Goal: Task Accomplishment & Management: Manage account settings

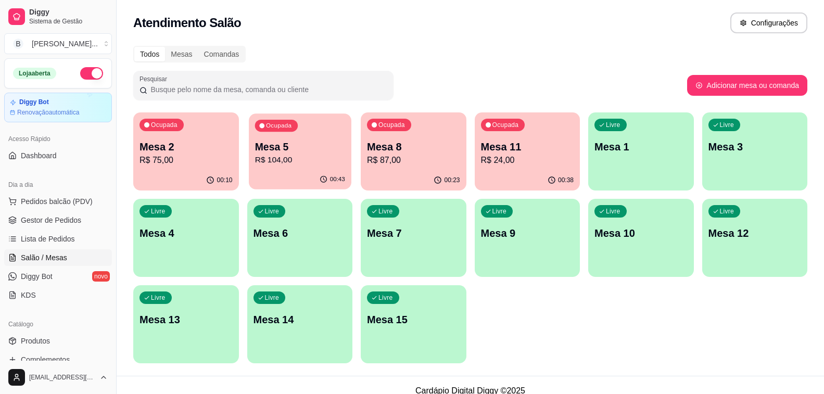
click at [278, 151] on p "Mesa 5" at bounding box center [299, 147] width 90 height 14
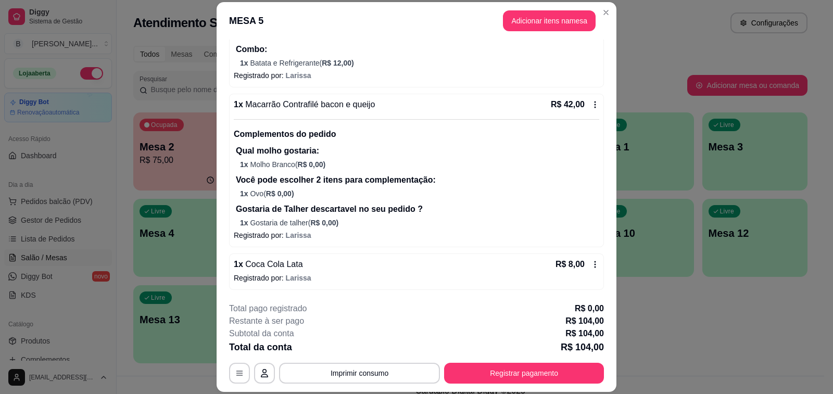
scroll to position [31, 0]
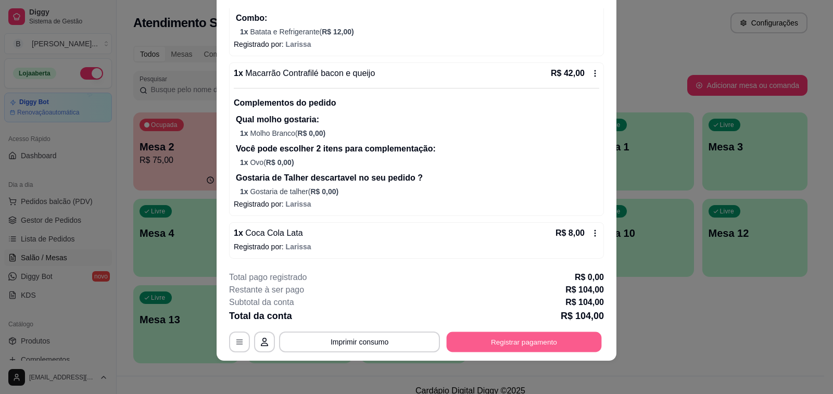
click at [466, 333] on button "Registrar pagamento" at bounding box center [523, 342] width 155 height 20
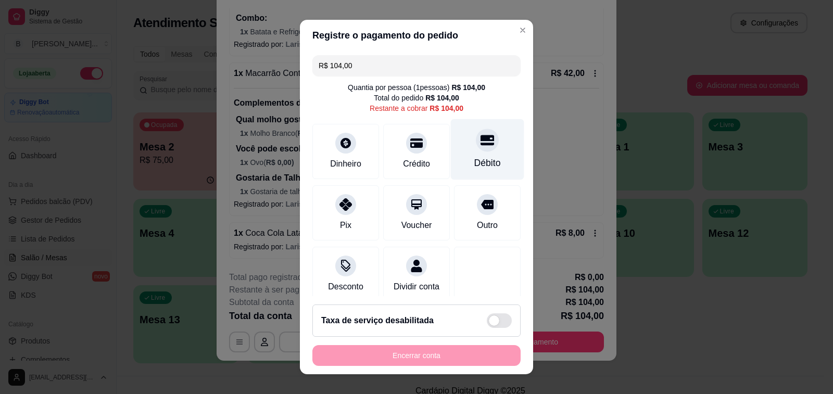
click at [480, 138] on icon at bounding box center [487, 140] width 14 height 10
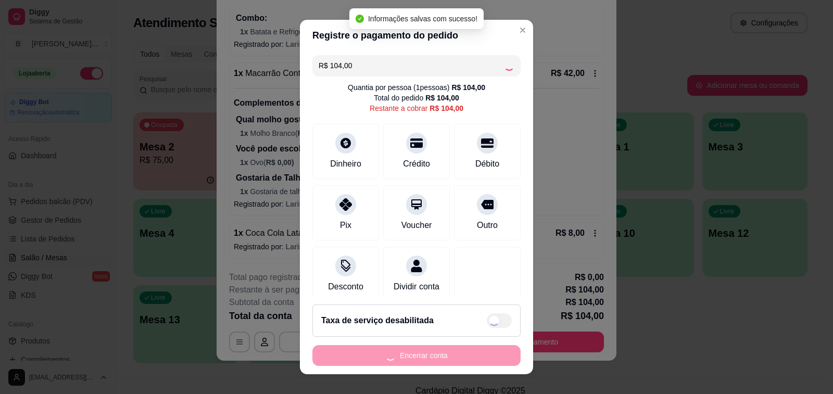
type input "R$ 0,00"
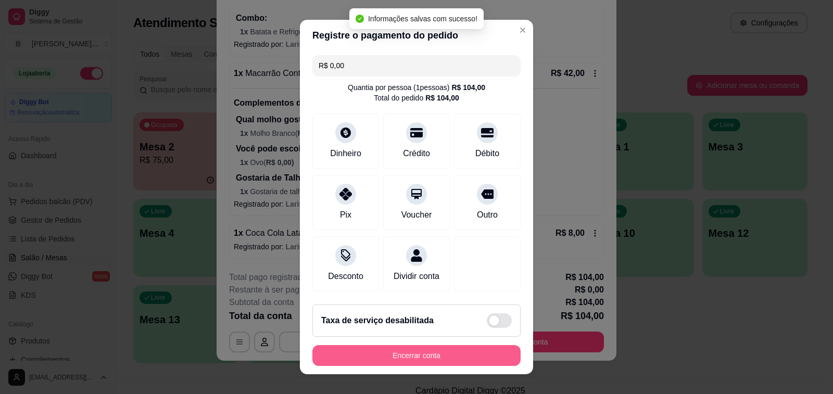
click at [412, 361] on button "Encerrar conta" at bounding box center [416, 355] width 208 height 21
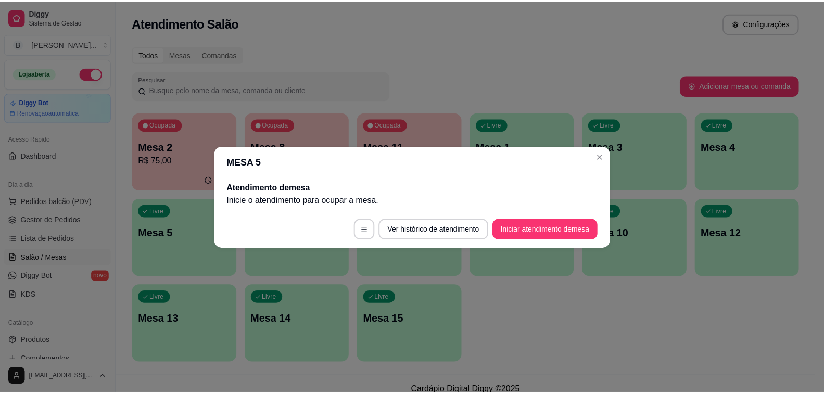
scroll to position [0, 0]
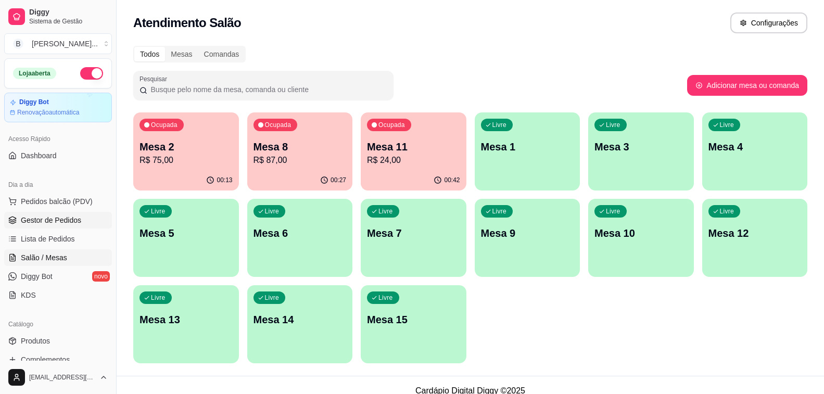
click at [57, 215] on span "Gestor de Pedidos" at bounding box center [51, 220] width 60 height 10
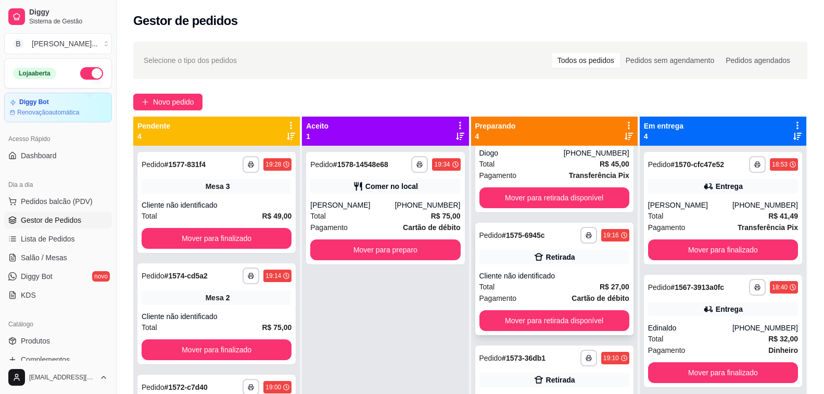
scroll to position [104, 0]
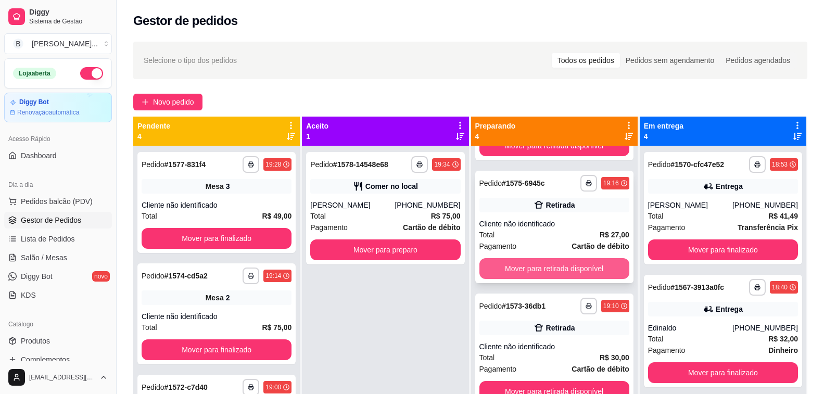
click at [507, 269] on button "Mover para retirada disponível" at bounding box center [554, 268] width 150 height 21
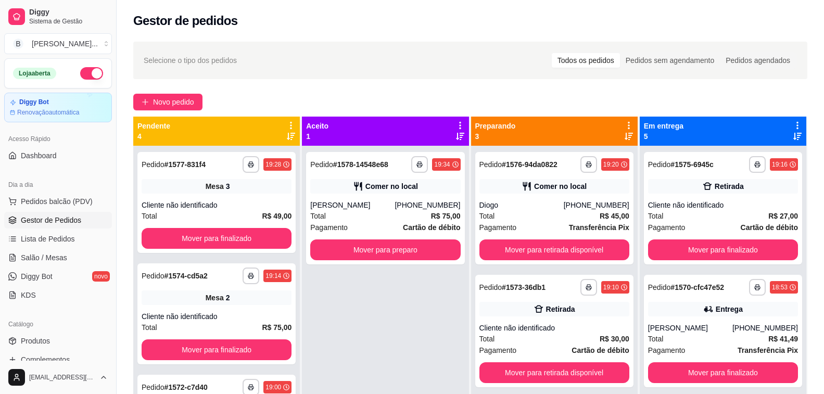
scroll to position [0, 0]
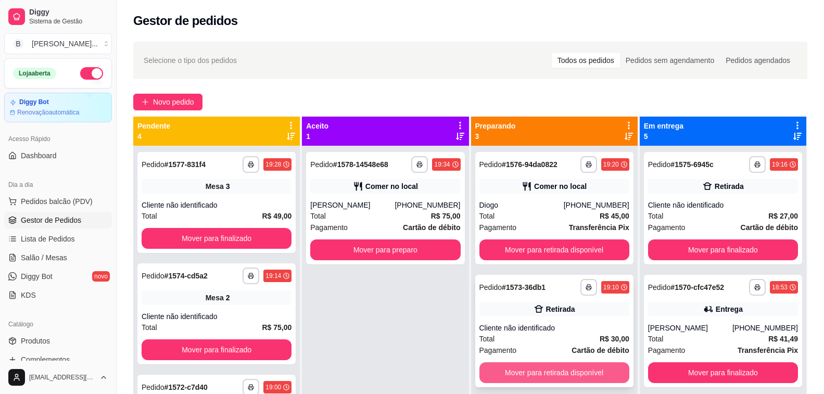
click at [494, 367] on button "Mover para retirada disponível" at bounding box center [554, 372] width 150 height 21
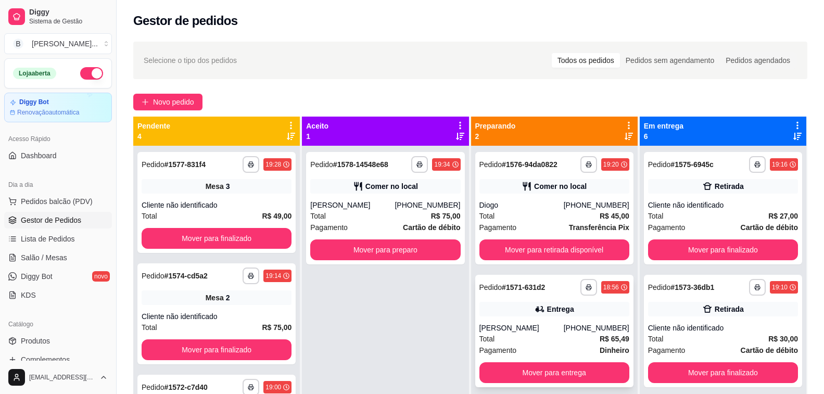
click at [543, 338] on div "Total R$ 65,49" at bounding box center [554, 338] width 150 height 11
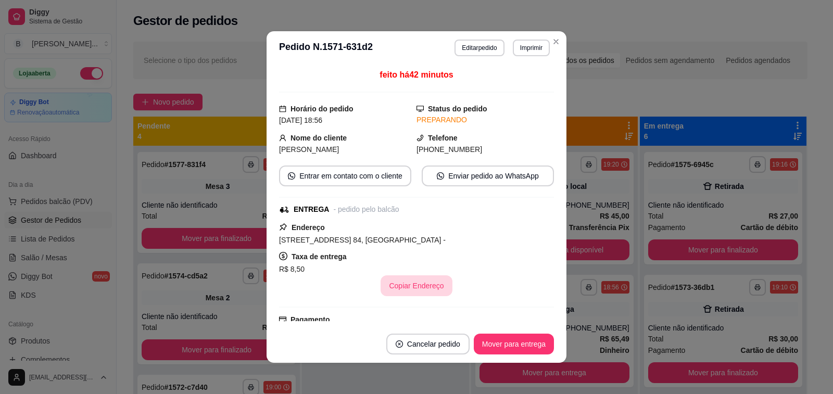
click at [421, 288] on button "Copiar Endereço" at bounding box center [415, 285] width 71 height 21
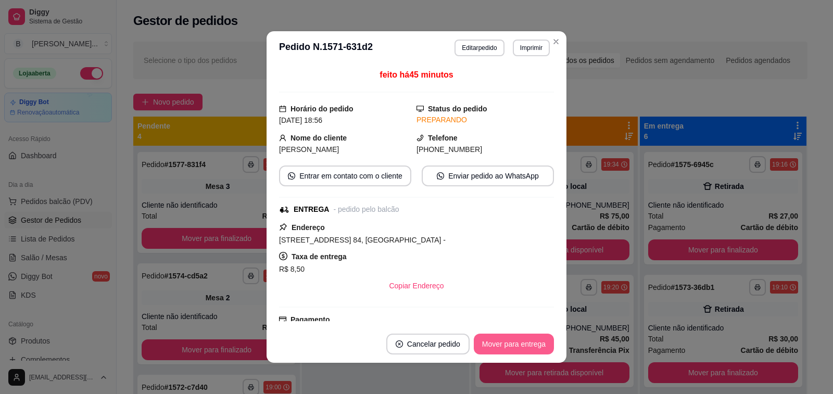
click at [490, 346] on button "Mover para entrega" at bounding box center [514, 344] width 80 height 21
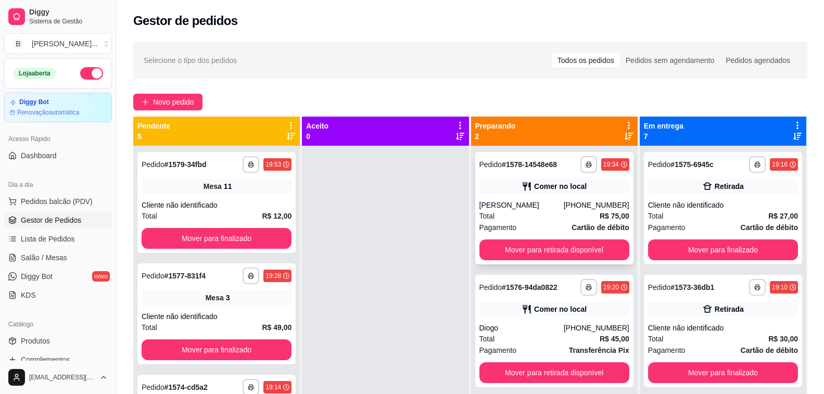
click at [571, 207] on div "[PHONE_NUMBER]" at bounding box center [597, 205] width 66 height 10
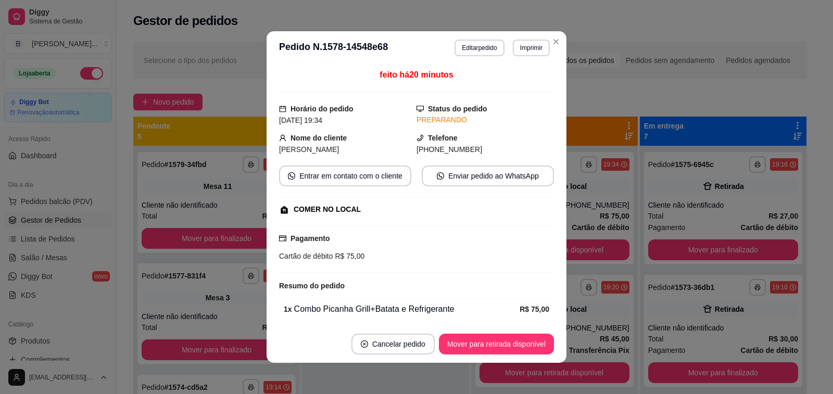
scroll to position [114, 0]
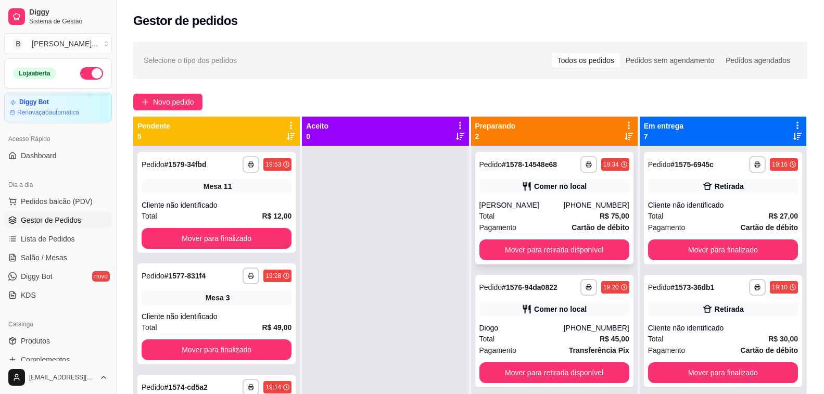
click at [535, 210] on div "[PERSON_NAME]" at bounding box center [521, 205] width 84 height 10
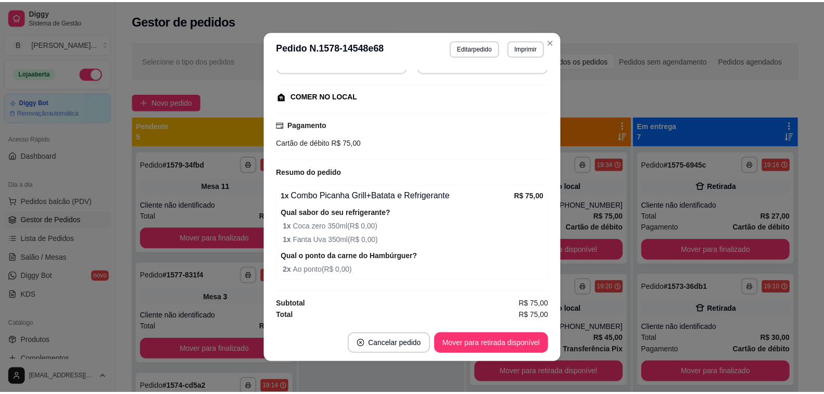
scroll to position [2, 0]
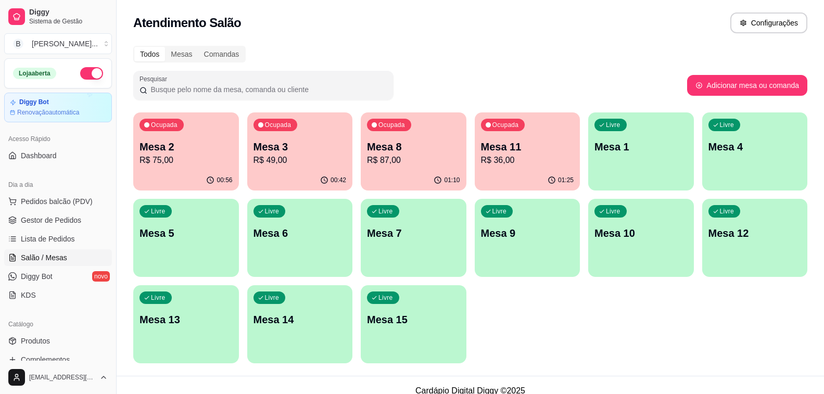
click at [196, 165] on p "R$ 75,00" at bounding box center [185, 160] width 93 height 12
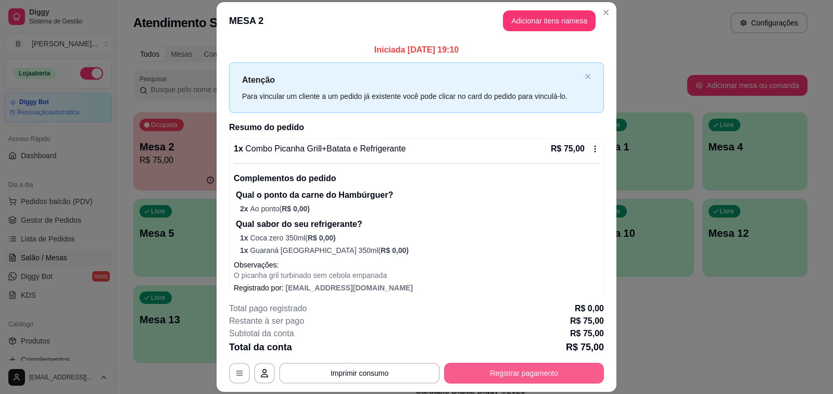
click at [536, 374] on button "Registrar pagamento" at bounding box center [524, 373] width 160 height 21
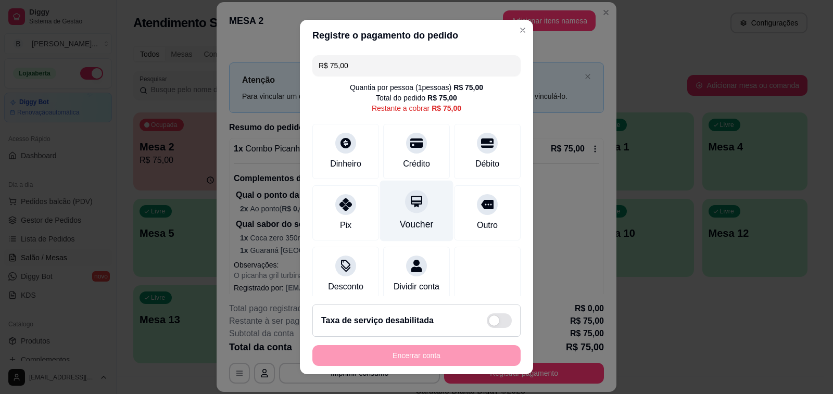
click at [481, 138] on icon at bounding box center [487, 142] width 12 height 9
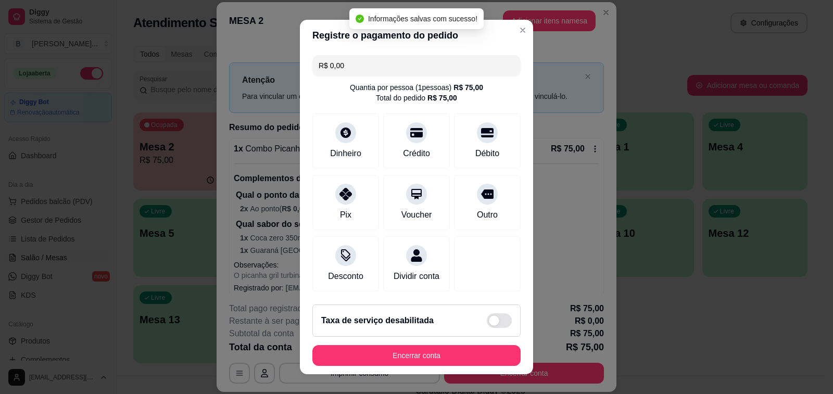
type input "R$ 0,00"
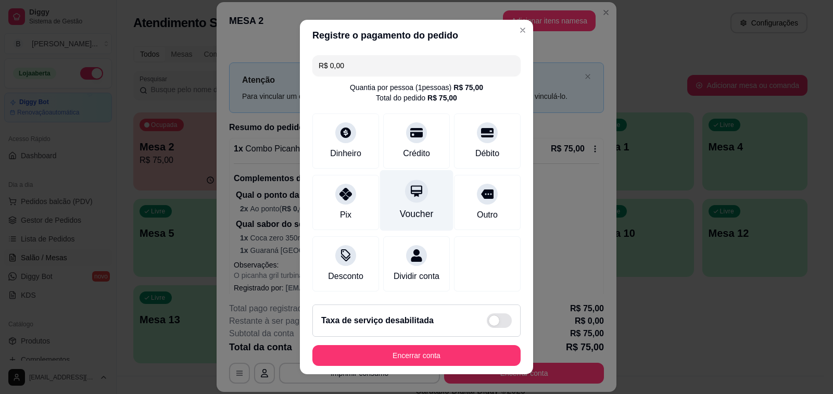
drag, startPoint x: 323, startPoint y: 88, endPoint x: 404, endPoint y: 199, distance: 137.8
click at [323, 88] on div "Quantia por pessoa ( 1 pessoas) R$ 75,00 Total do pedido R$ 75,00" at bounding box center [416, 92] width 208 height 21
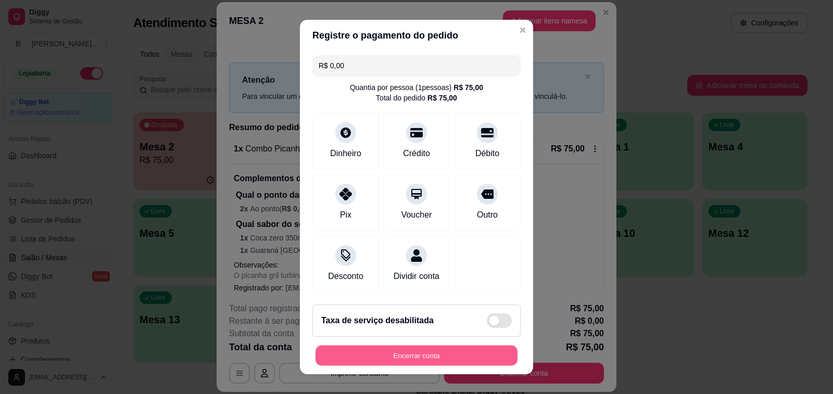
click at [410, 354] on button "Encerrar conta" at bounding box center [416, 356] width 202 height 20
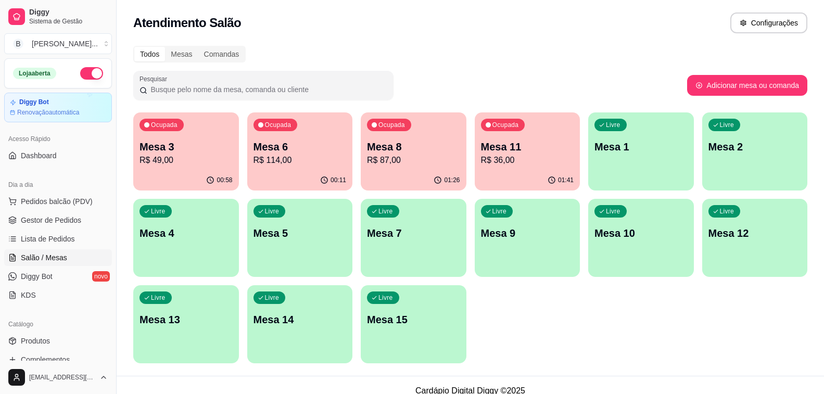
click at [172, 169] on div "Ocupada Mesa 3 R$ 49,00" at bounding box center [186, 141] width 106 height 58
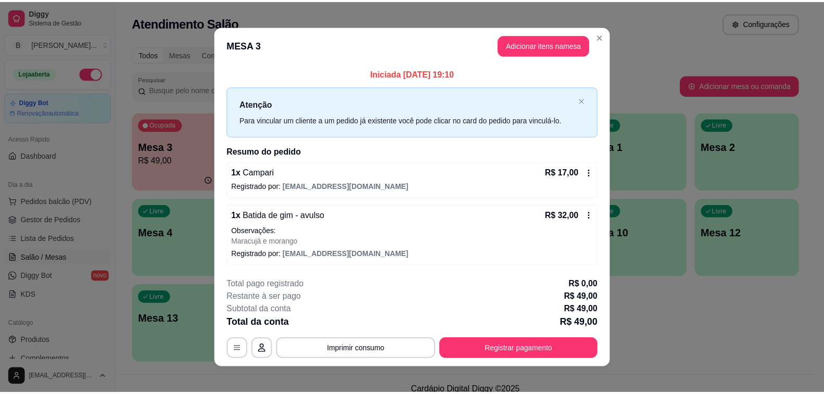
scroll to position [7, 0]
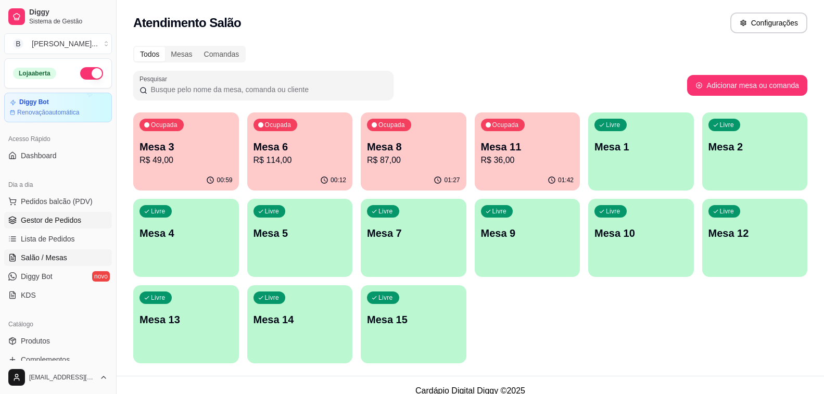
click at [42, 214] on link "Gestor de Pedidos" at bounding box center [58, 220] width 108 height 17
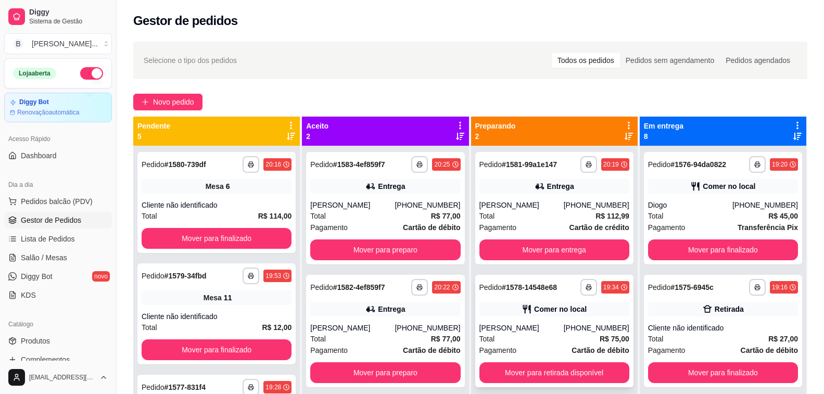
scroll to position [29, 0]
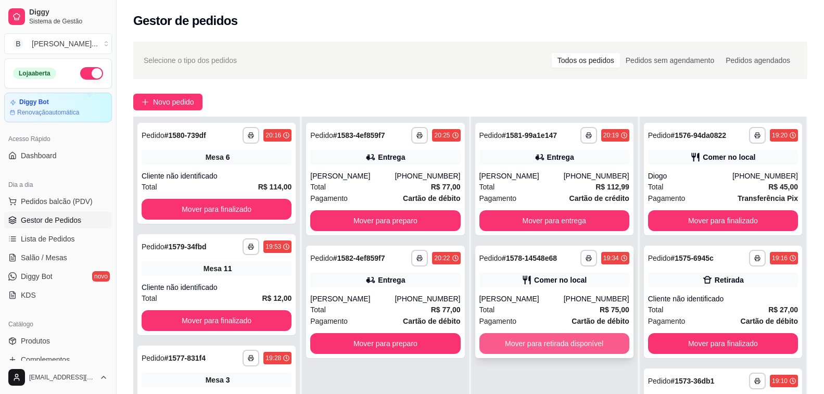
click at [517, 348] on button "Mover para retirada disponível" at bounding box center [554, 343] width 150 height 21
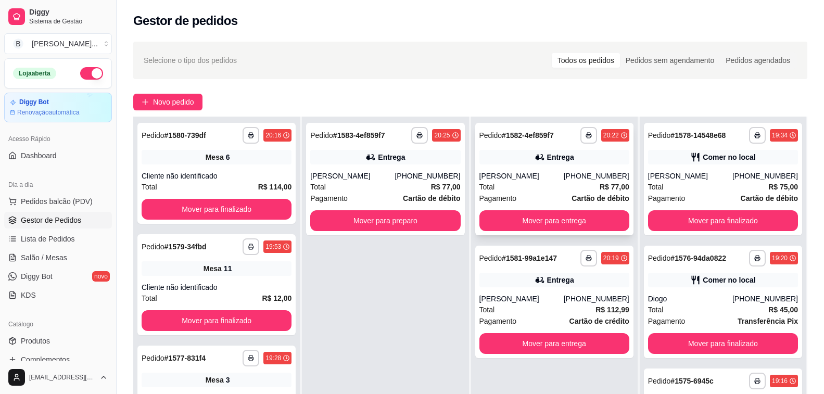
click at [549, 185] on div "Total R$ 77,00" at bounding box center [554, 186] width 150 height 11
click at [378, 181] on div "Total R$ 77,00" at bounding box center [385, 186] width 150 height 11
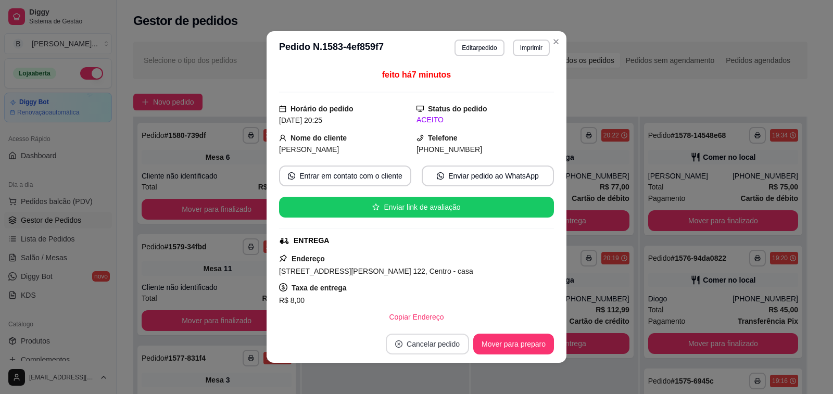
click at [429, 351] on button "Cancelar pedido" at bounding box center [427, 344] width 83 height 21
click at [447, 322] on button "Sim" at bounding box center [454, 318] width 42 height 21
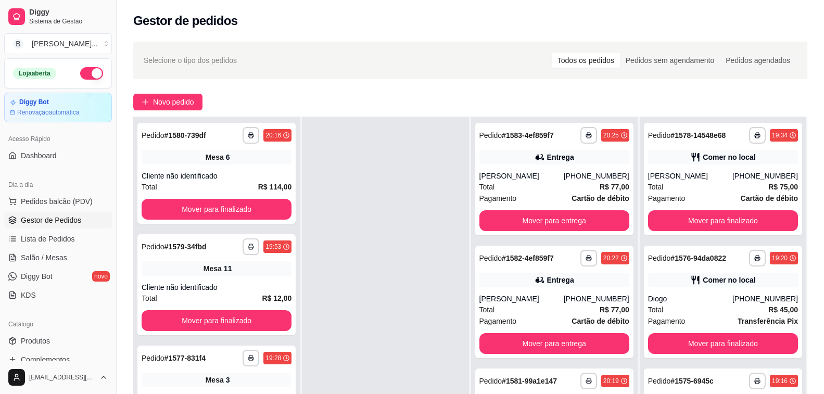
click at [406, 216] on div at bounding box center [385, 314] width 167 height 394
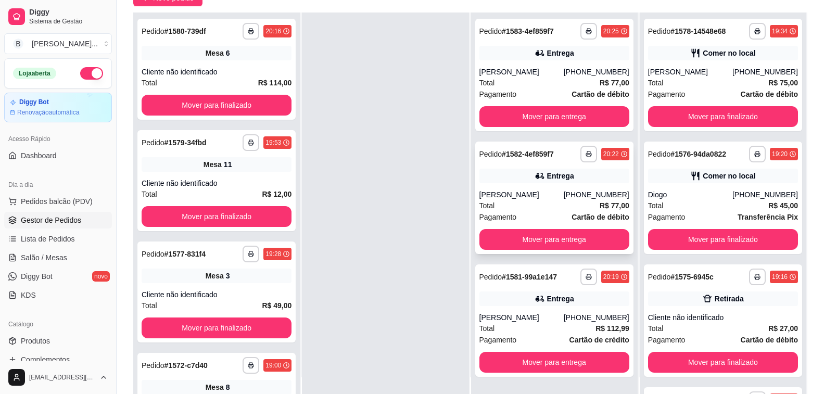
scroll to position [0, 0]
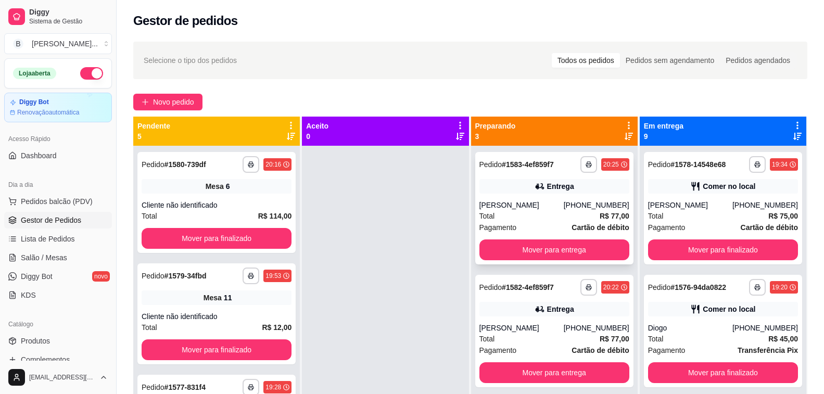
click at [524, 193] on div "Entrega" at bounding box center [554, 186] width 150 height 15
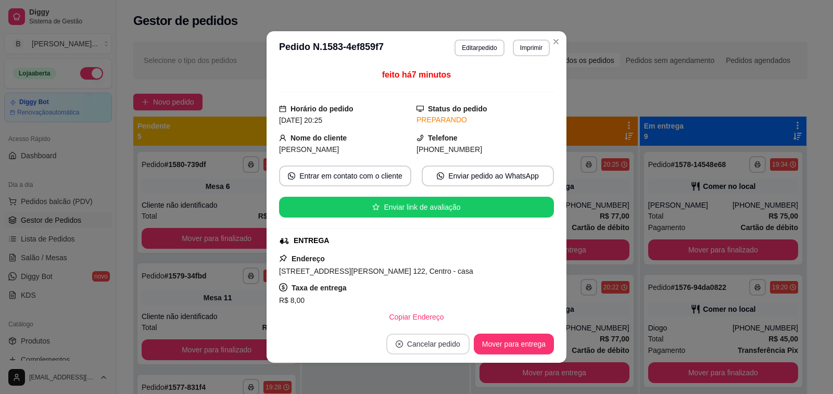
click at [401, 341] on button "Cancelar pedido" at bounding box center [427, 344] width 83 height 21
click at [439, 314] on button "Sim" at bounding box center [454, 318] width 42 height 21
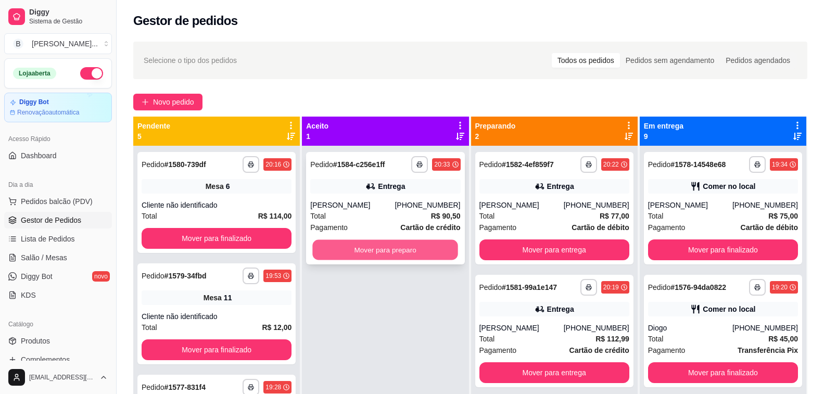
click at [371, 245] on button "Mover para preparo" at bounding box center [386, 250] width 146 height 20
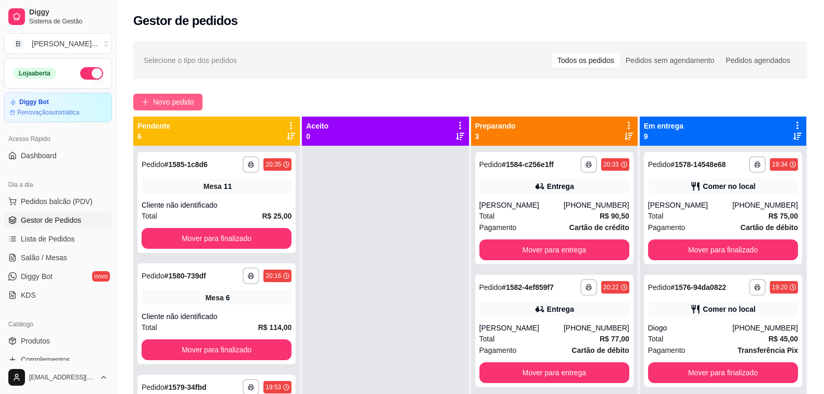
click at [172, 99] on span "Novo pedido" at bounding box center [173, 101] width 41 height 11
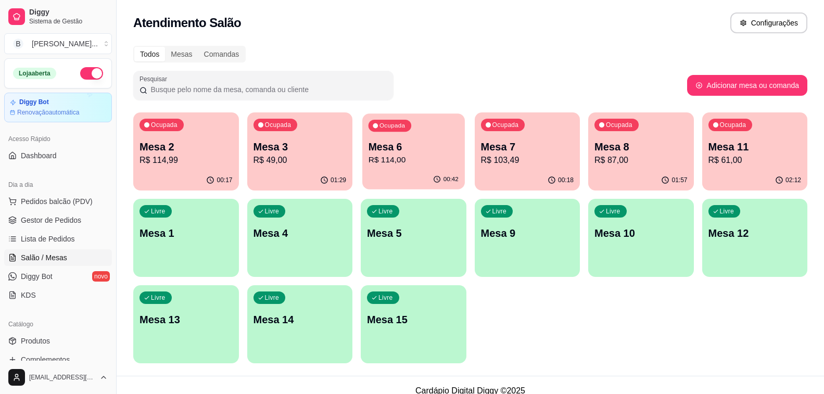
click at [382, 157] on p "R$ 114,00" at bounding box center [413, 160] width 90 height 12
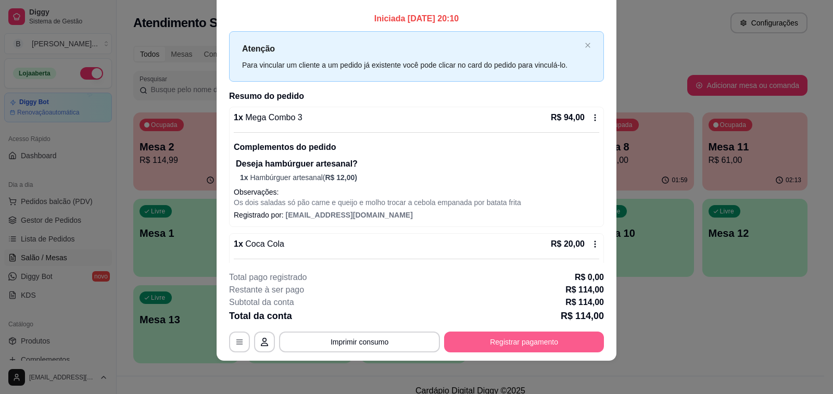
click at [508, 344] on button "Registrar pagamento" at bounding box center [524, 341] width 160 height 21
click at [535, 340] on button "Registrar pagamento" at bounding box center [524, 341] width 160 height 21
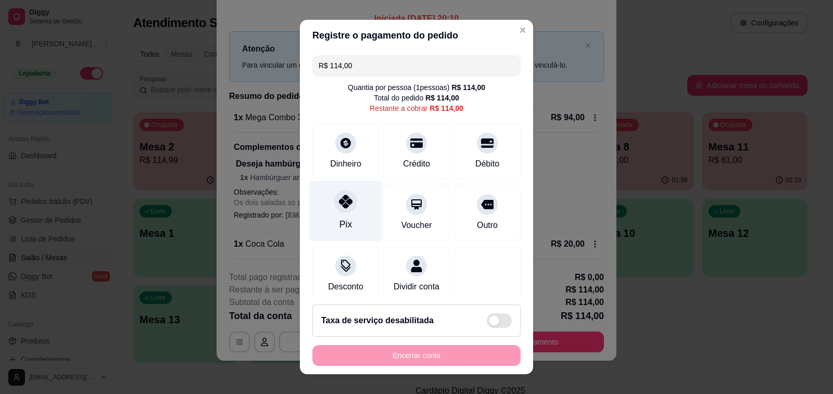
click at [344, 202] on icon at bounding box center [346, 202] width 14 height 14
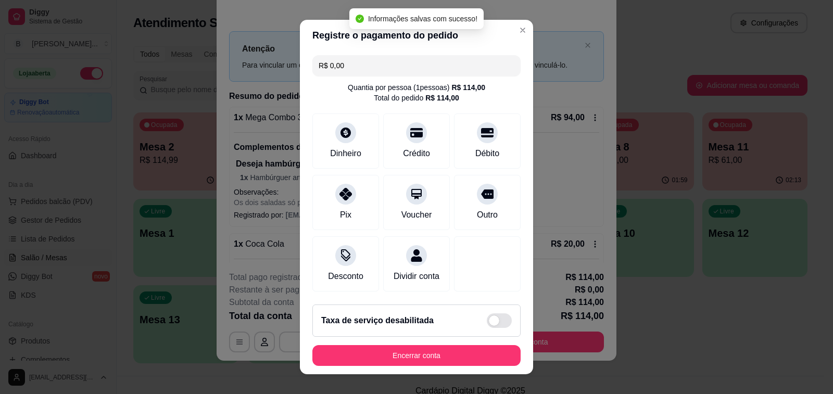
type input "R$ 0,00"
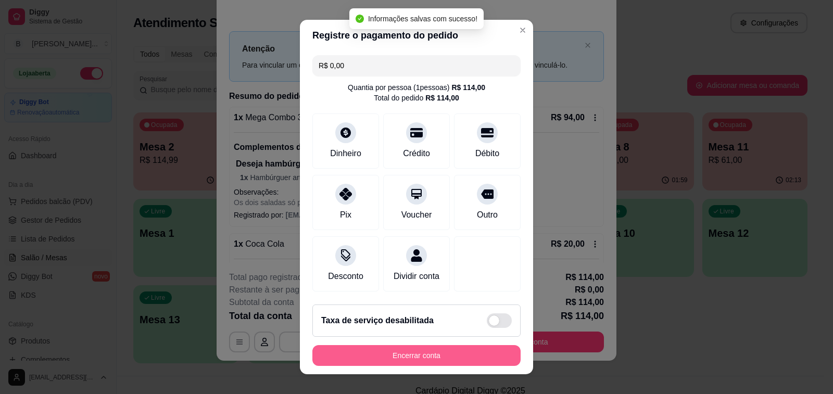
click at [407, 356] on button "Encerrar conta" at bounding box center [416, 355] width 208 height 21
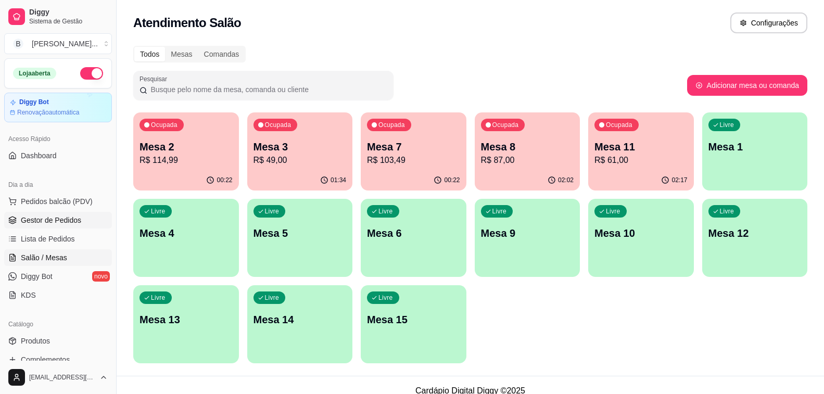
click at [65, 224] on span "Gestor de Pedidos" at bounding box center [51, 220] width 60 height 10
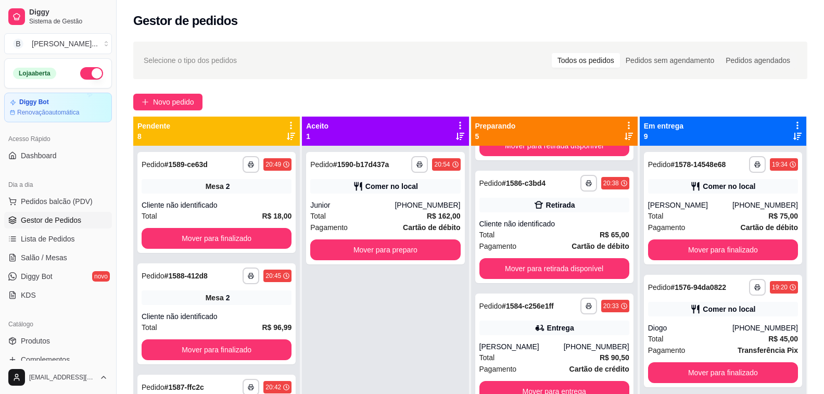
scroll to position [208, 0]
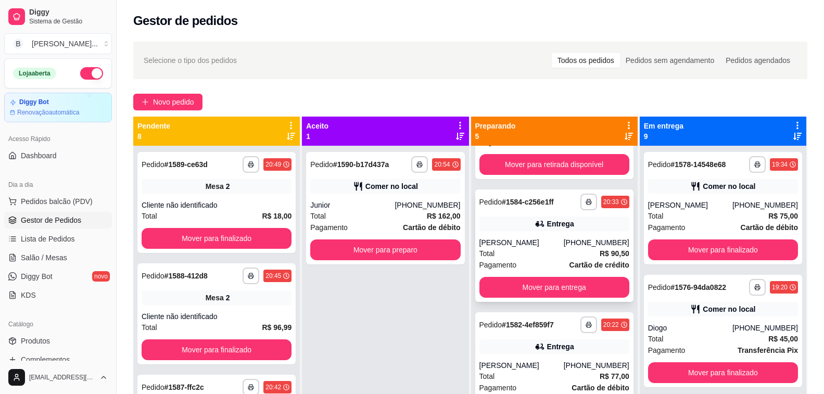
click at [540, 249] on div "Total R$ 90,50" at bounding box center [554, 253] width 150 height 11
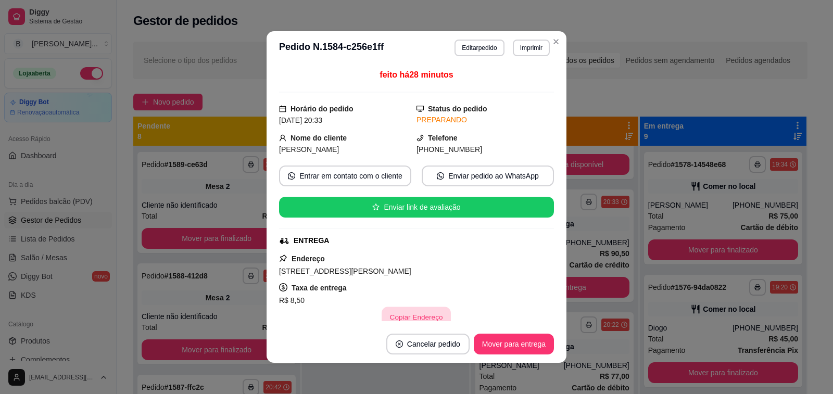
click at [431, 315] on button "Copiar Endereço" at bounding box center [416, 317] width 69 height 20
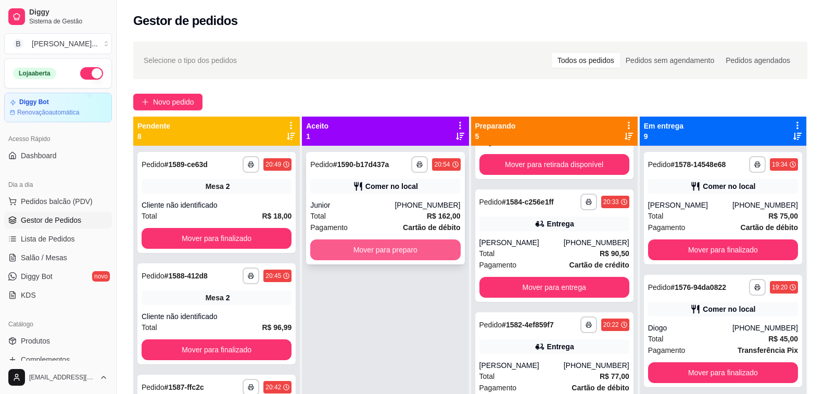
click at [393, 257] on button "Mover para preparo" at bounding box center [385, 249] width 150 height 21
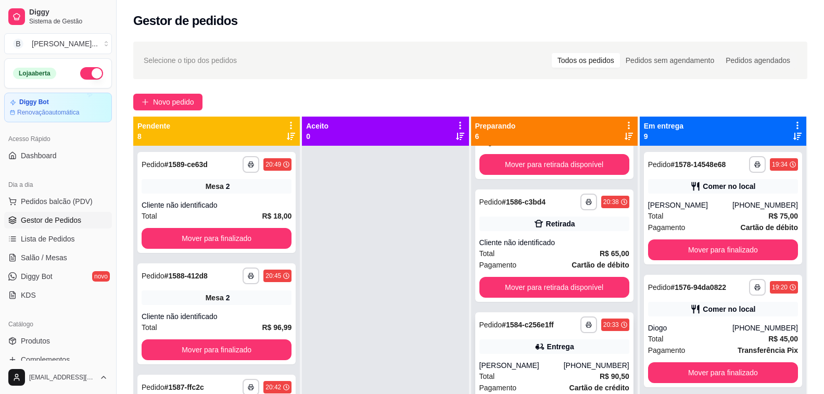
scroll to position [331, 0]
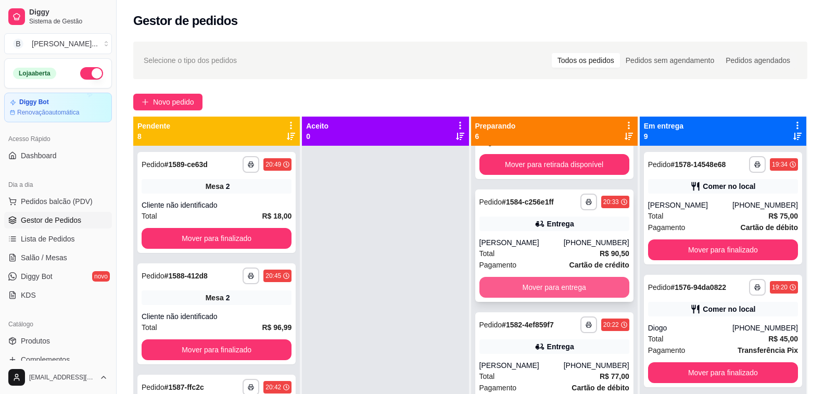
click at [519, 292] on button "Mover para entrega" at bounding box center [554, 287] width 150 height 21
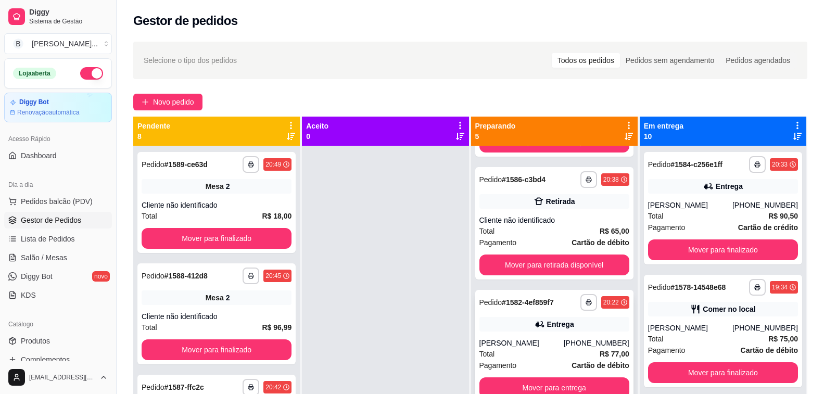
scroll to position [29, 0]
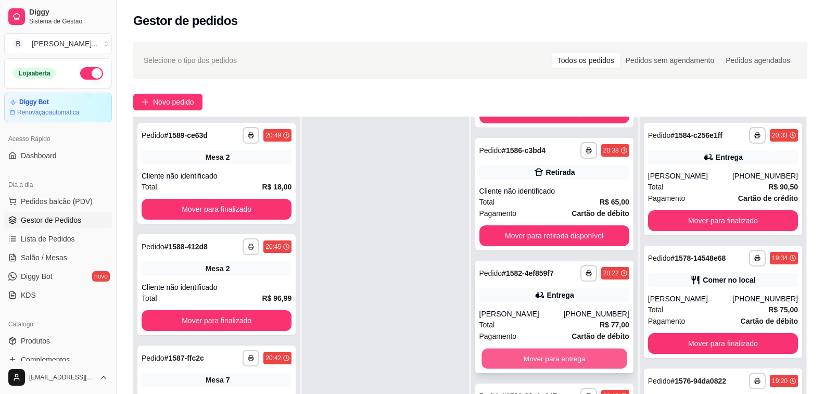
click at [520, 363] on button "Mover para entrega" at bounding box center [554, 359] width 146 height 20
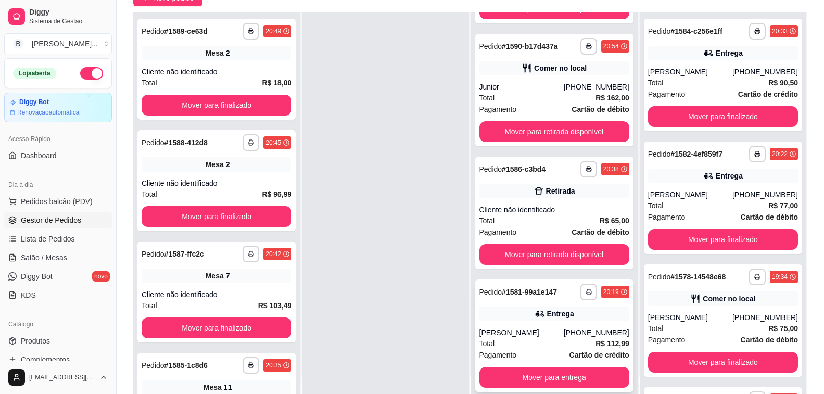
scroll to position [156, 0]
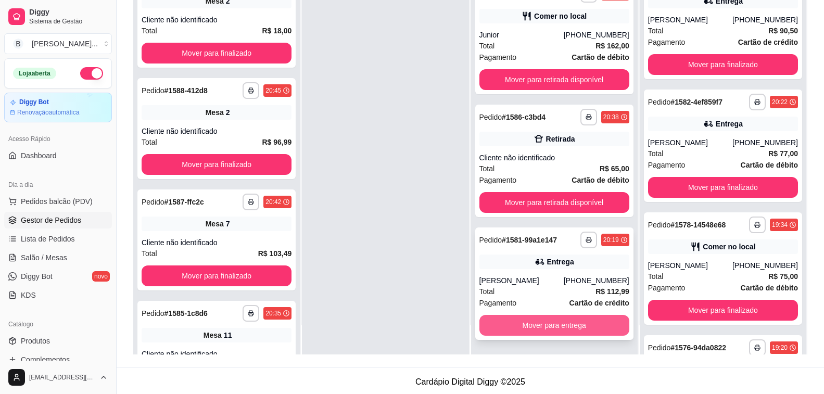
click at [533, 323] on button "Mover para entrega" at bounding box center [554, 325] width 150 height 21
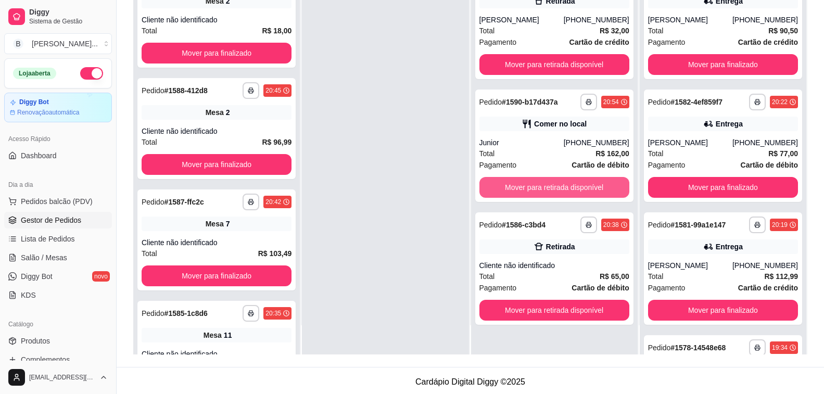
scroll to position [0, 0]
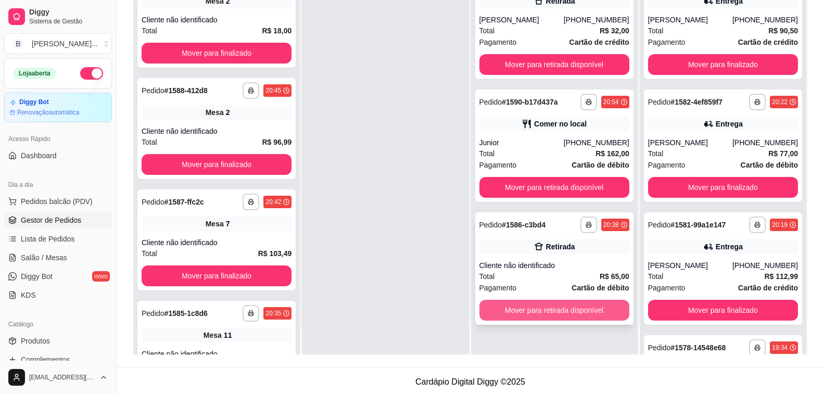
click at [531, 307] on button "Mover para retirada disponível" at bounding box center [554, 310] width 150 height 21
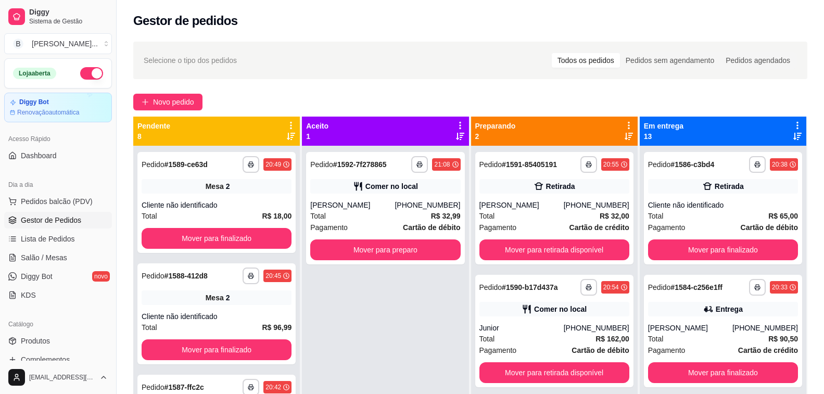
click at [295, 64] on div "Selecione o tipo dos pedidos Todos os pedidos Pedidos sem agendamento Pedidos a…" at bounding box center [470, 60] width 653 height 17
click at [571, 336] on div "Total R$ 162,00" at bounding box center [554, 338] width 150 height 11
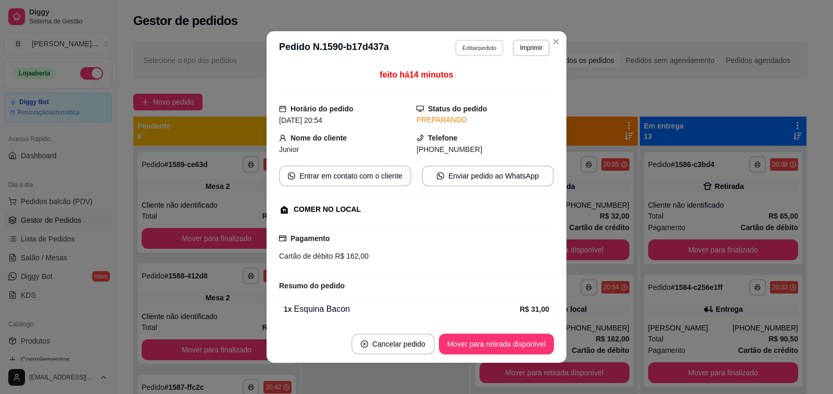
click at [463, 48] on button "Editar pedido" at bounding box center [479, 48] width 48 height 16
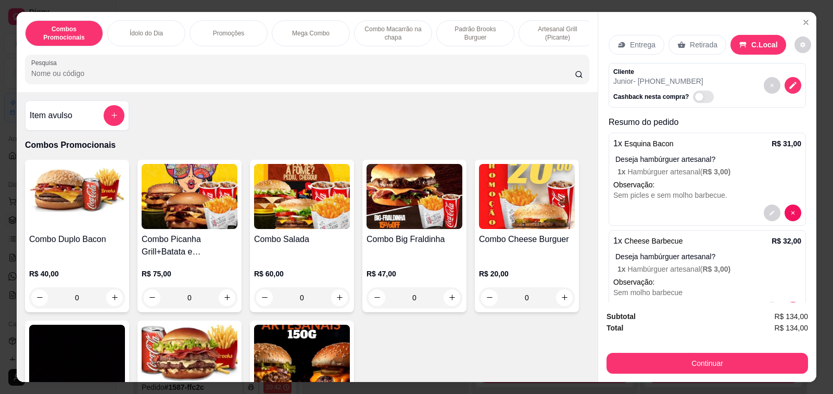
type input "0"
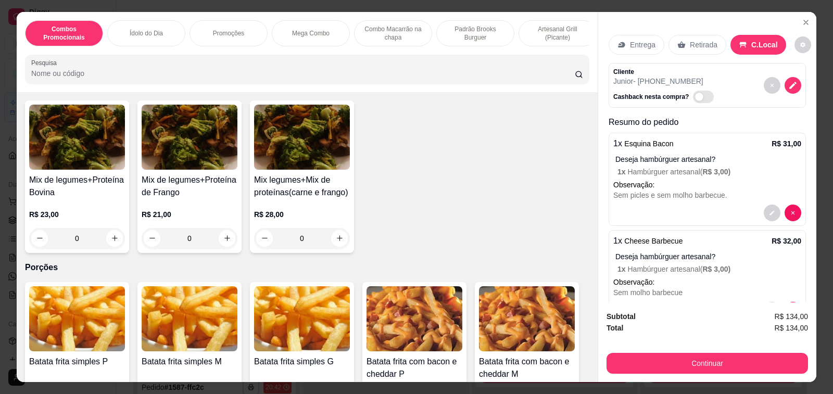
scroll to position [3174, 0]
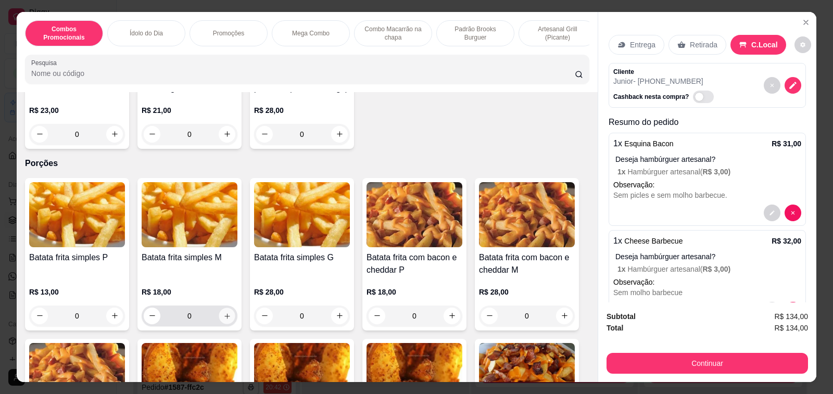
click at [223, 312] on icon "increase-product-quantity" at bounding box center [227, 316] width 8 height 8
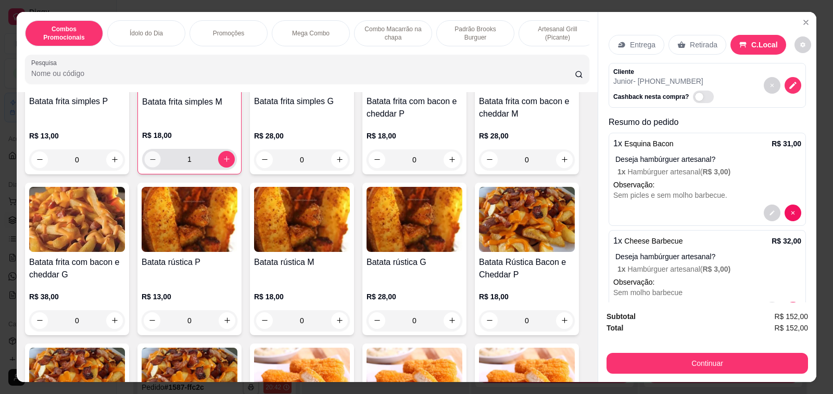
click at [149, 155] on icon "decrease-product-quantity" at bounding box center [153, 159] width 8 height 8
type input "0"
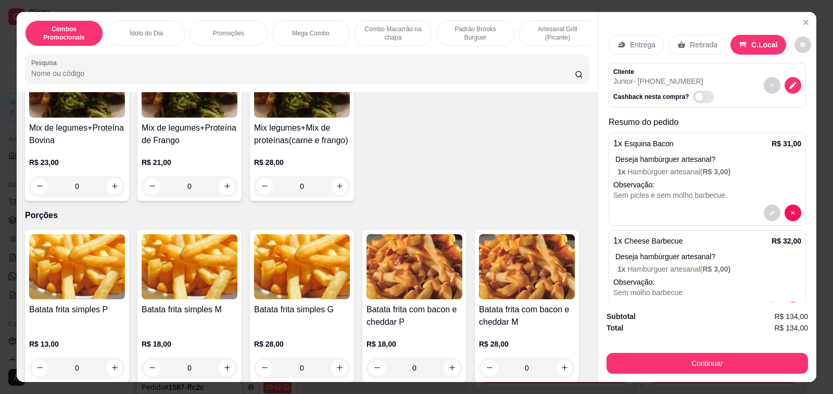
scroll to position [3174, 0]
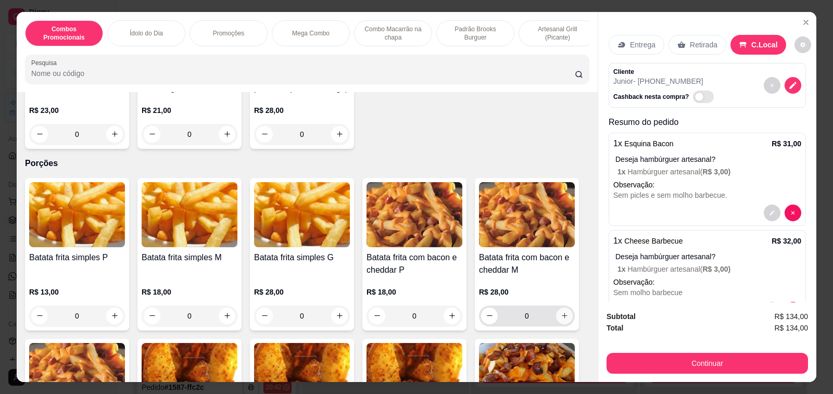
click at [560, 312] on icon "increase-product-quantity" at bounding box center [564, 316] width 8 height 8
type input "1"
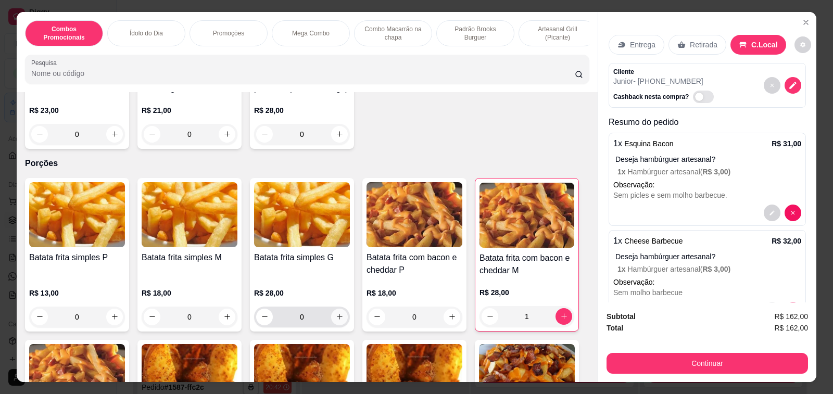
scroll to position [3330, 0]
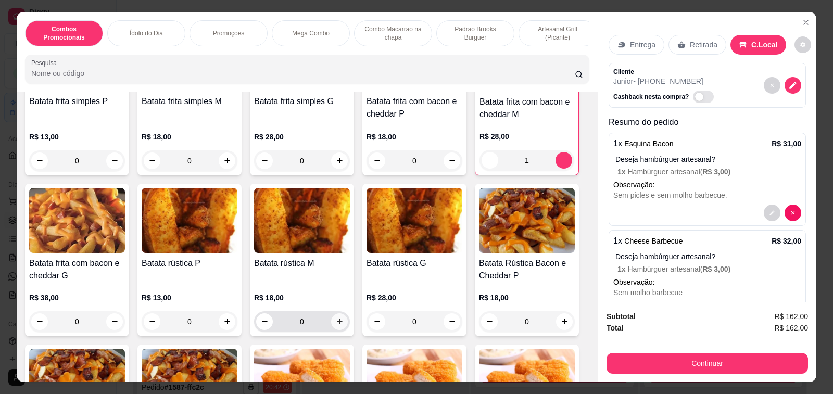
click at [336, 317] on icon "increase-product-quantity" at bounding box center [340, 321] width 8 height 8
type input "1"
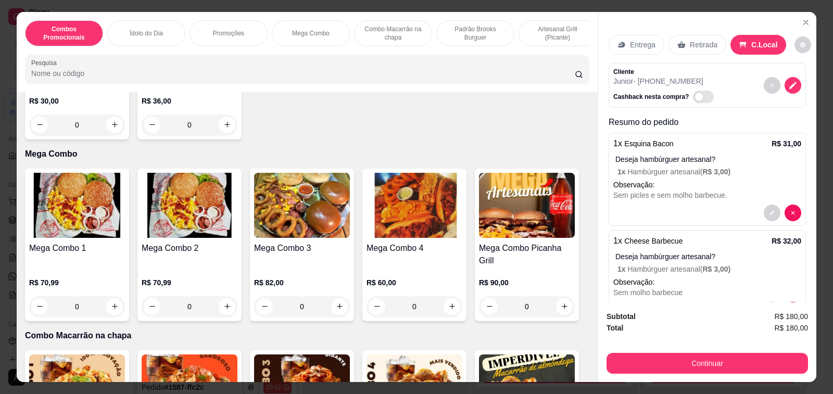
scroll to position [0, 0]
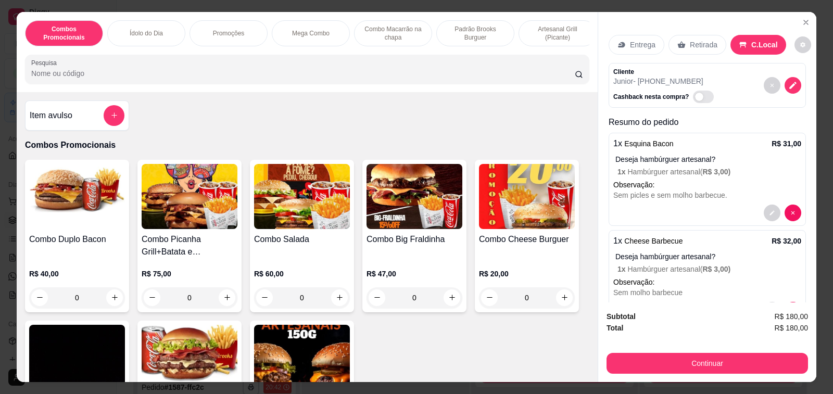
click at [63, 117] on h4 "Item avulso" at bounding box center [51, 115] width 43 height 12
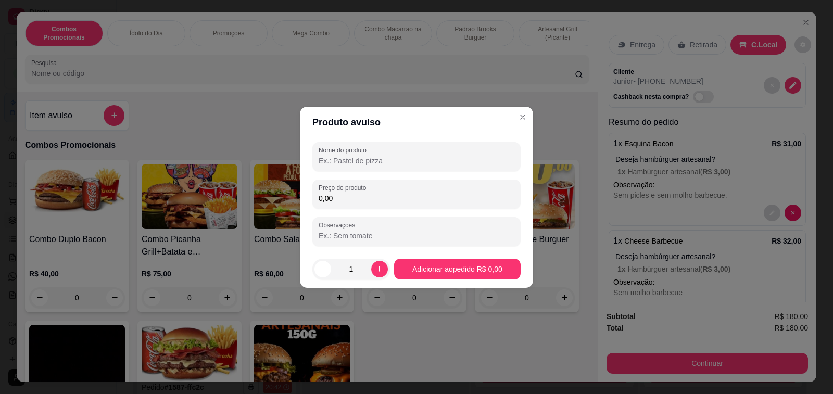
click at [384, 156] on input "Nome do produto" at bounding box center [416, 161] width 196 height 10
type input "moedas"
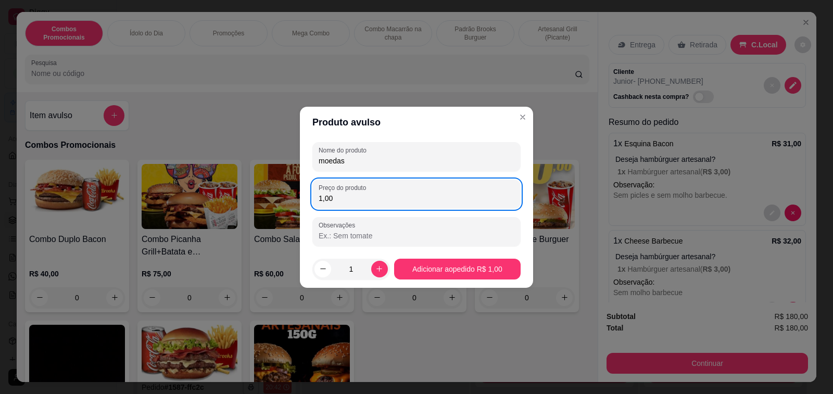
type input "10,00"
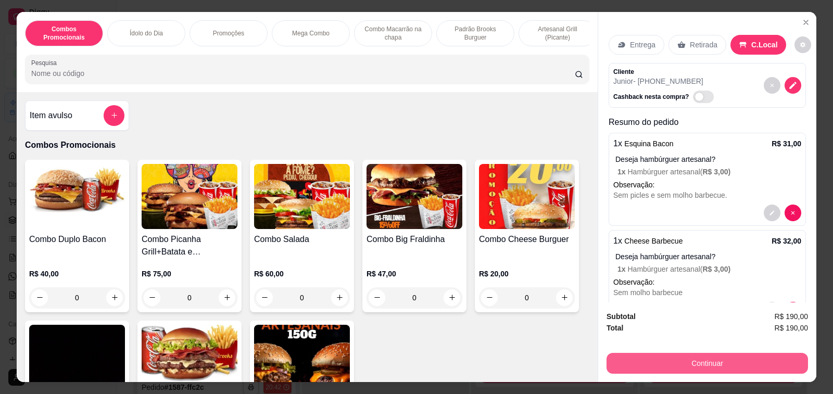
click at [638, 362] on button "Continuar" at bounding box center [706, 363] width 201 height 21
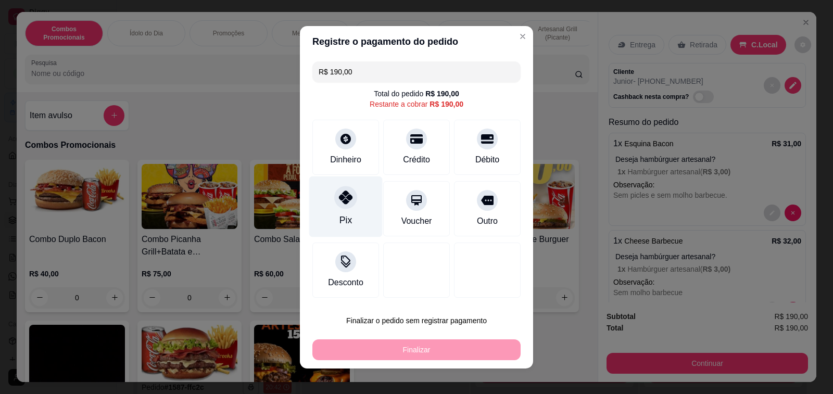
click at [343, 197] on icon at bounding box center [346, 197] width 14 height 14
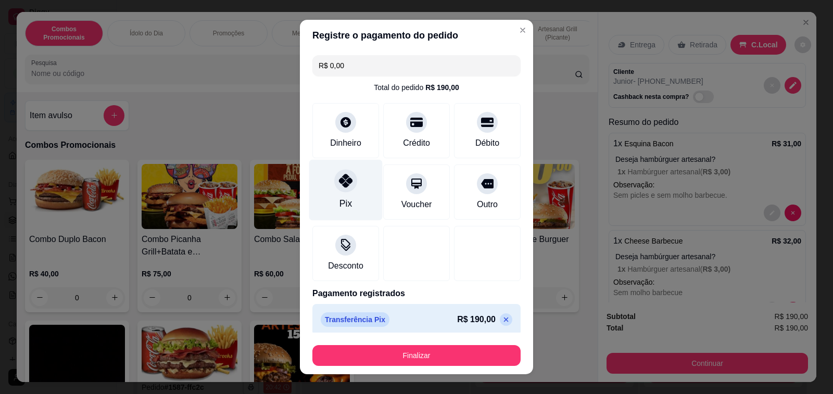
type input "R$ 0,00"
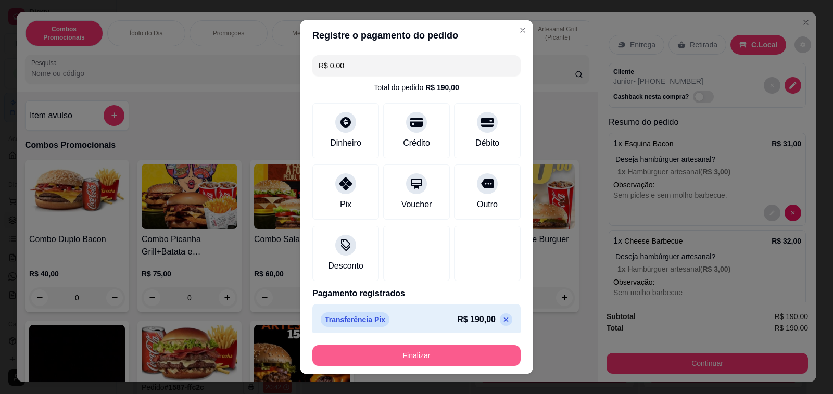
click at [448, 359] on button "Finalizar" at bounding box center [416, 355] width 208 height 21
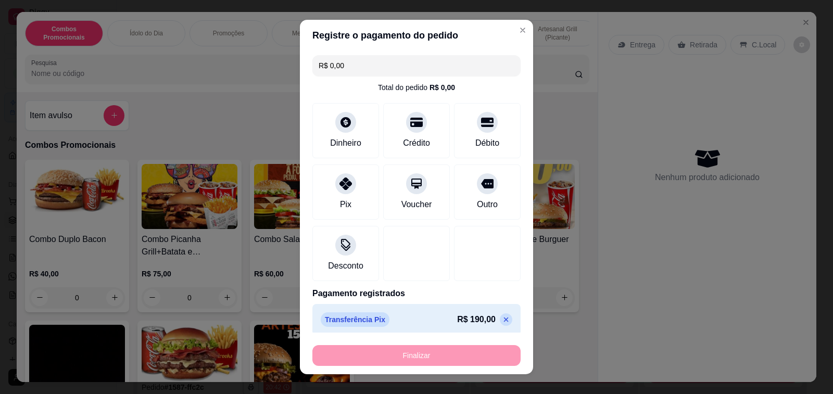
type input "0"
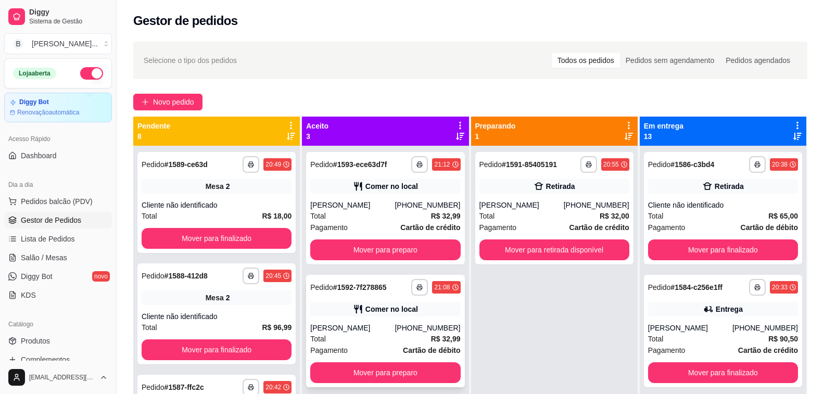
click at [357, 318] on div "**********" at bounding box center [385, 331] width 158 height 112
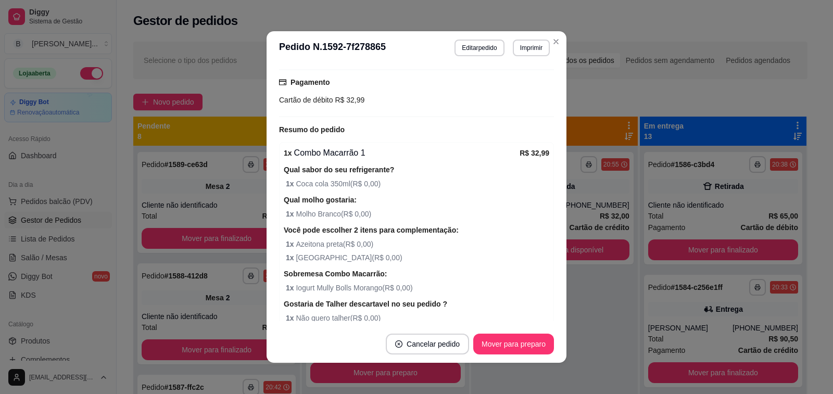
scroll to position [205, 0]
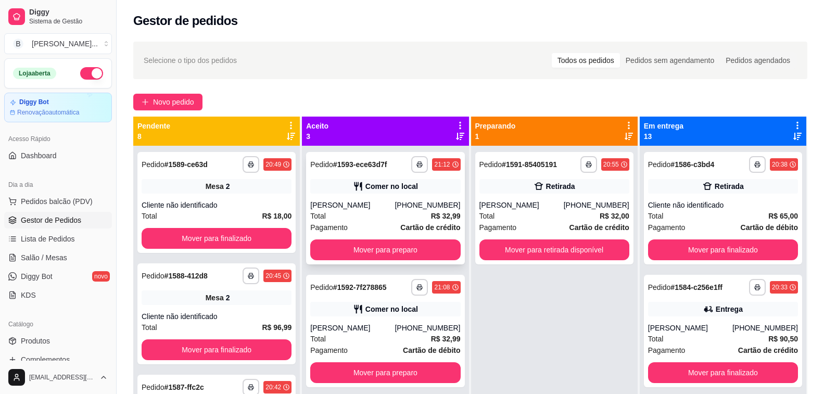
click at [343, 191] on div "Comer no local" at bounding box center [385, 186] width 150 height 15
click at [360, 314] on div "Comer no local" at bounding box center [385, 309] width 150 height 15
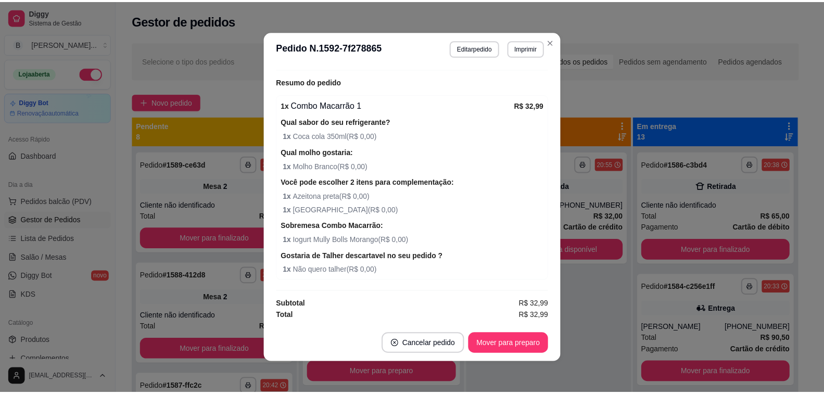
scroll to position [2, 0]
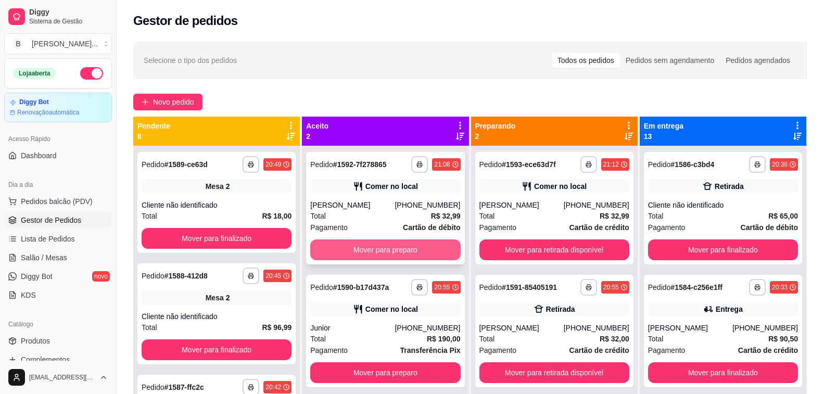
click at [401, 247] on button "Mover para preparo" at bounding box center [385, 249] width 150 height 21
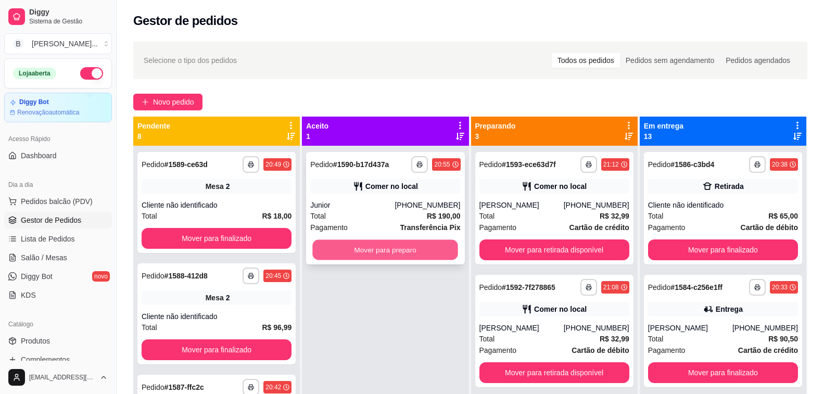
click at [406, 254] on button "Mover para preparo" at bounding box center [386, 250] width 146 height 20
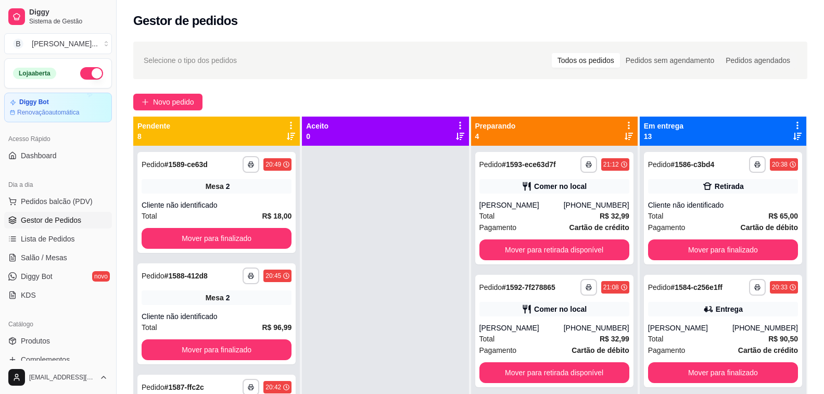
click at [624, 134] on icon at bounding box center [628, 136] width 8 height 8
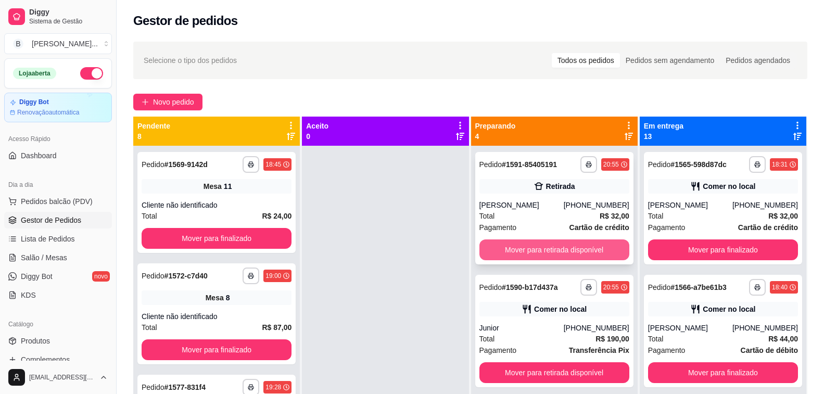
click at [507, 245] on button "Mover para retirada disponível" at bounding box center [554, 249] width 150 height 21
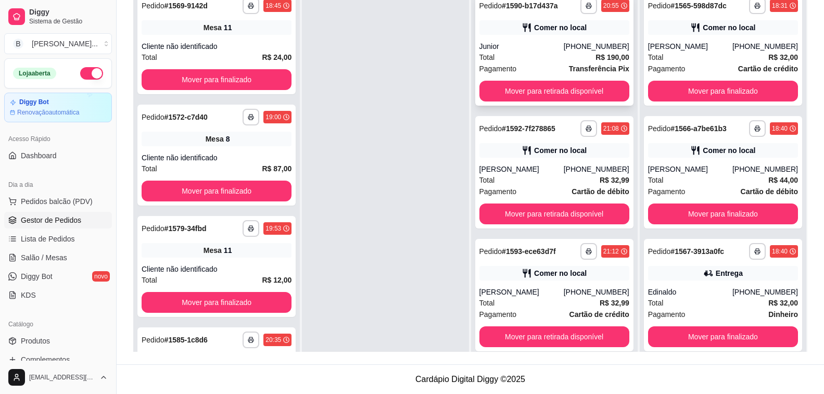
scroll to position [0, 0]
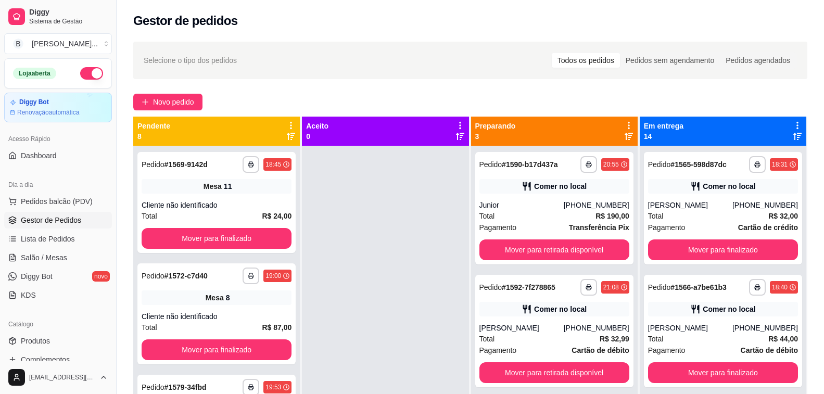
click at [384, 227] on div at bounding box center [385, 343] width 167 height 394
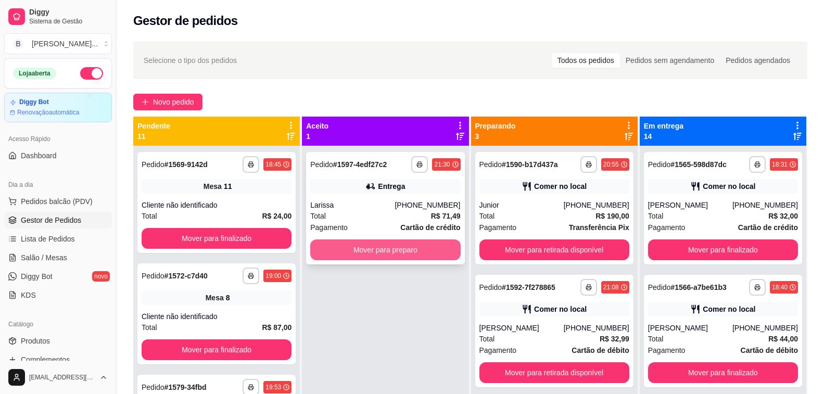
click at [397, 250] on button "Mover para preparo" at bounding box center [385, 249] width 150 height 21
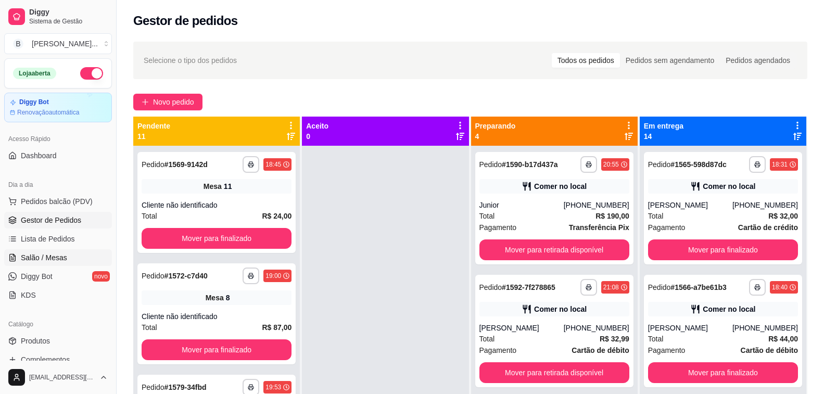
click at [34, 263] on link "Salão / Mesas" at bounding box center [58, 257] width 108 height 17
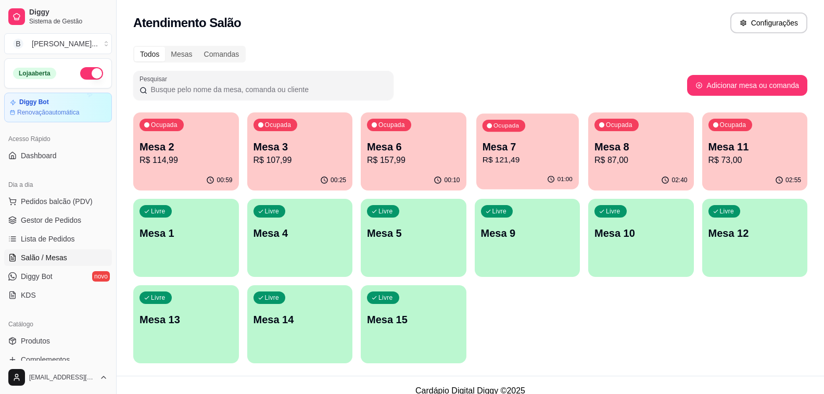
click at [518, 161] on p "R$ 121,49" at bounding box center [527, 160] width 90 height 12
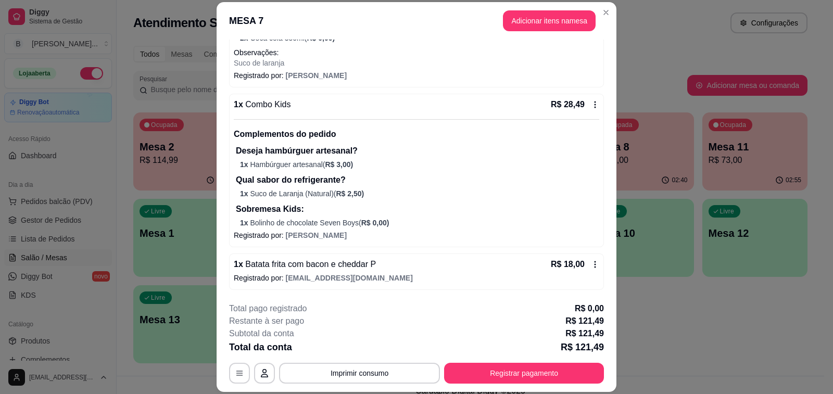
scroll to position [31, 0]
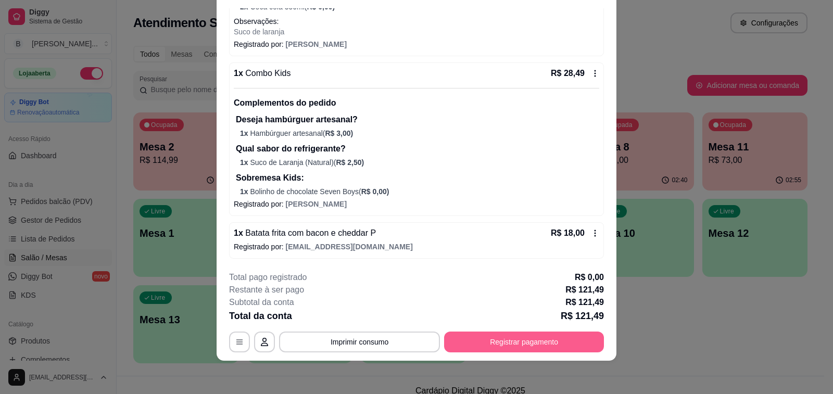
click at [526, 343] on button "Registrar pagamento" at bounding box center [524, 341] width 160 height 21
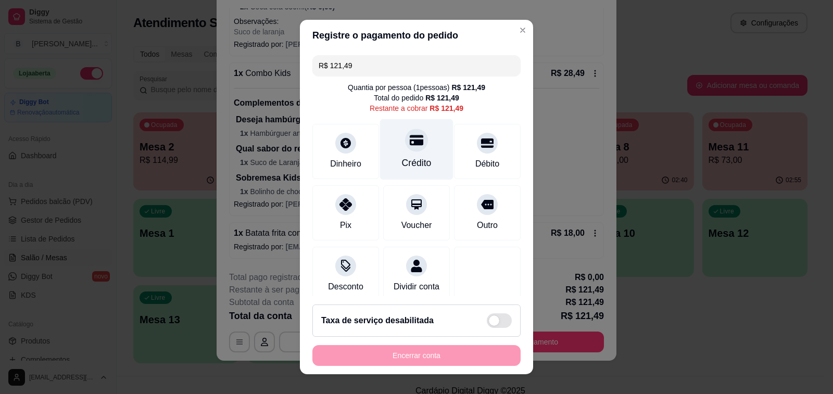
click at [410, 143] on icon at bounding box center [417, 140] width 14 height 14
click at [375, 356] on div "Encerrar conta" at bounding box center [416, 355] width 208 height 21
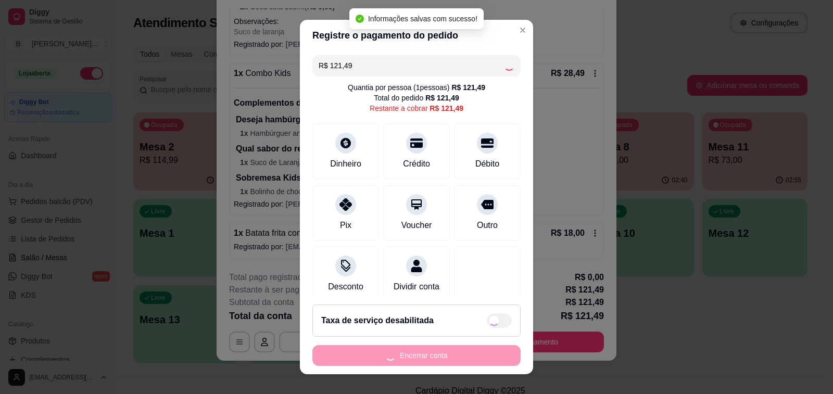
type input "R$ 0,00"
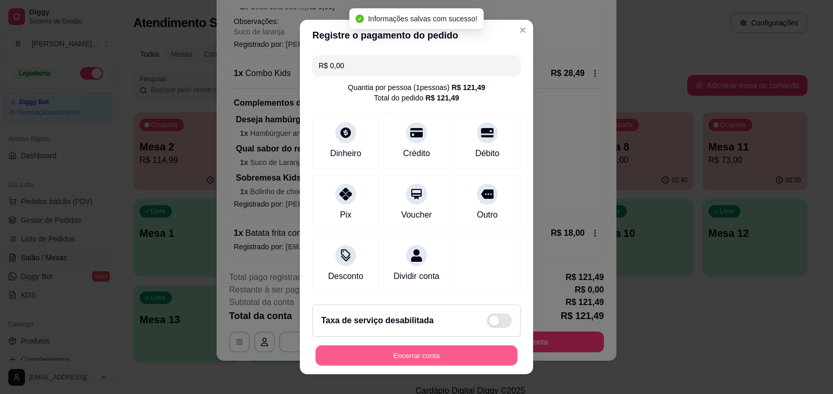
click at [375, 356] on button "Encerrar conta" at bounding box center [416, 356] width 202 height 20
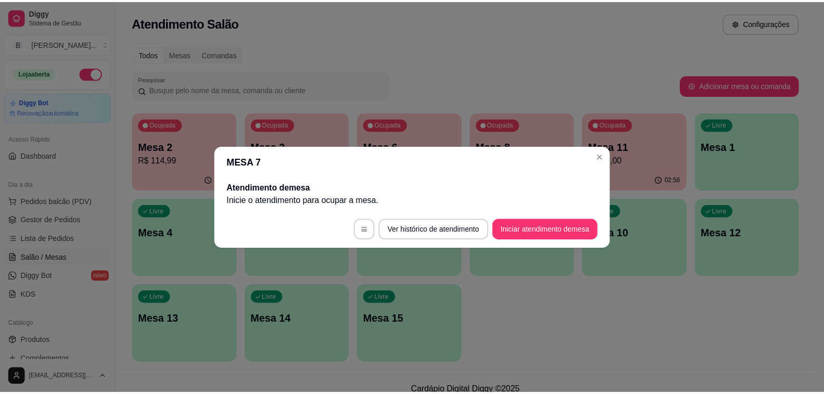
scroll to position [0, 0]
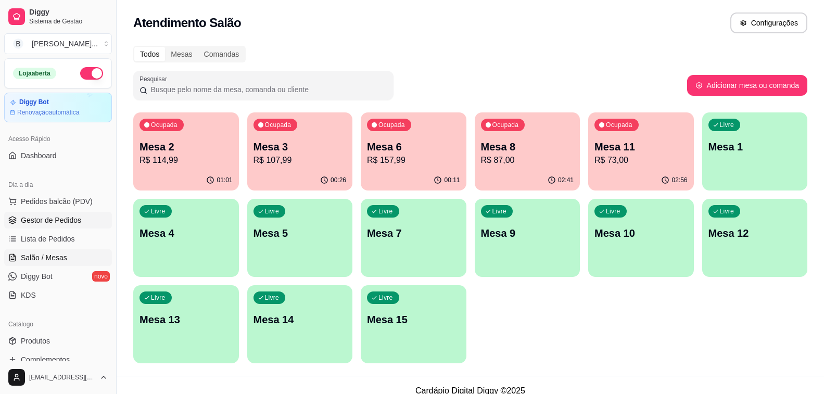
click at [54, 221] on span "Gestor de Pedidos" at bounding box center [51, 220] width 60 height 10
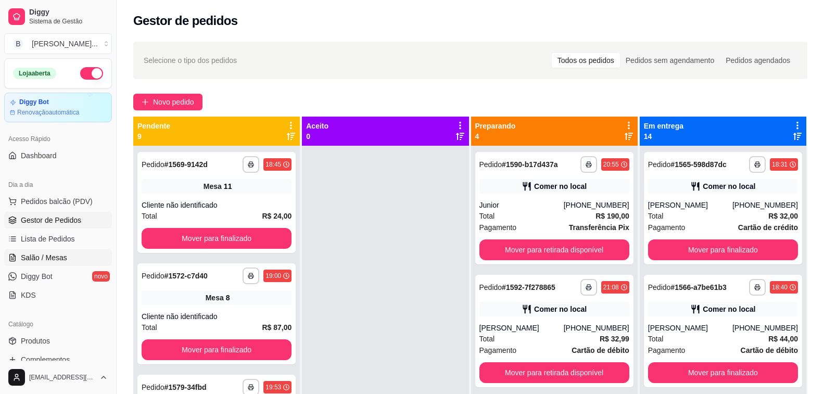
click at [52, 257] on span "Salão / Mesas" at bounding box center [44, 257] width 46 height 10
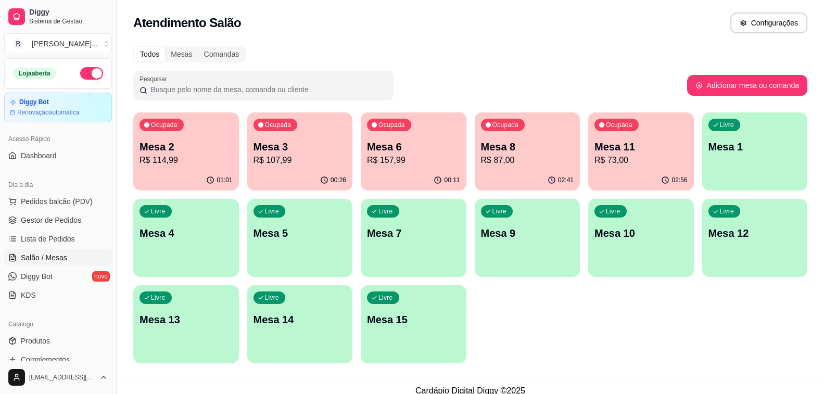
click at [287, 150] on p "Mesa 3" at bounding box center [299, 146] width 93 height 15
click at [195, 136] on div "Ocupada Mesa 2 R$ 114,99" at bounding box center [186, 141] width 102 height 56
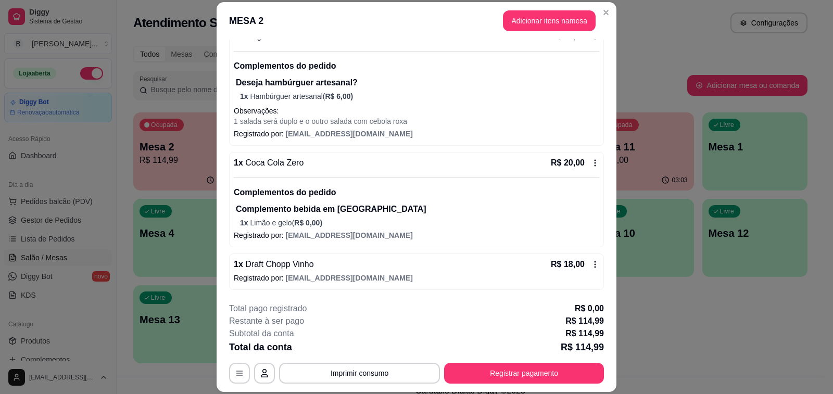
scroll to position [31, 0]
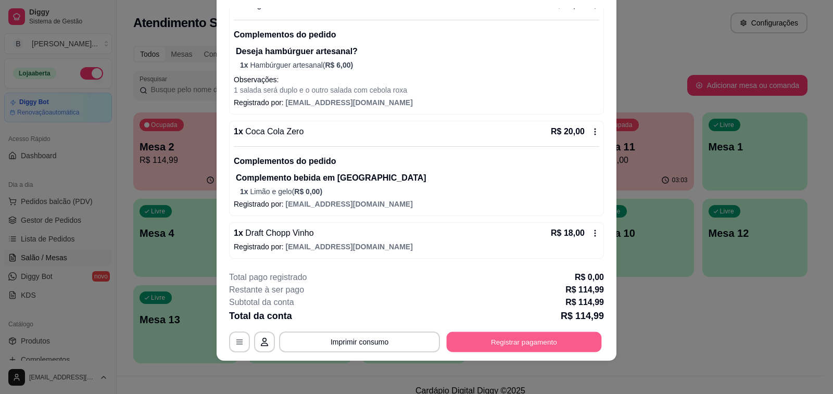
click at [502, 342] on button "Registrar pagamento" at bounding box center [523, 342] width 155 height 20
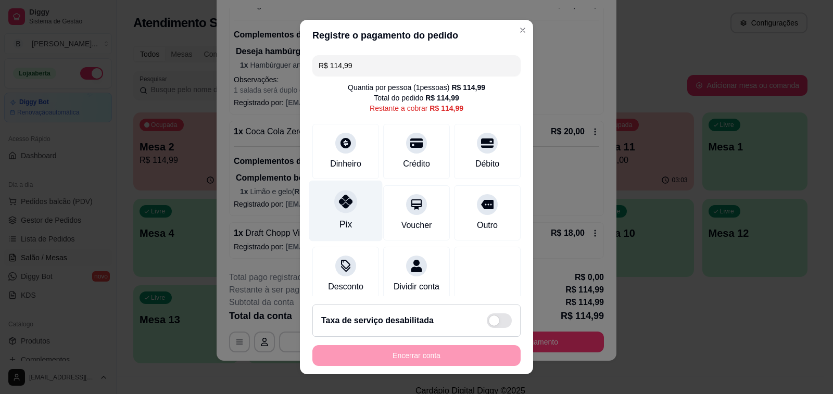
click at [320, 203] on div "Pix" at bounding box center [345, 211] width 73 height 61
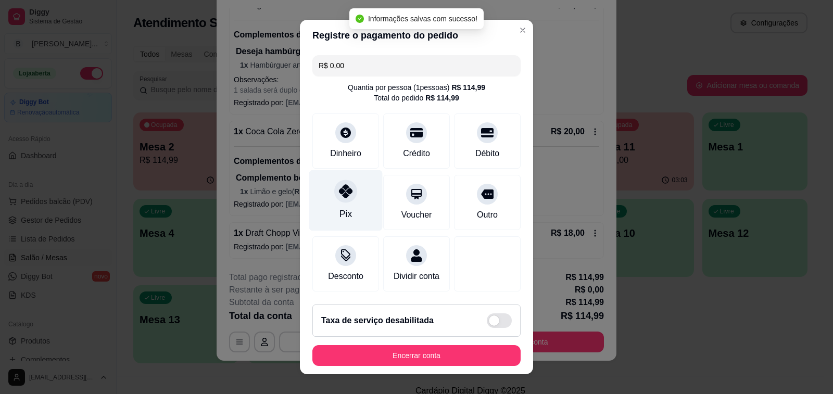
type input "R$ 0,00"
click at [339, 215] on div "Pix" at bounding box center [345, 214] width 12 height 14
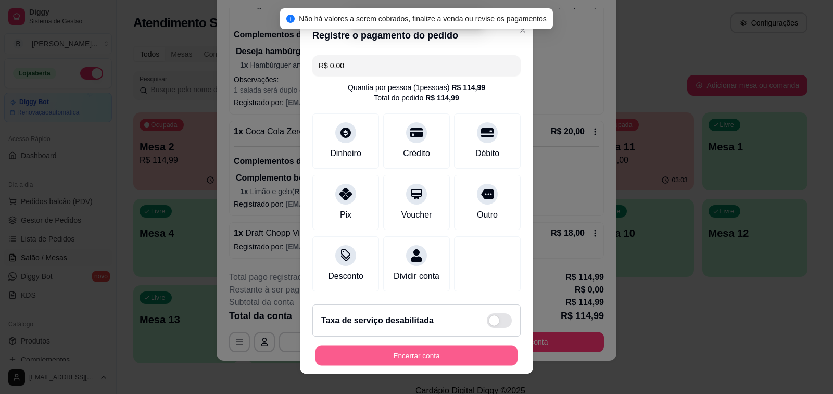
click at [446, 355] on button "Encerrar conta" at bounding box center [416, 356] width 202 height 20
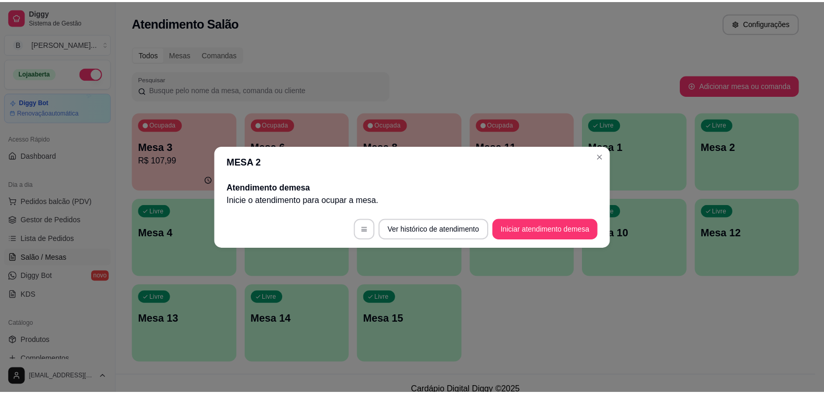
scroll to position [0, 0]
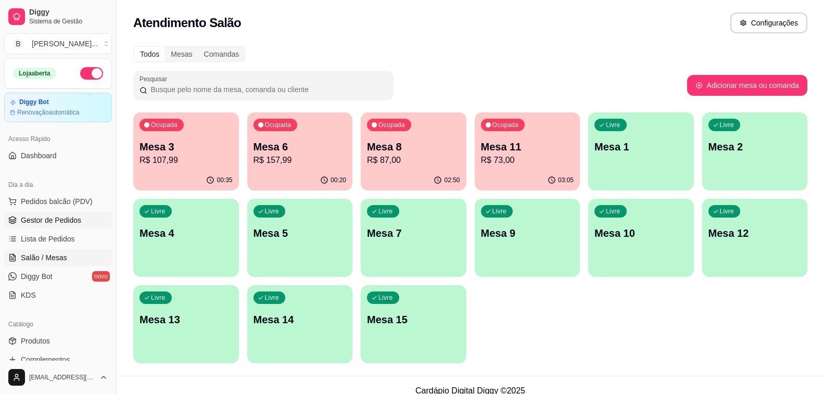
click at [71, 220] on span "Gestor de Pedidos" at bounding box center [51, 220] width 60 height 10
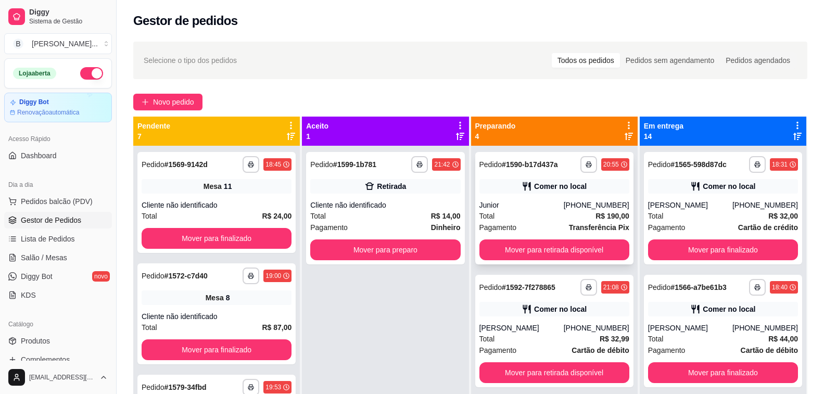
click at [553, 207] on div "Junior" at bounding box center [521, 205] width 84 height 10
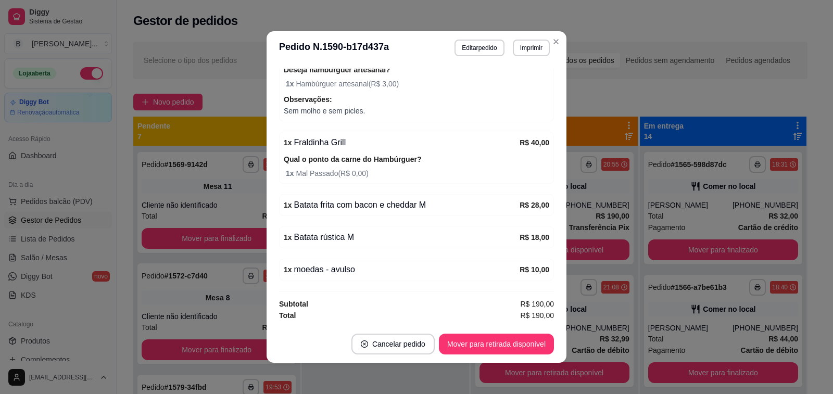
scroll to position [2, 0]
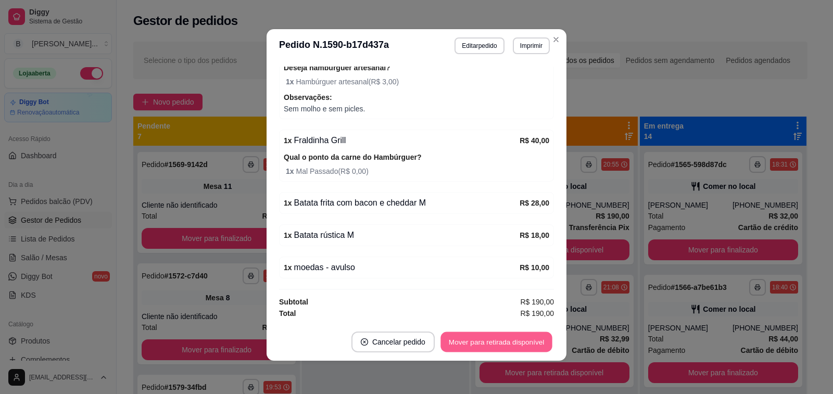
click at [503, 344] on button "Mover para retirada disponível" at bounding box center [495, 342] width 111 height 20
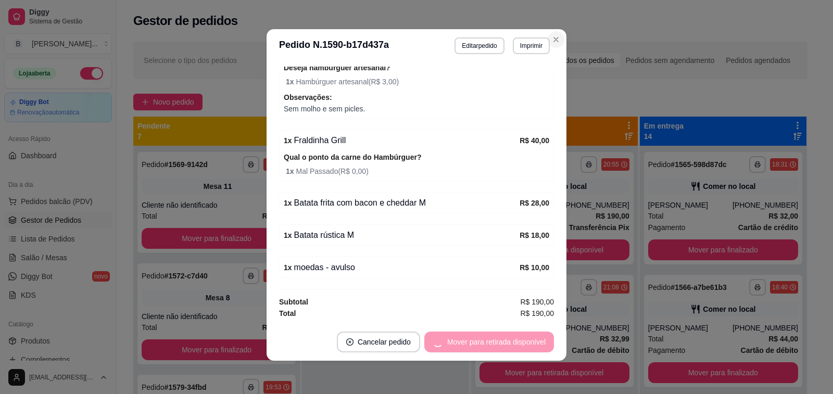
click at [549, 39] on div "**********" at bounding box center [470, 279] width 707 height 488
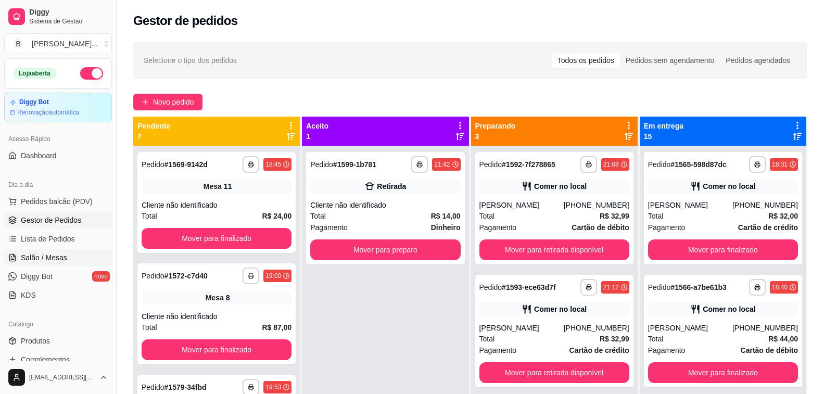
click at [70, 256] on link "Salão / Mesas" at bounding box center [58, 257] width 108 height 17
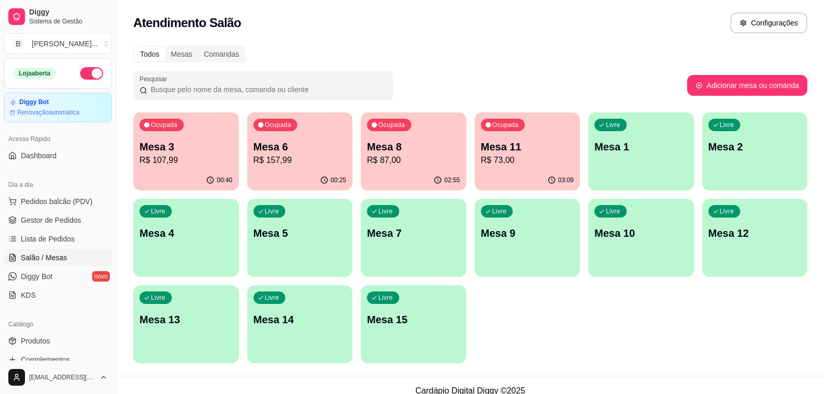
click at [512, 164] on p "R$ 73,00" at bounding box center [527, 160] width 93 height 12
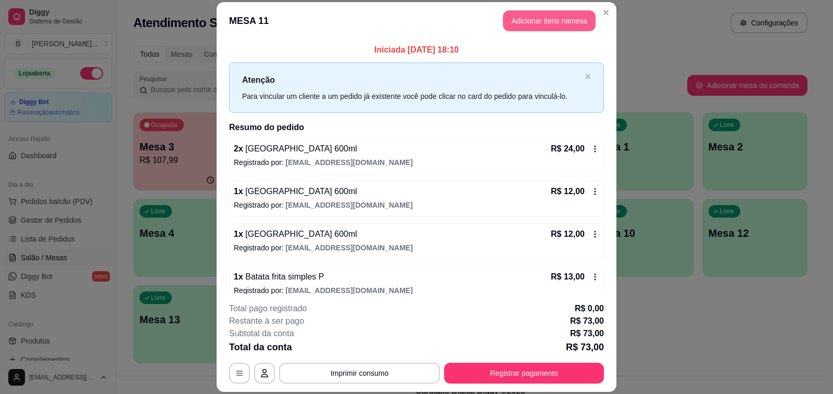
click at [539, 25] on button "Adicionar itens na mesa" at bounding box center [549, 20] width 93 height 21
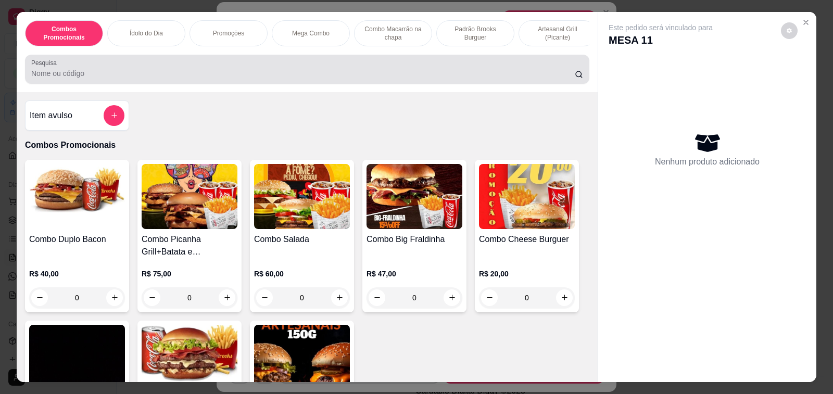
click at [143, 79] on input "Pesquisa" at bounding box center [302, 73] width 543 height 10
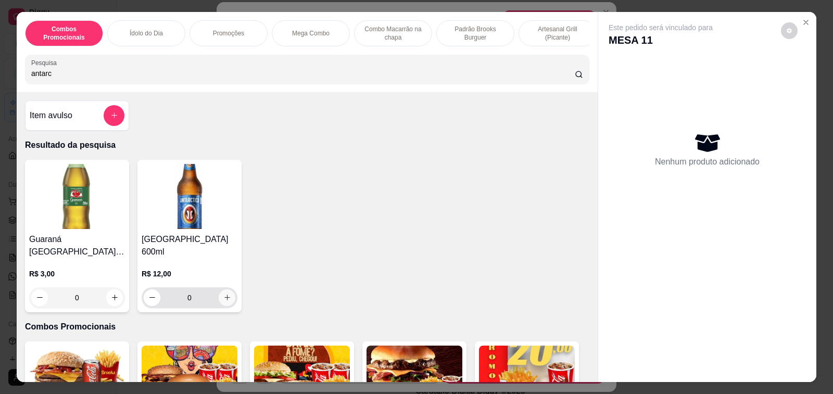
type input "antarc"
click at [223, 293] on icon "increase-product-quantity" at bounding box center [227, 297] width 8 height 8
type input "1"
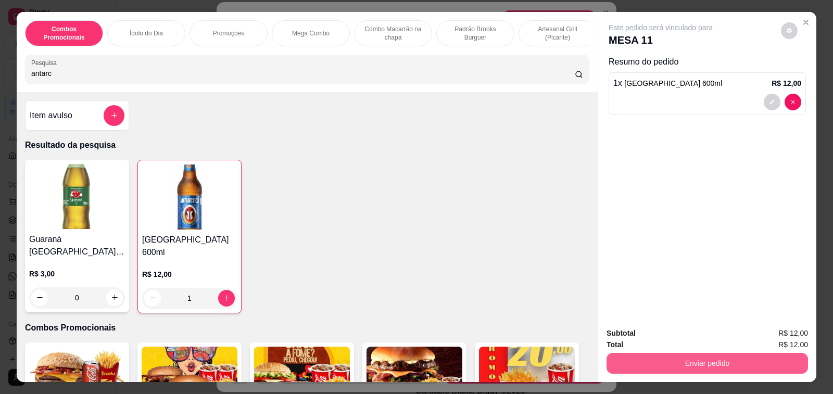
click at [701, 357] on button "Enviar pedido" at bounding box center [706, 363] width 201 height 21
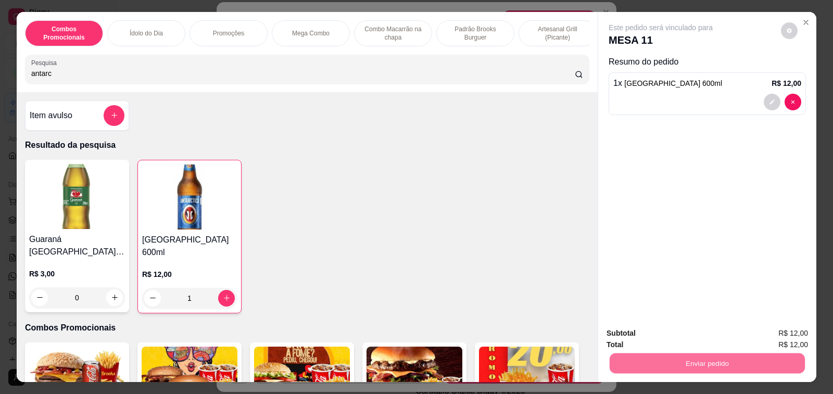
click at [769, 336] on button "Enviar pedido" at bounding box center [780, 334] width 59 height 20
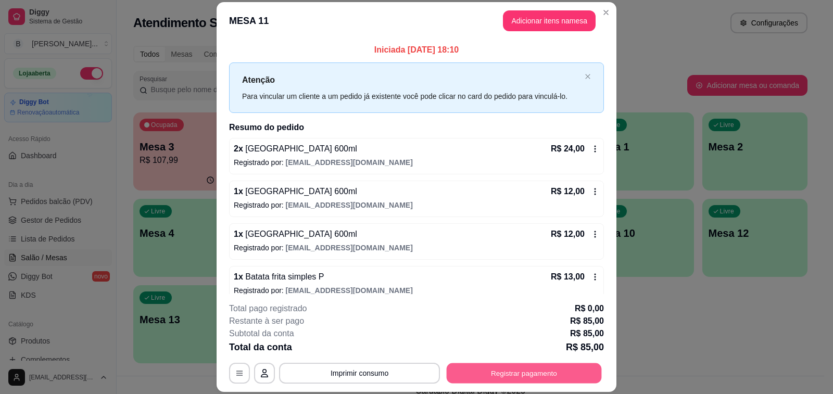
click at [556, 369] on button "Registrar pagamento" at bounding box center [523, 373] width 155 height 20
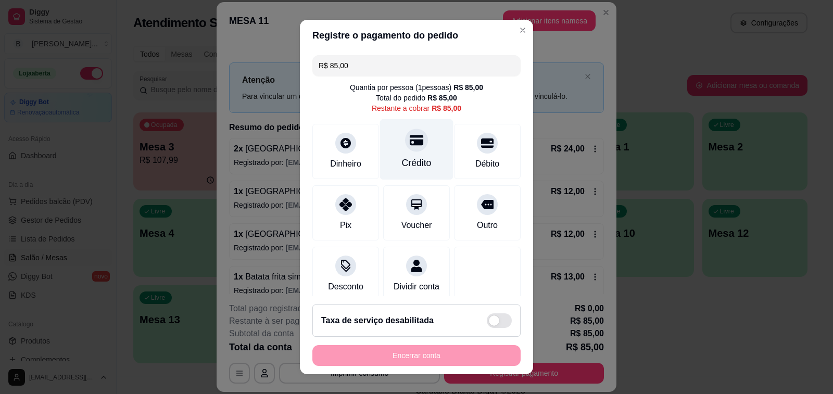
click at [410, 144] on icon at bounding box center [417, 140] width 14 height 14
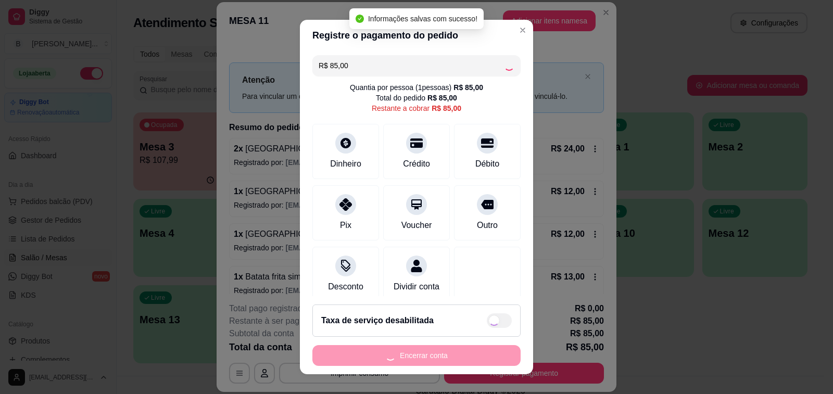
type input "R$ 0,00"
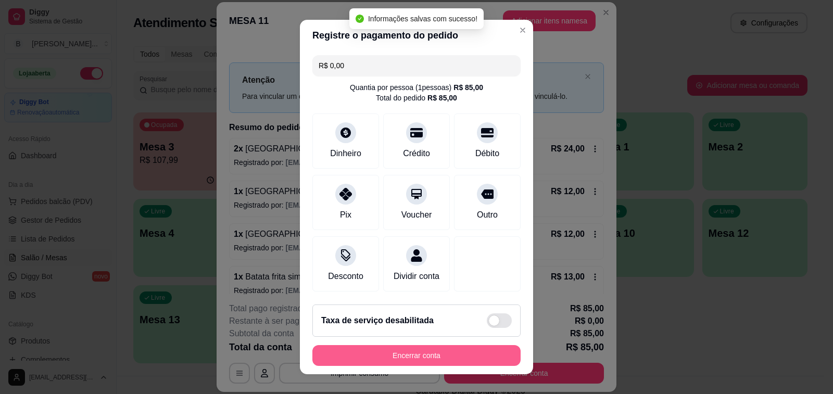
click at [417, 356] on button "Encerrar conta" at bounding box center [416, 355] width 208 height 21
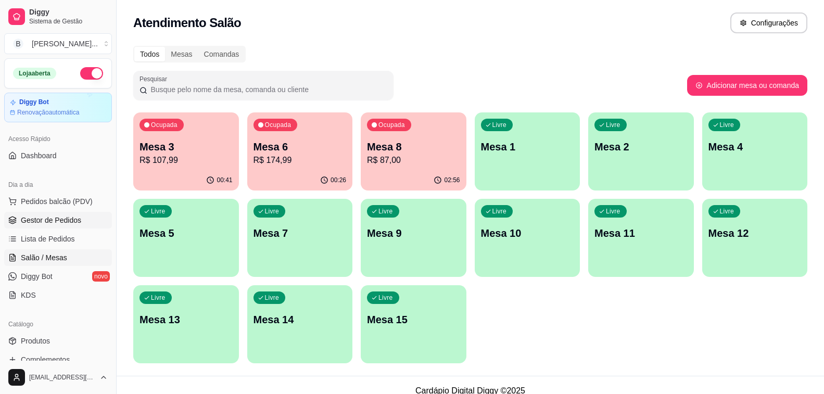
click at [27, 220] on span "Gestor de Pedidos" at bounding box center [51, 220] width 60 height 10
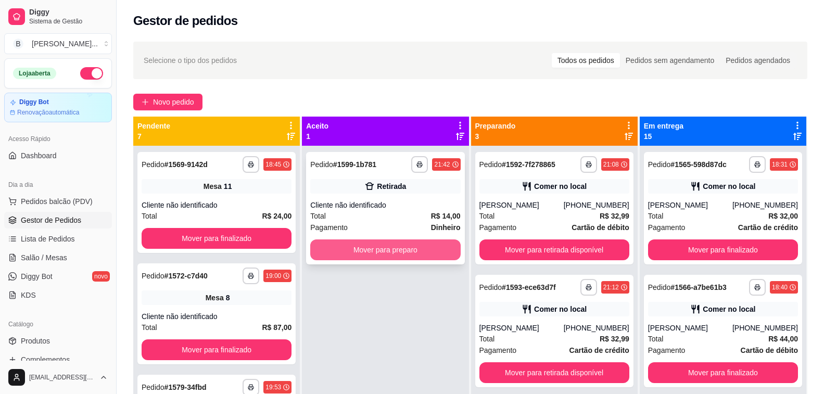
click at [379, 251] on button "Mover para preparo" at bounding box center [385, 249] width 150 height 21
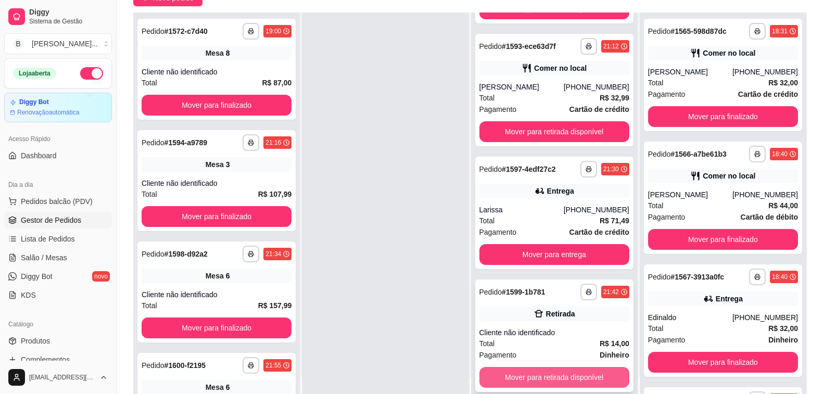
scroll to position [156, 0]
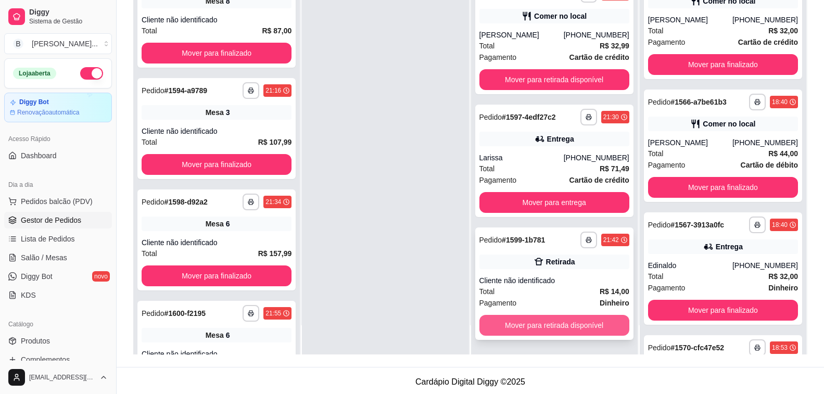
click at [549, 325] on button "Mover para retirada disponível" at bounding box center [554, 325] width 150 height 21
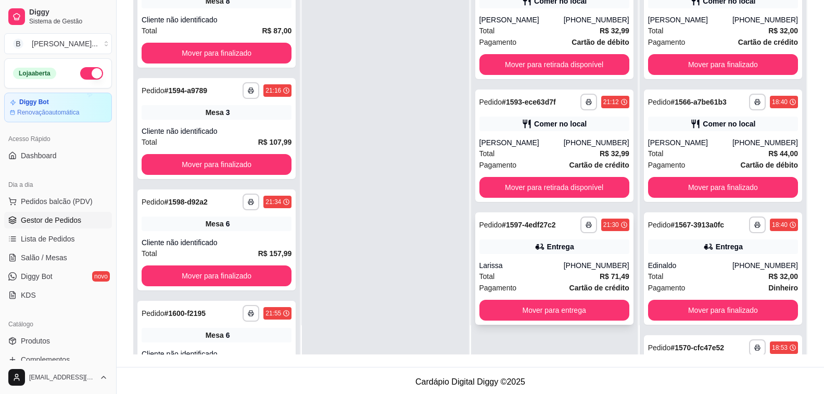
scroll to position [0, 0]
click at [524, 315] on button "Mover para entrega" at bounding box center [554, 310] width 146 height 20
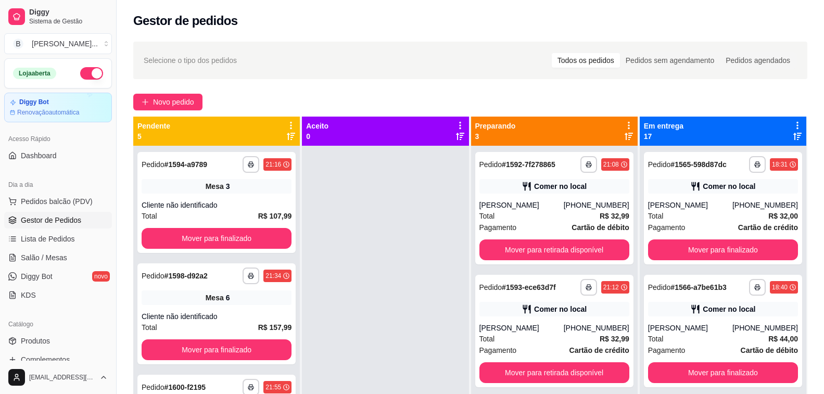
click at [624, 138] on icon at bounding box center [628, 136] width 8 height 8
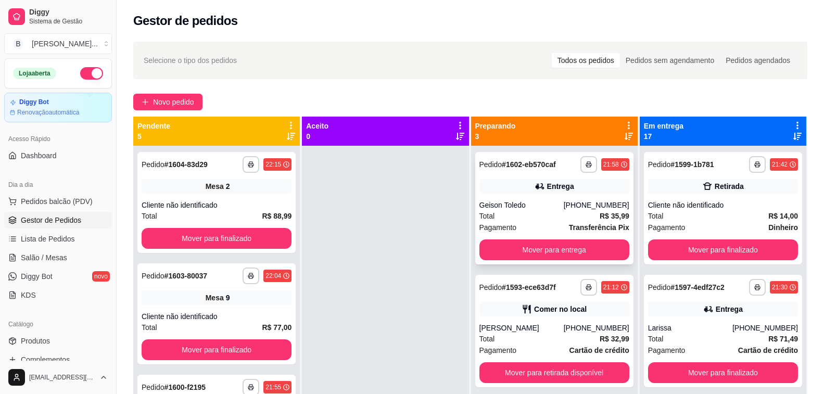
click at [499, 201] on div "Geison Toledo" at bounding box center [521, 205] width 84 height 10
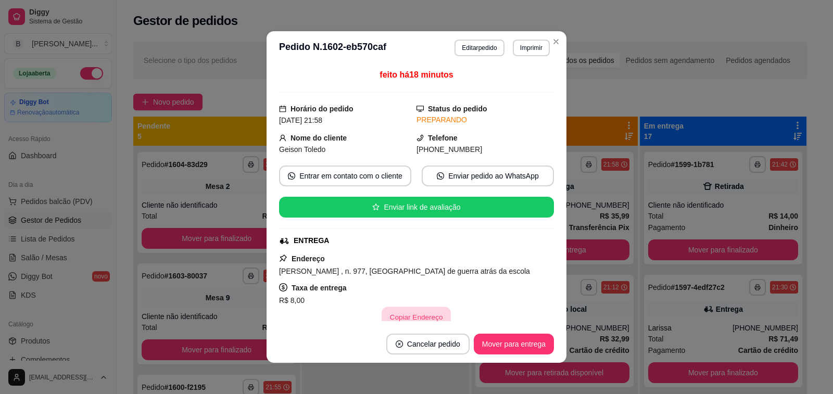
click at [403, 312] on button "Copiar Endereço" at bounding box center [416, 317] width 69 height 20
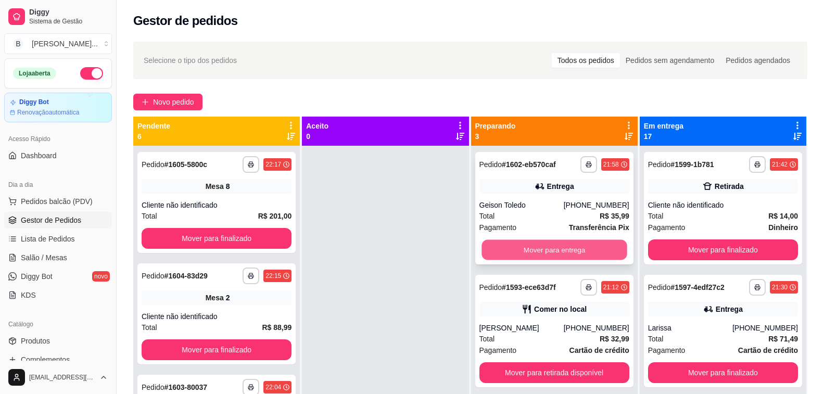
click at [560, 250] on button "Mover para entrega" at bounding box center [554, 250] width 146 height 20
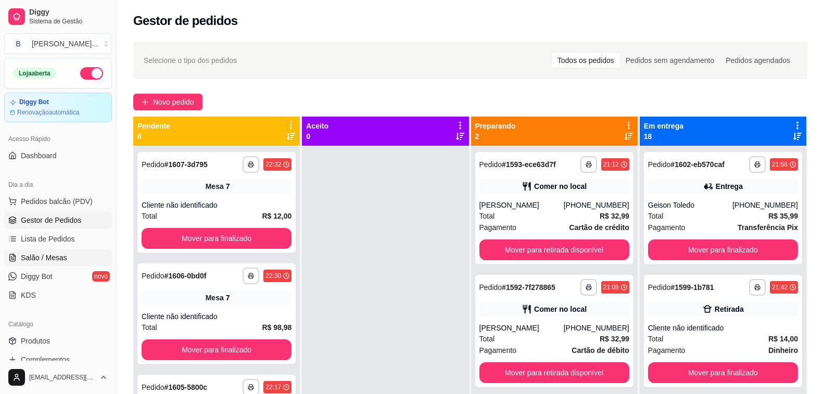
click at [62, 263] on link "Salão / Mesas" at bounding box center [58, 257] width 108 height 17
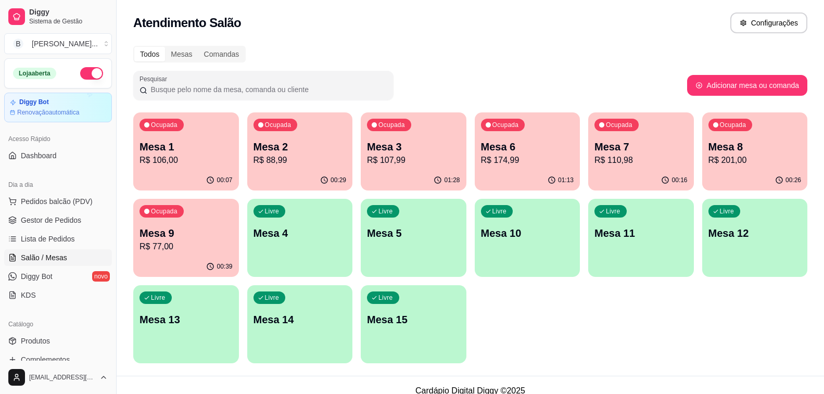
click at [523, 160] on p "R$ 174,99" at bounding box center [527, 160] width 93 height 12
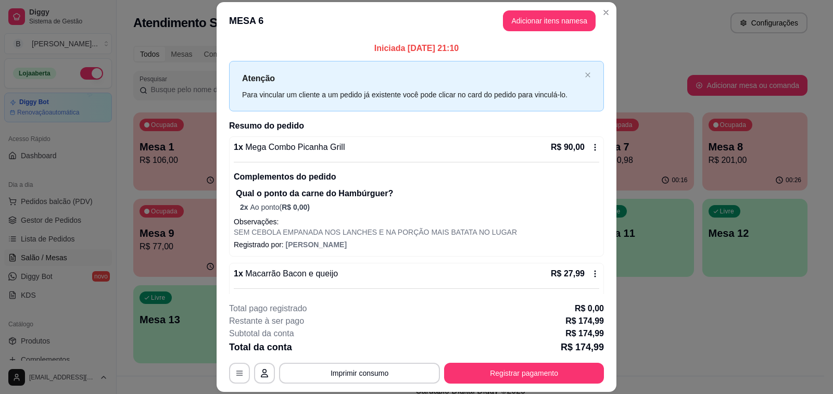
scroll to position [54, 0]
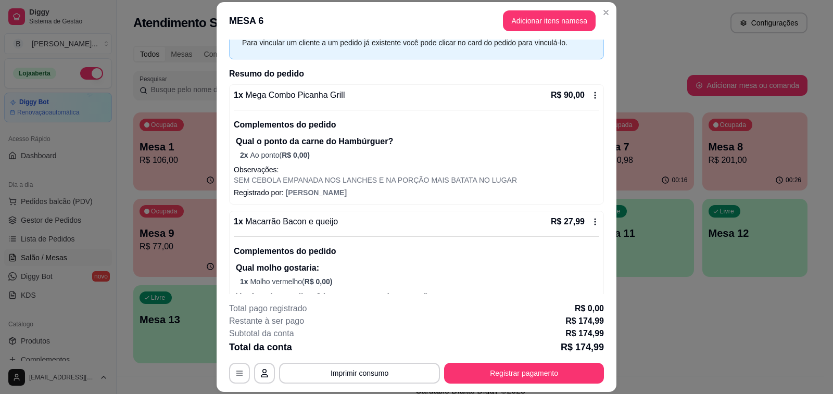
click at [557, 359] on div "**********" at bounding box center [416, 342] width 375 height 81
click at [557, 372] on button "Registrar pagamento" at bounding box center [524, 373] width 160 height 21
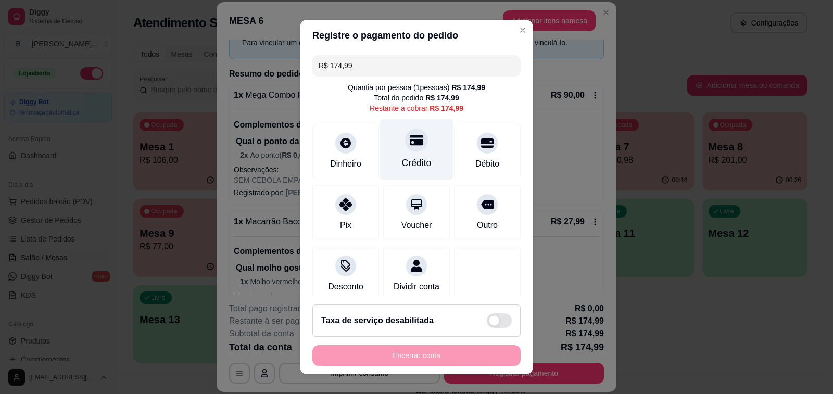
click at [412, 151] on div "Crédito" at bounding box center [416, 149] width 73 height 61
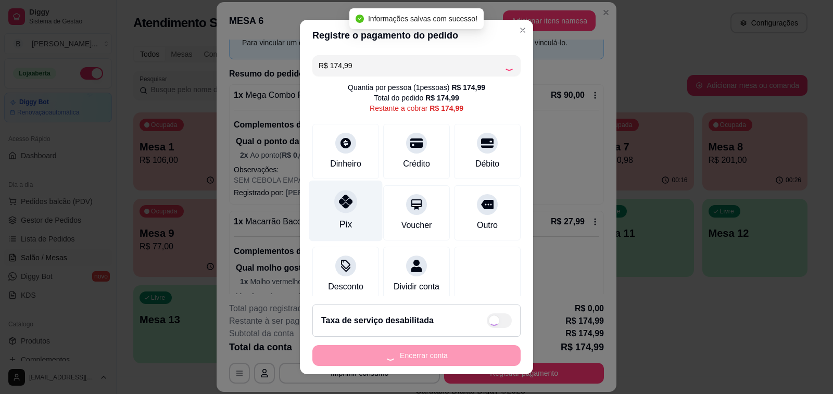
type input "R$ 0,00"
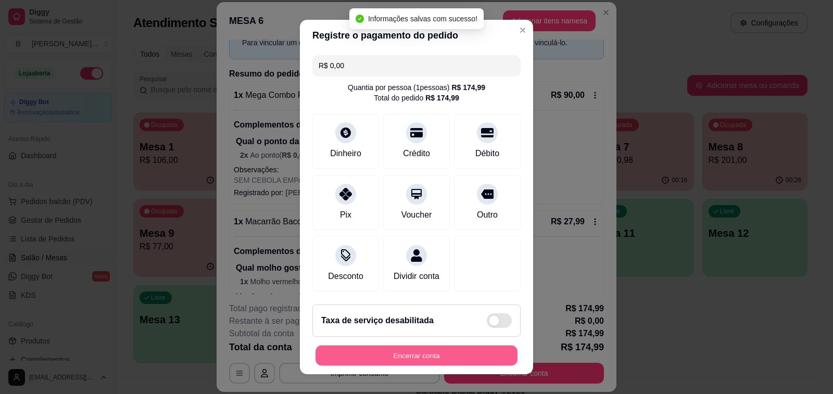
click at [442, 351] on button "Encerrar conta" at bounding box center [416, 356] width 202 height 20
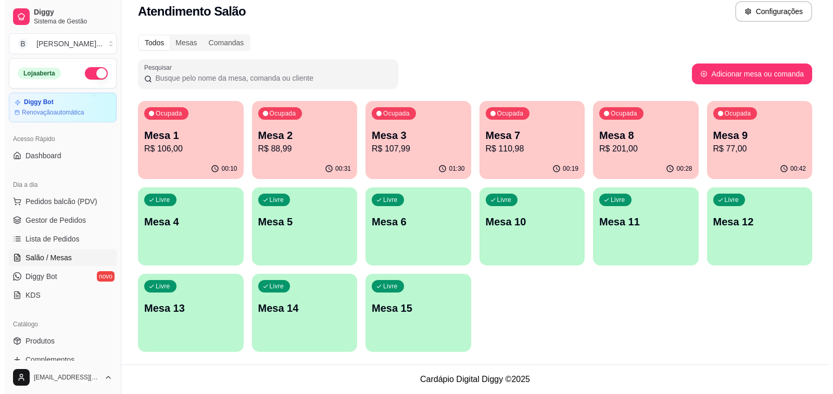
scroll to position [0, 0]
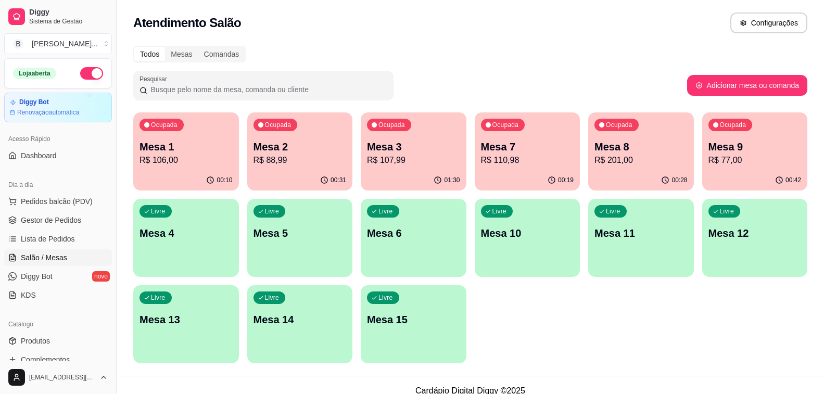
click at [514, 159] on p "R$ 110,98" at bounding box center [527, 160] width 93 height 12
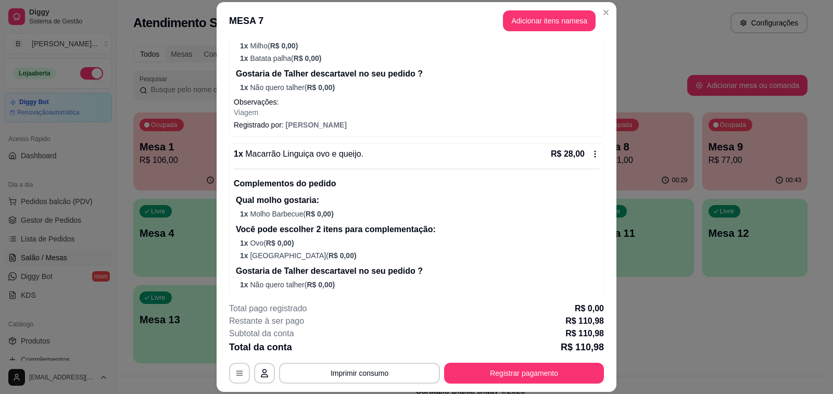
scroll to position [104, 0]
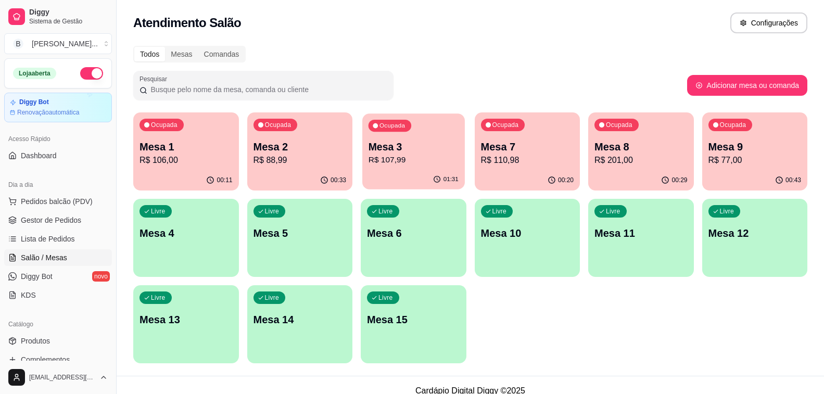
click at [419, 158] on p "R$ 107,99" at bounding box center [413, 160] width 90 height 12
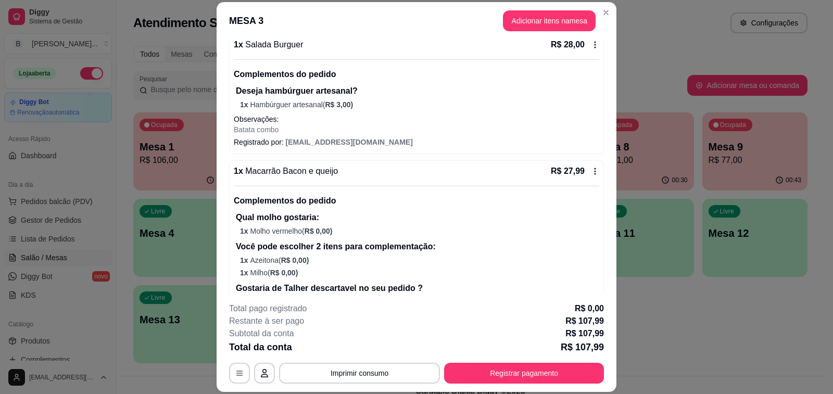
scroll to position [0, 0]
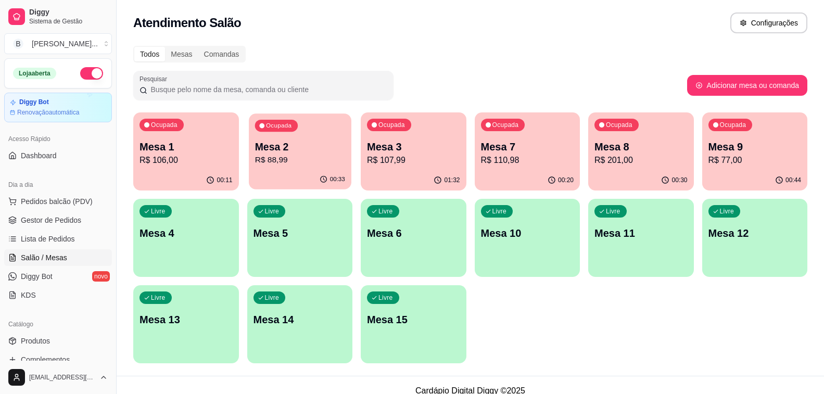
click at [317, 167] on div "Ocupada Mesa 2 R$ 88,99" at bounding box center [300, 141] width 102 height 56
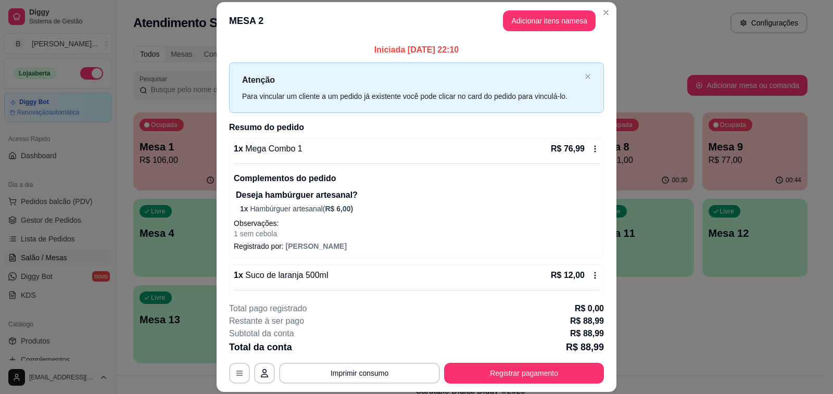
click at [503, 33] on header "MESA 2 Adicionar itens na mesa" at bounding box center [416, 20] width 400 height 37
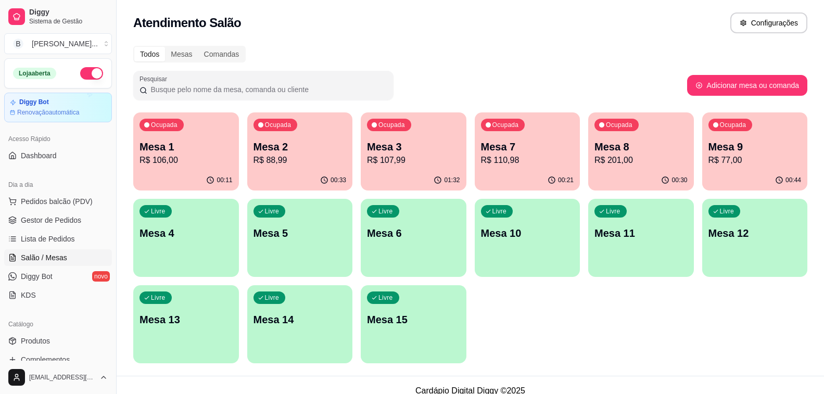
click at [398, 170] on div "01:32" at bounding box center [414, 180] width 106 height 20
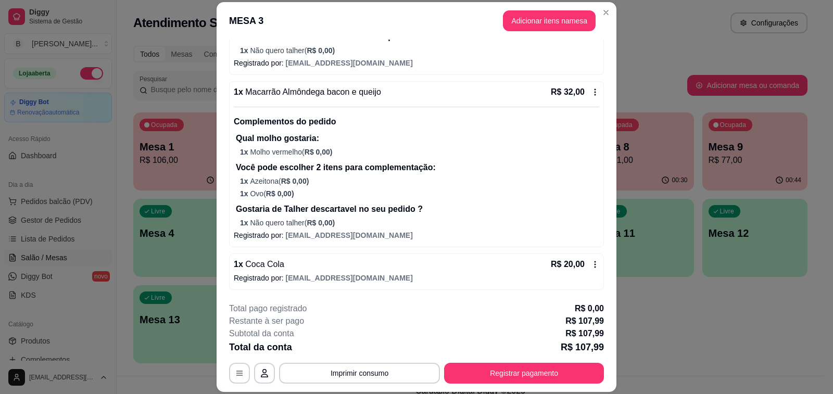
scroll to position [31, 0]
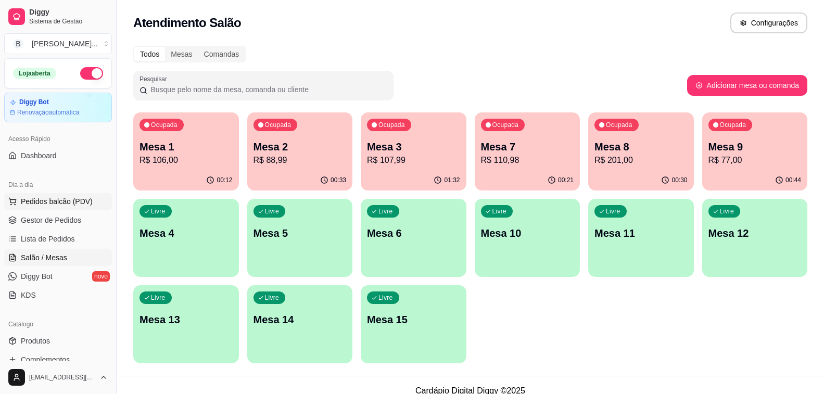
click at [61, 203] on span "Pedidos balcão (PDV)" at bounding box center [57, 201] width 72 height 10
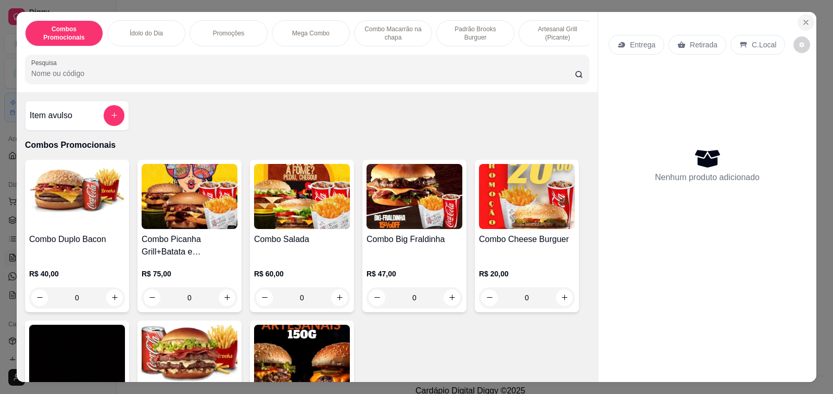
click at [803, 20] on icon "Close" at bounding box center [805, 22] width 4 height 4
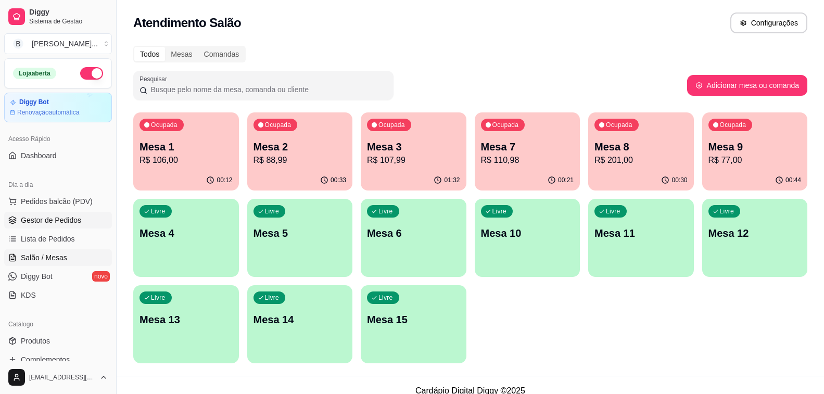
click at [64, 220] on span "Gestor de Pedidos" at bounding box center [51, 220] width 60 height 10
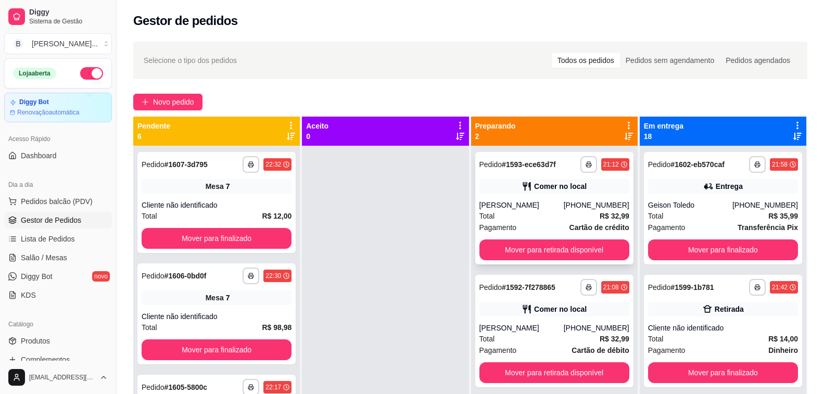
click at [537, 208] on div "Karen" at bounding box center [521, 205] width 84 height 10
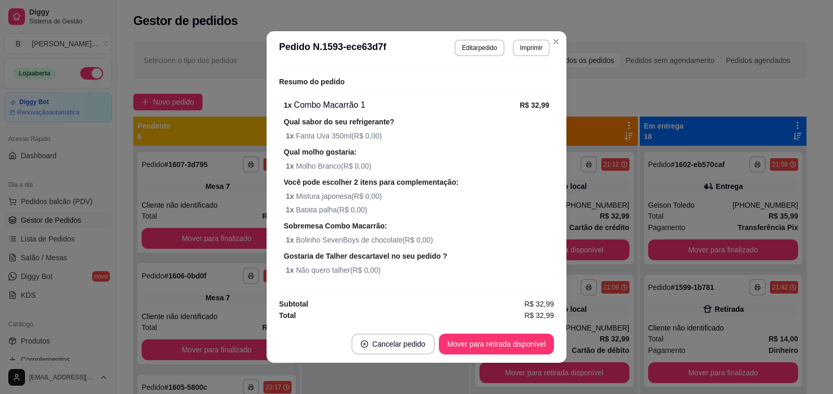
scroll to position [2, 0]
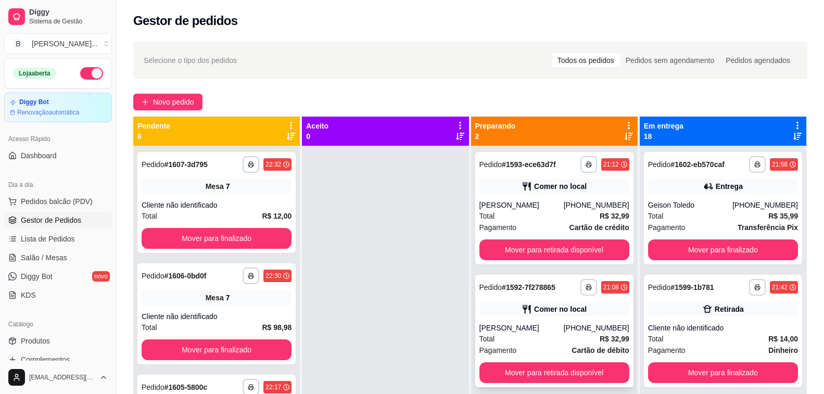
click at [548, 329] on div "Karen" at bounding box center [521, 328] width 84 height 10
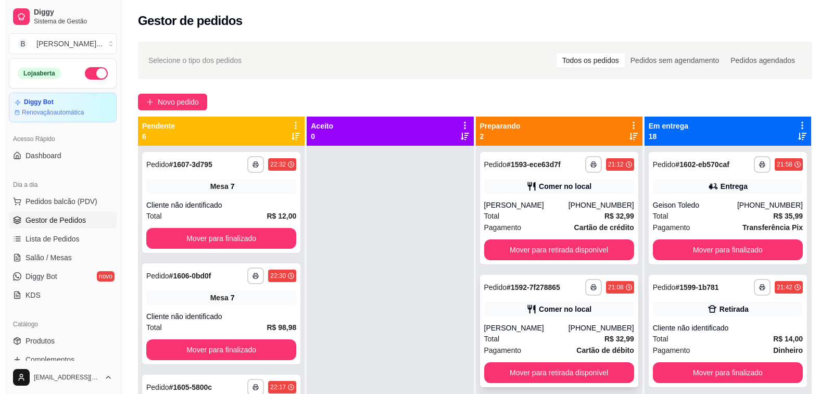
scroll to position [29, 0]
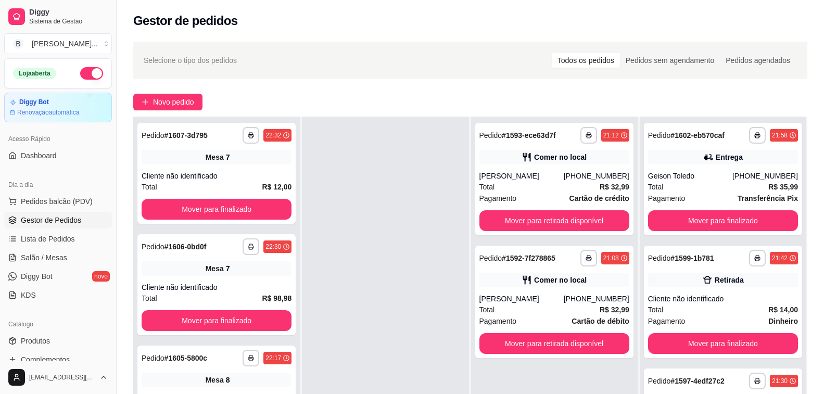
click at [415, 94] on div "Novo pedido" at bounding box center [470, 102] width 674 height 17
click at [48, 256] on span "Salão / Mesas" at bounding box center [44, 257] width 46 height 10
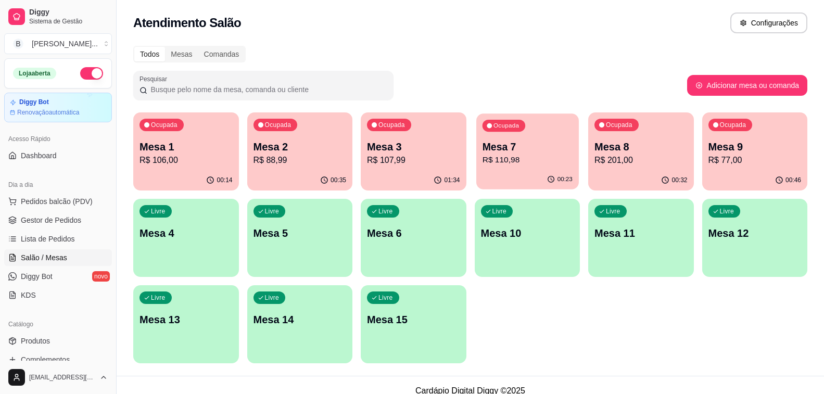
click at [516, 165] on p "R$ 110,98" at bounding box center [527, 160] width 90 height 12
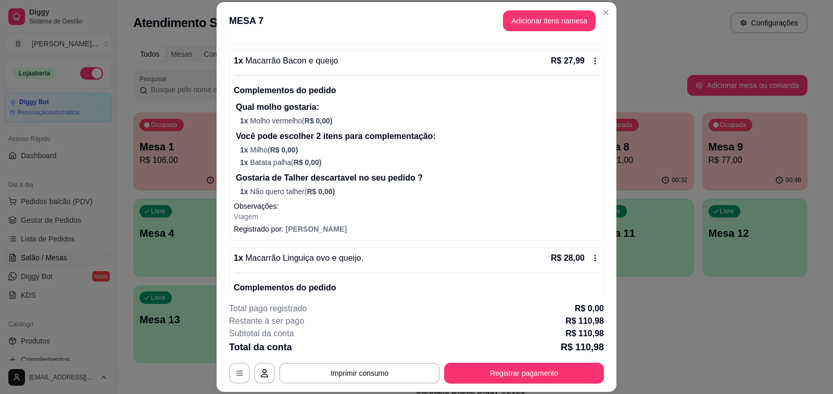
scroll to position [104, 0]
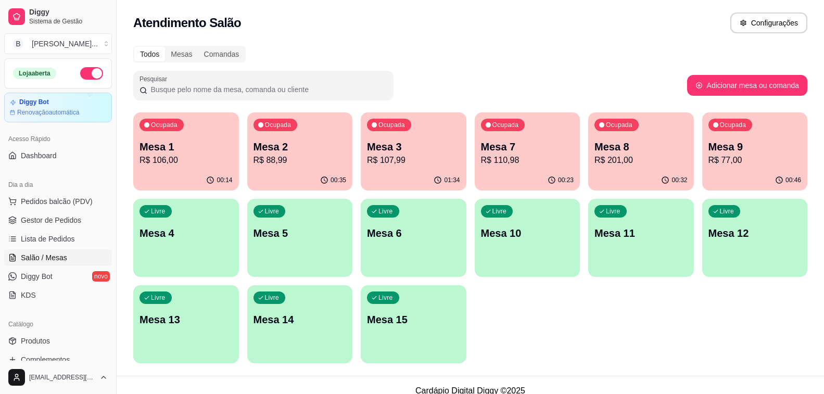
click at [275, 139] on p "Mesa 2" at bounding box center [299, 146] width 93 height 15
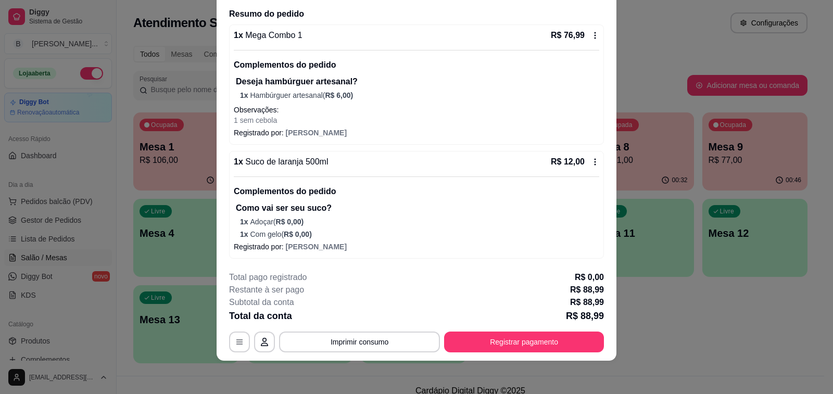
scroll to position [0, 0]
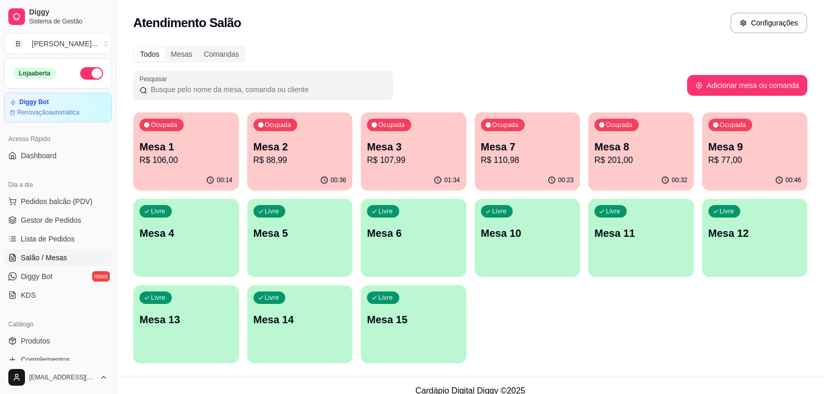
click at [512, 159] on p "R$ 110,98" at bounding box center [527, 160] width 93 height 12
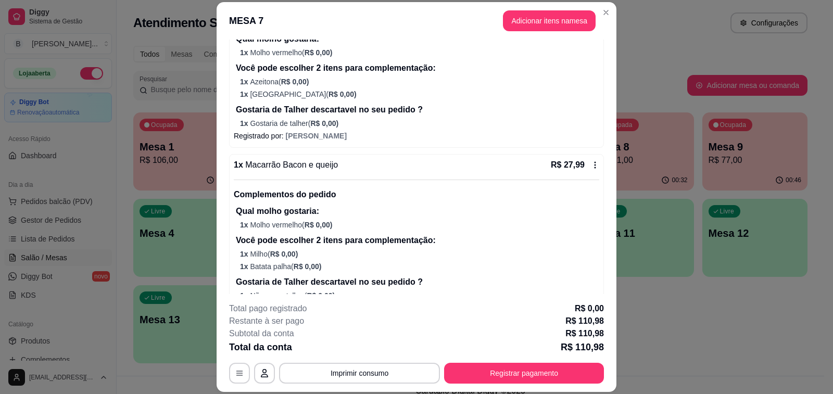
scroll to position [312, 0]
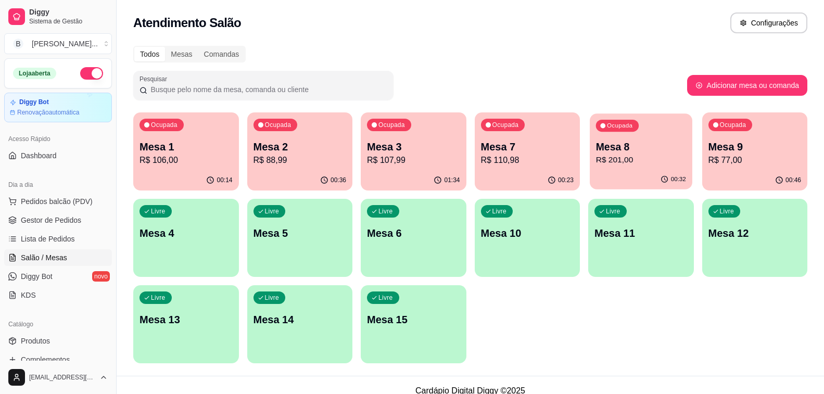
click at [656, 166] on p "R$ 201,00" at bounding box center [641, 160] width 90 height 12
click at [711, 149] on p "Mesa 9" at bounding box center [754, 146] width 93 height 15
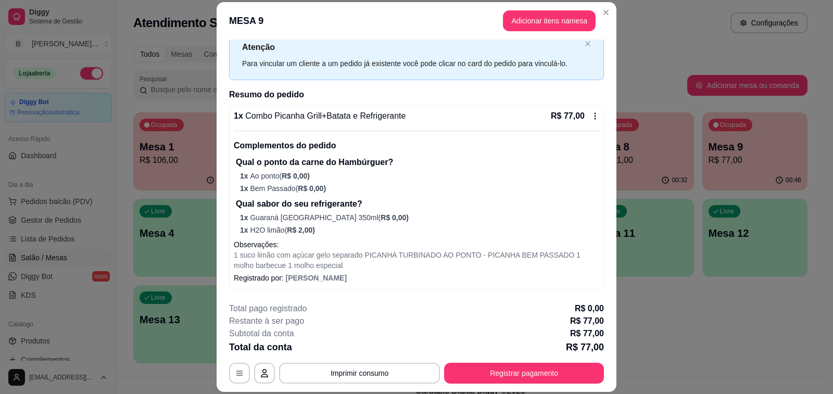
scroll to position [31, 0]
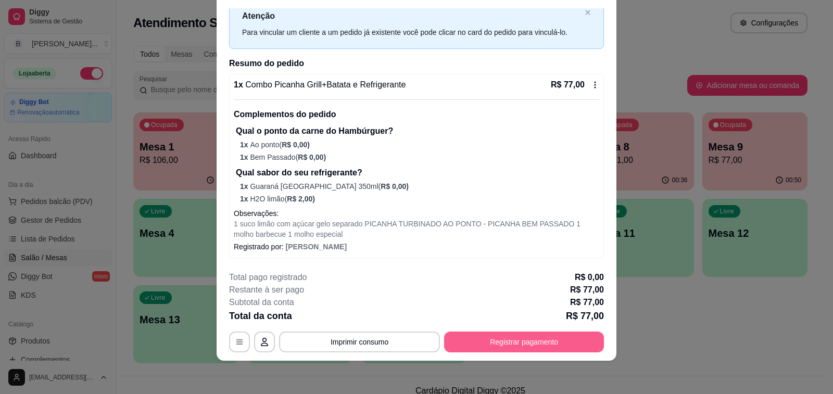
click at [493, 344] on button "Registrar pagamento" at bounding box center [524, 341] width 160 height 21
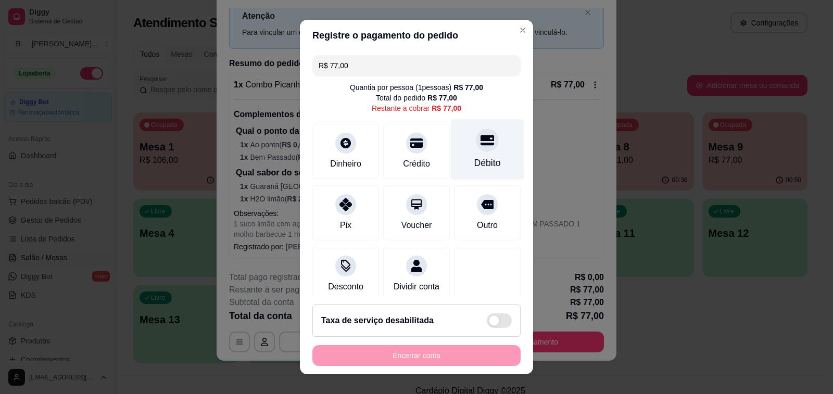
click at [476, 144] on div at bounding box center [487, 140] width 23 height 23
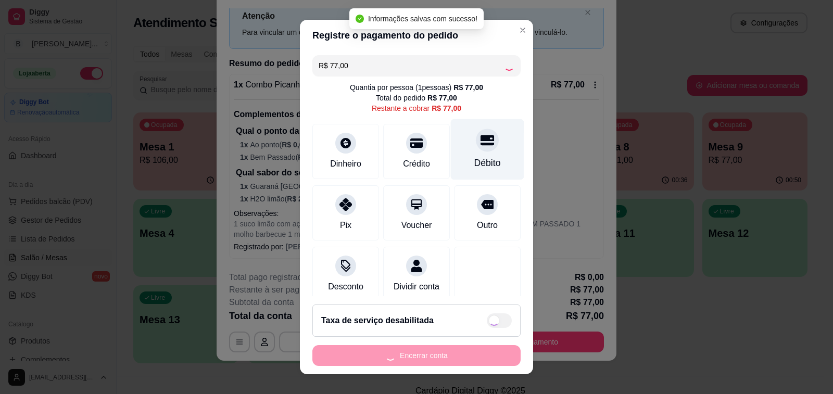
type input "R$ 0,00"
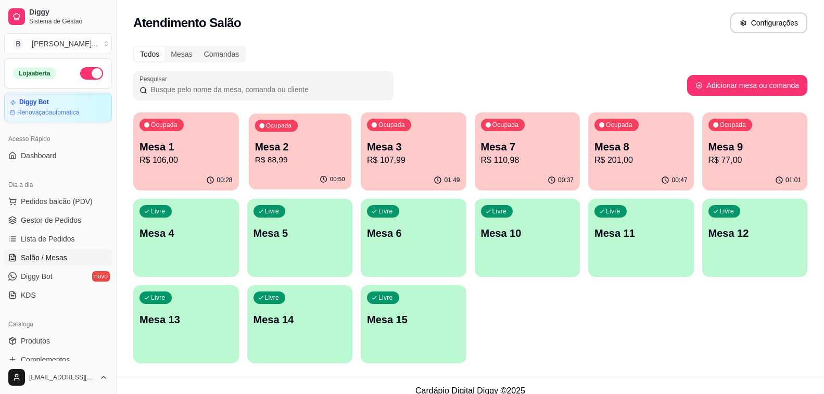
click at [304, 161] on p "R$ 88,99" at bounding box center [299, 160] width 90 height 12
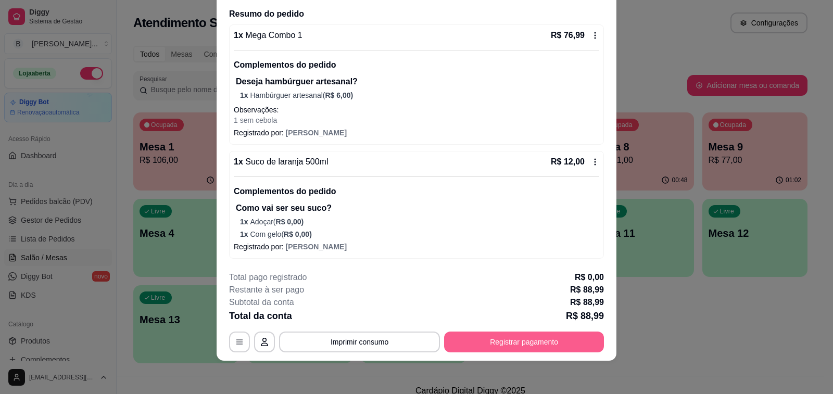
click at [570, 339] on button "Registrar pagamento" at bounding box center [524, 341] width 160 height 21
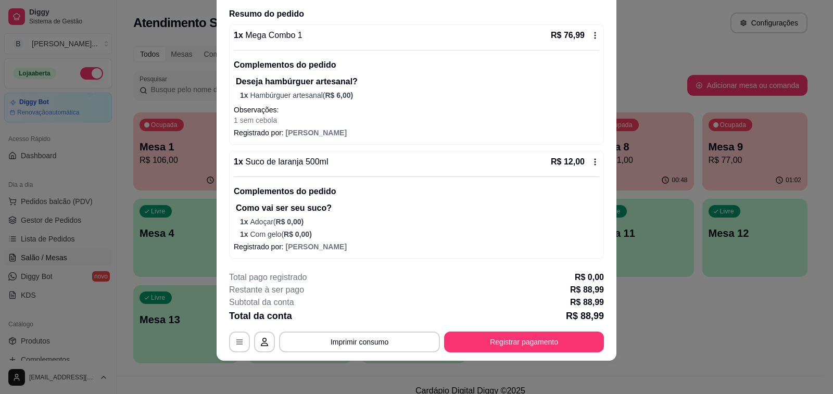
scroll to position [0, 0]
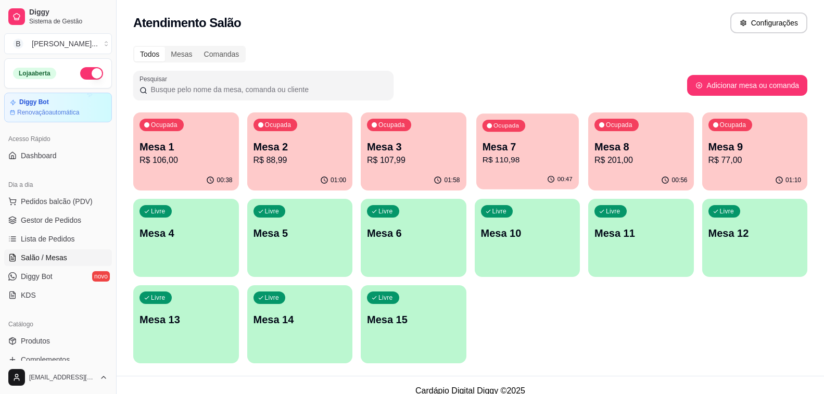
click at [519, 148] on p "Mesa 7" at bounding box center [527, 147] width 90 height 14
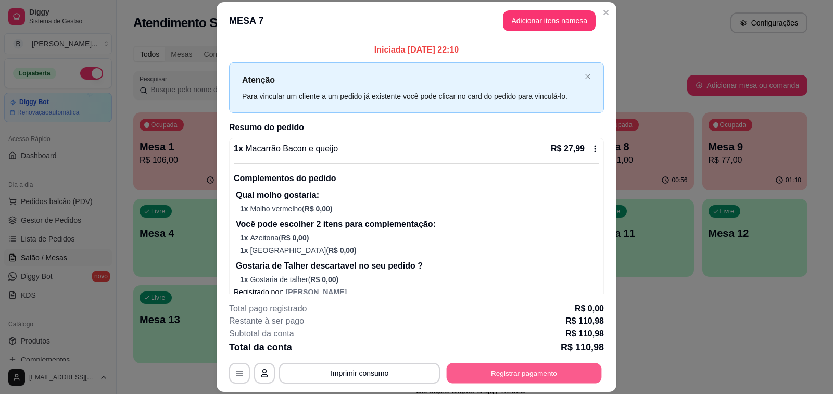
click at [519, 371] on button "Registrar pagamento" at bounding box center [523, 373] width 155 height 20
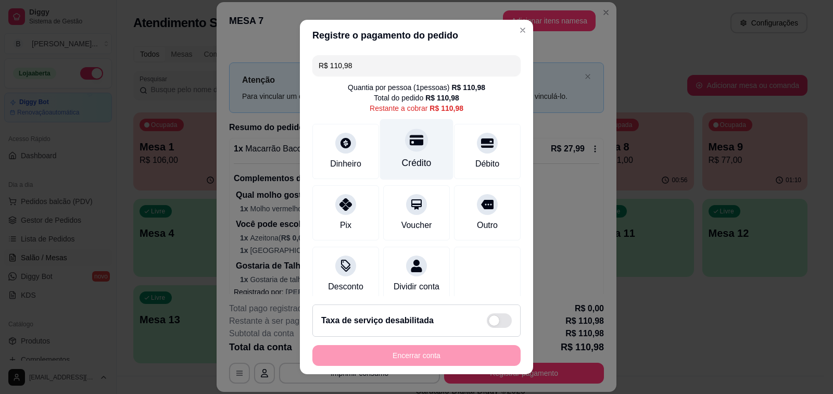
click at [416, 162] on div "Crédito" at bounding box center [417, 163] width 30 height 14
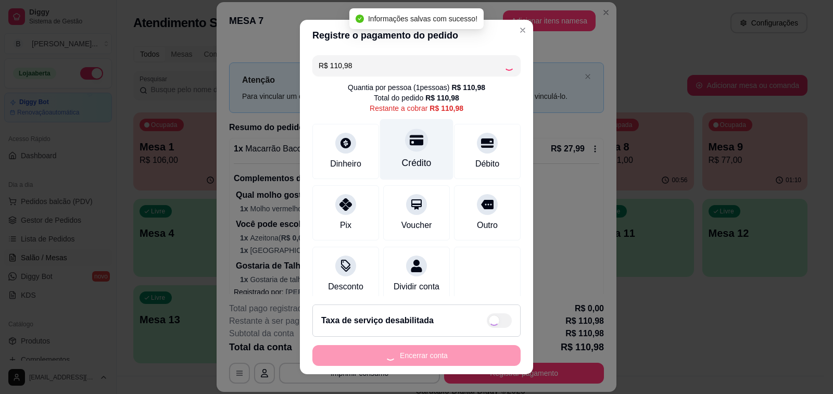
type input "R$ 0,00"
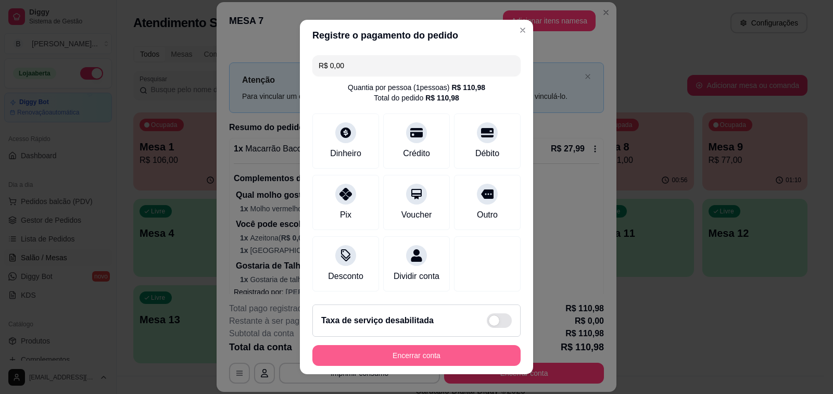
click at [410, 352] on button "Encerrar conta" at bounding box center [416, 355] width 208 height 21
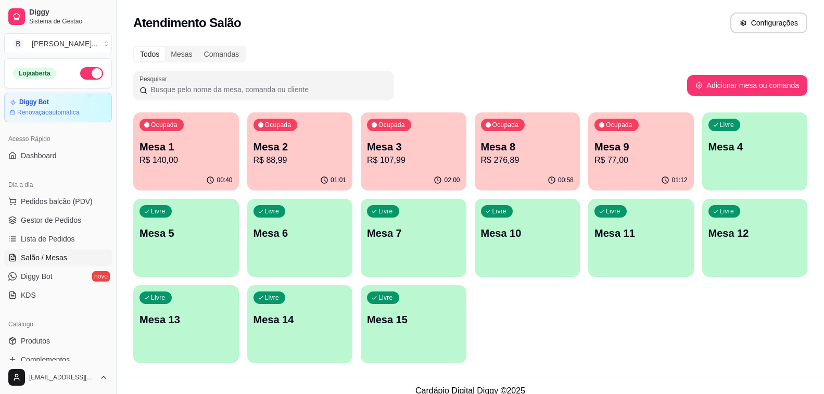
click at [177, 179] on div "00:40" at bounding box center [186, 180] width 106 height 20
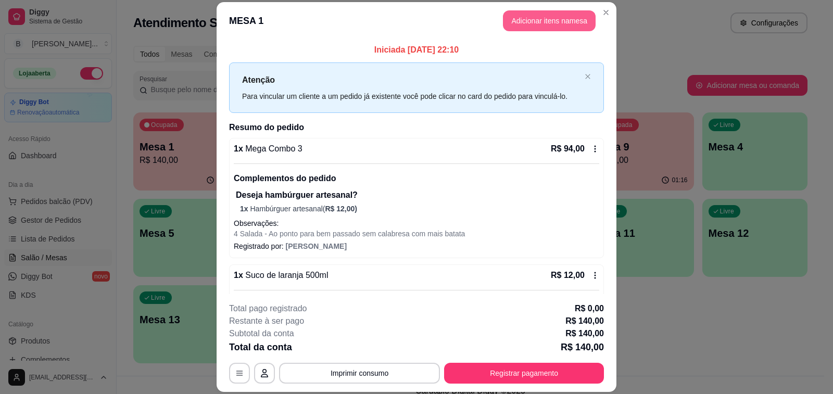
click at [542, 20] on button "Adicionar itens na mesa" at bounding box center [549, 20] width 93 height 21
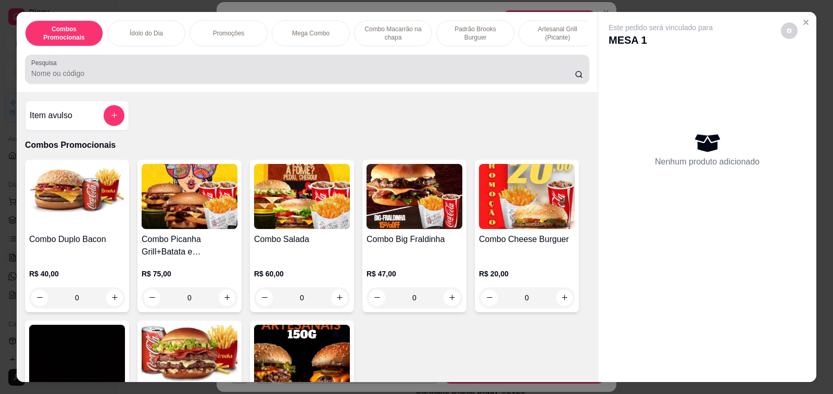
click at [164, 79] on input "Pesquisa" at bounding box center [302, 73] width 543 height 10
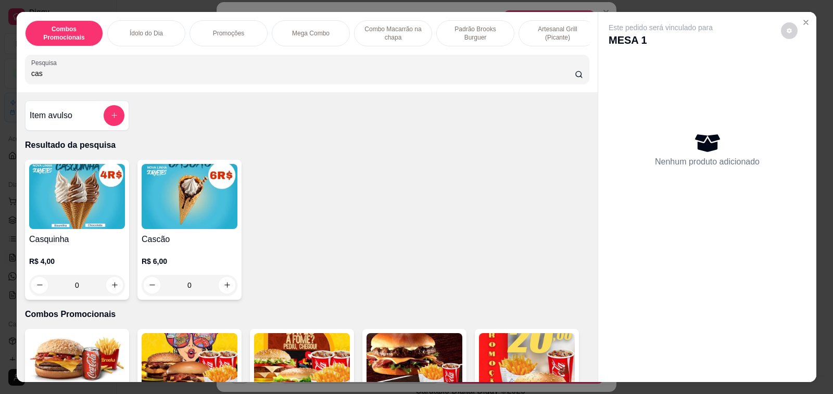
type input "cas"
click at [114, 291] on div "0" at bounding box center [77, 285] width 96 height 21
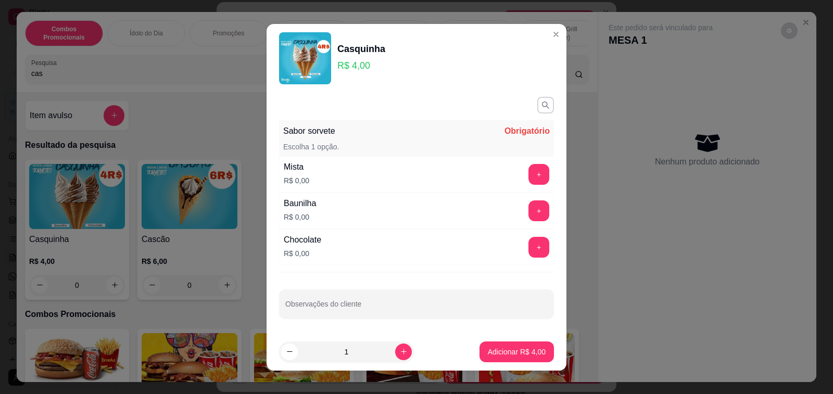
click at [528, 171] on button "+" at bounding box center [538, 174] width 21 height 21
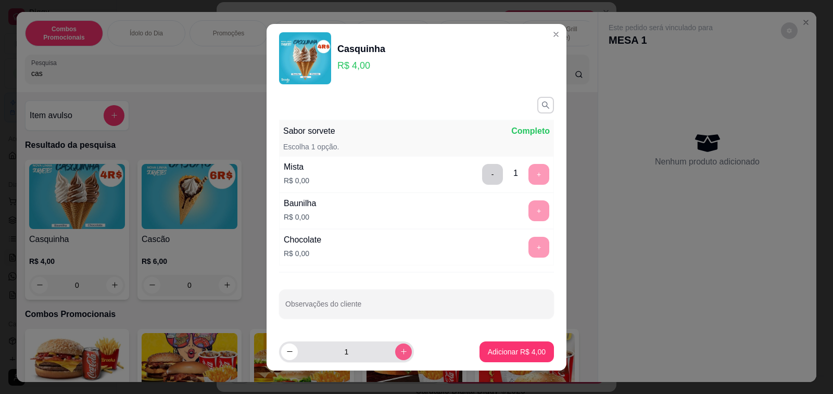
click at [401, 352] on icon "increase-product-quantity" at bounding box center [404, 352] width 6 height 6
type input "2"
click at [488, 353] on p "Adicionar R$ 8,00" at bounding box center [517, 352] width 58 height 10
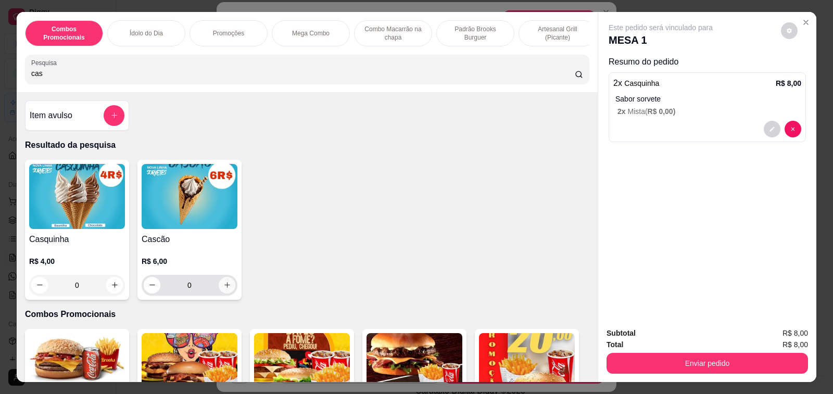
click at [226, 293] on button "increase-product-quantity" at bounding box center [227, 285] width 17 height 17
type input "1"
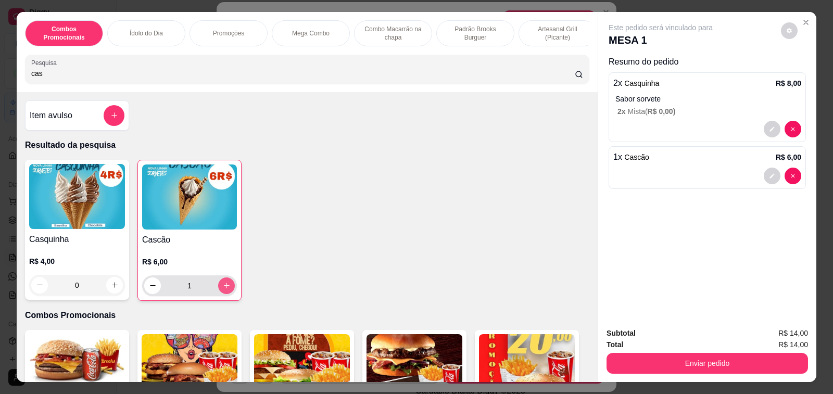
click at [226, 293] on button "increase-product-quantity" at bounding box center [226, 285] width 17 height 17
type input "2"
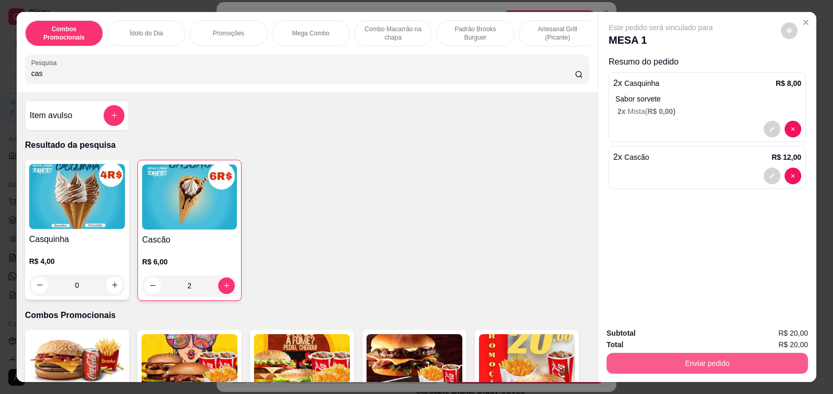
click at [668, 362] on button "Enviar pedido" at bounding box center [706, 363] width 201 height 21
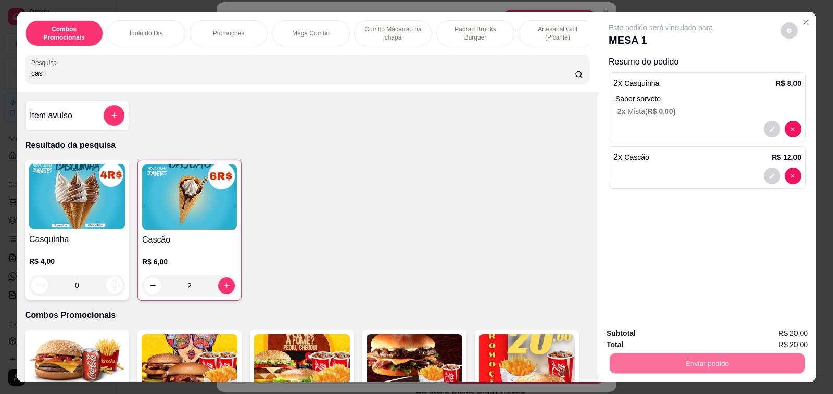
click at [775, 329] on button "Enviar pedido" at bounding box center [780, 334] width 59 height 20
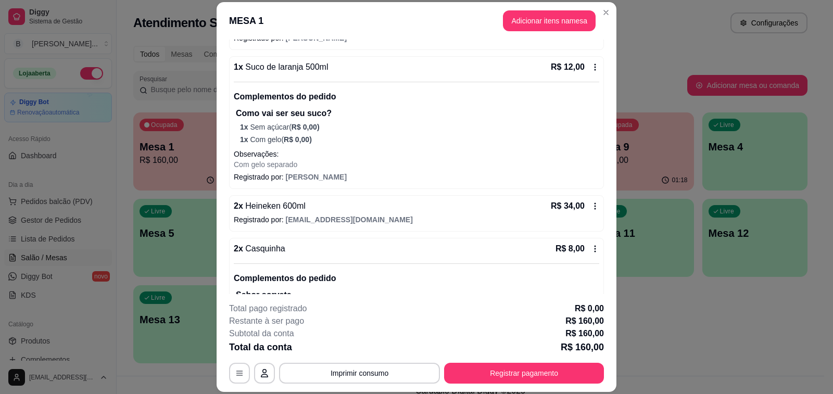
scroll to position [294, 0]
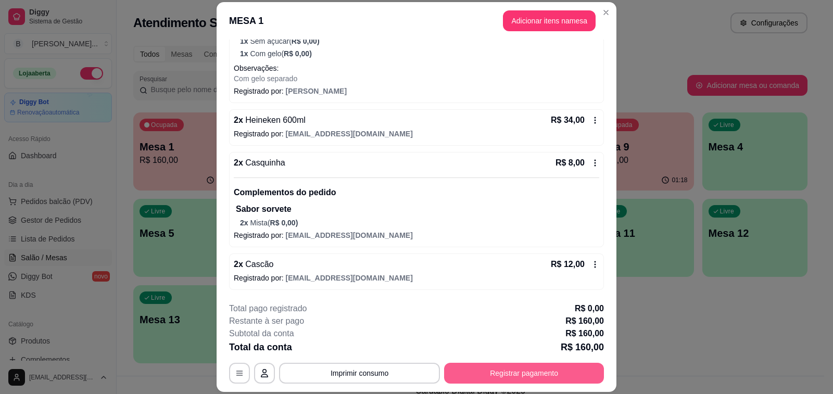
click at [499, 373] on button "Registrar pagamento" at bounding box center [524, 373] width 160 height 21
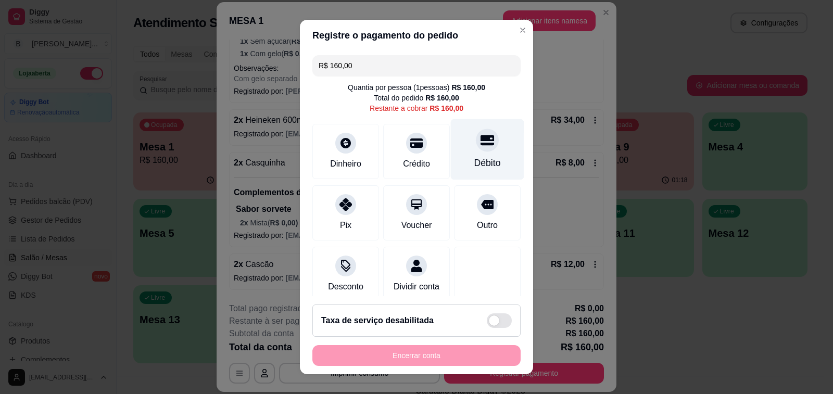
click at [480, 144] on icon at bounding box center [487, 140] width 14 height 14
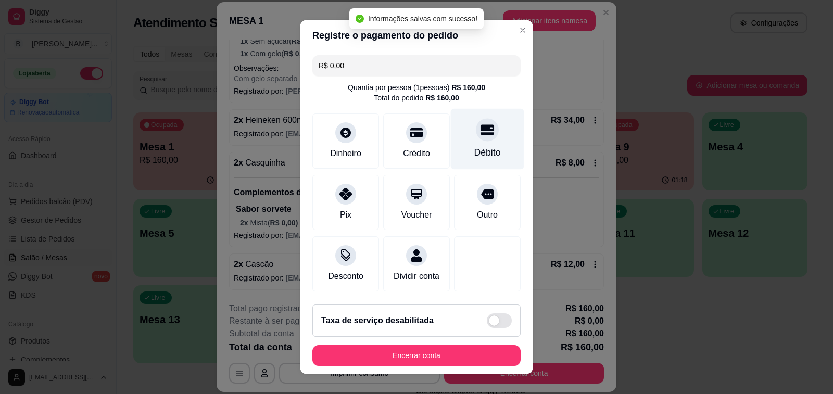
type input "R$ 0,00"
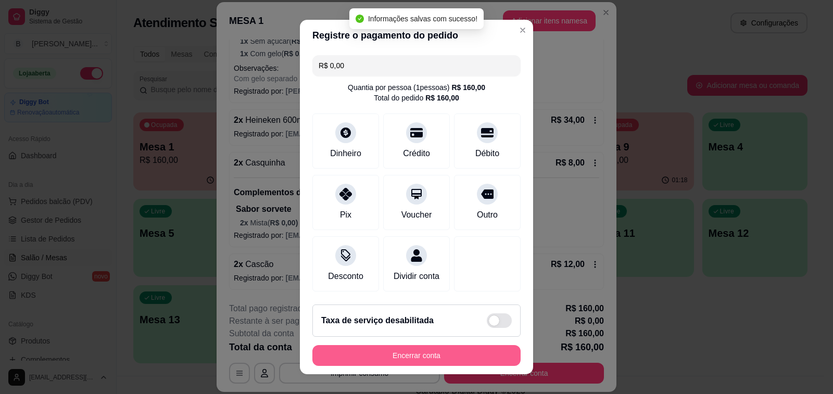
click at [443, 355] on button "Encerrar conta" at bounding box center [416, 355] width 208 height 21
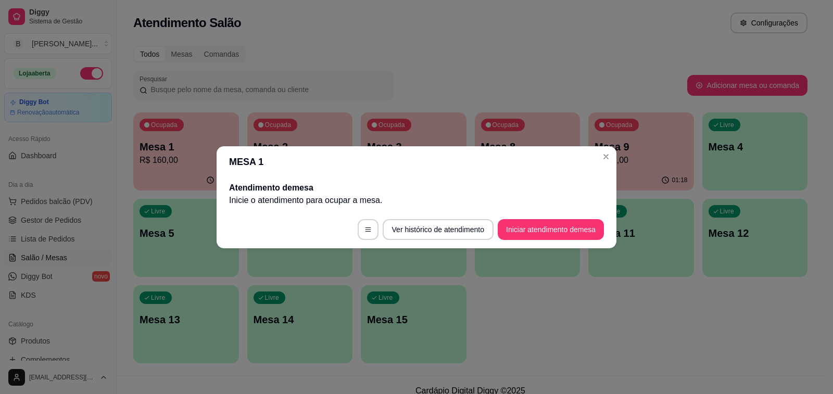
scroll to position [0, 0]
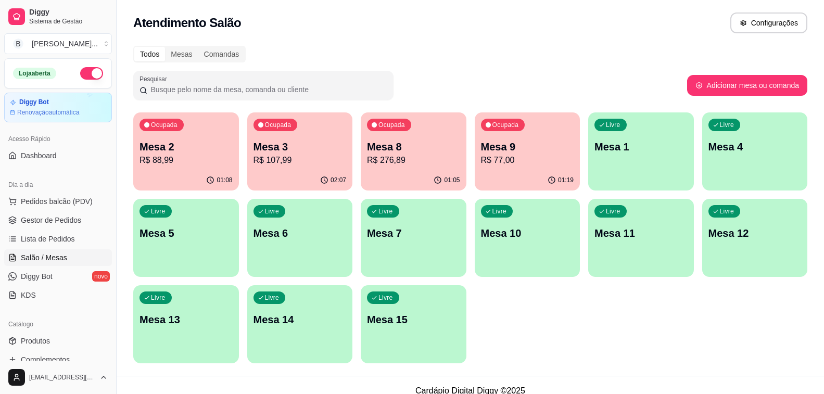
click at [300, 156] on p "R$ 107,99" at bounding box center [299, 160] width 93 height 12
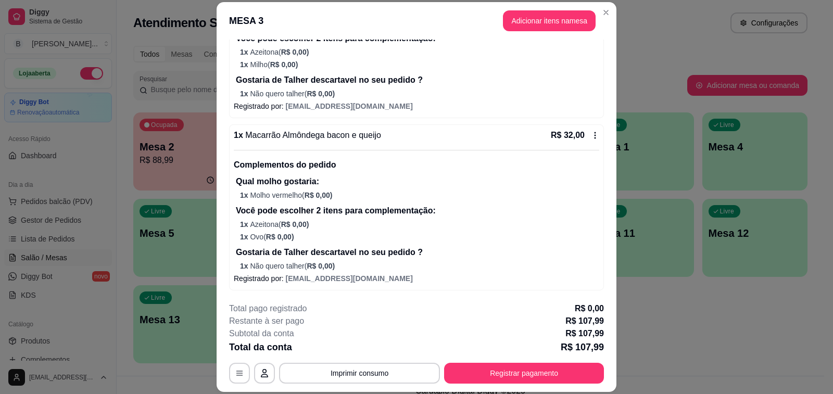
scroll to position [355, 0]
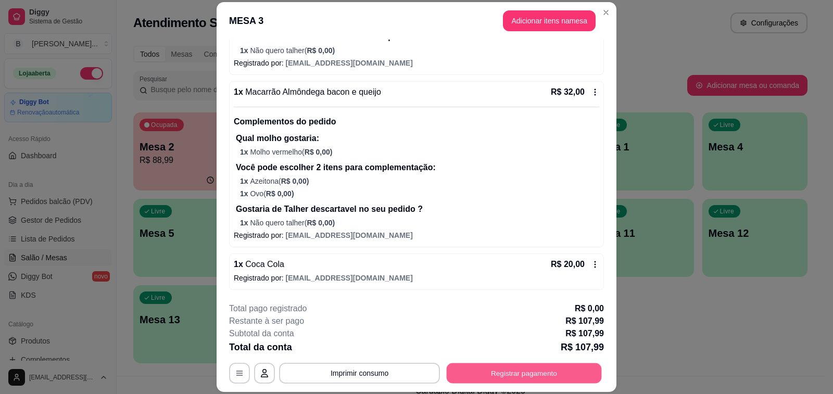
click at [499, 372] on button "Registrar pagamento" at bounding box center [523, 373] width 155 height 20
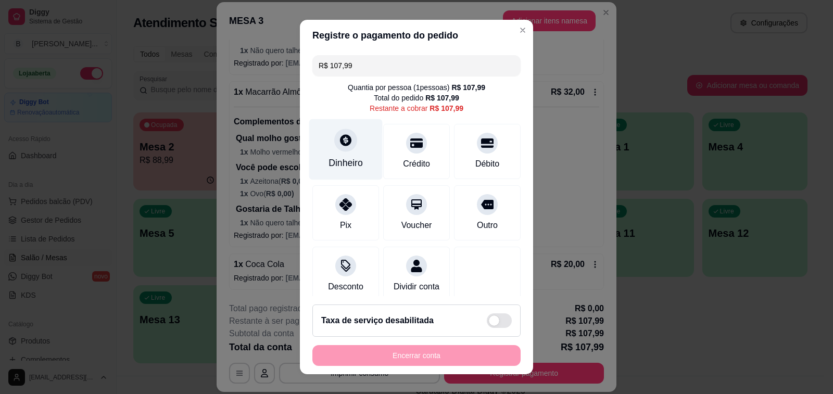
click at [350, 142] on div "Dinheiro" at bounding box center [345, 149] width 73 height 61
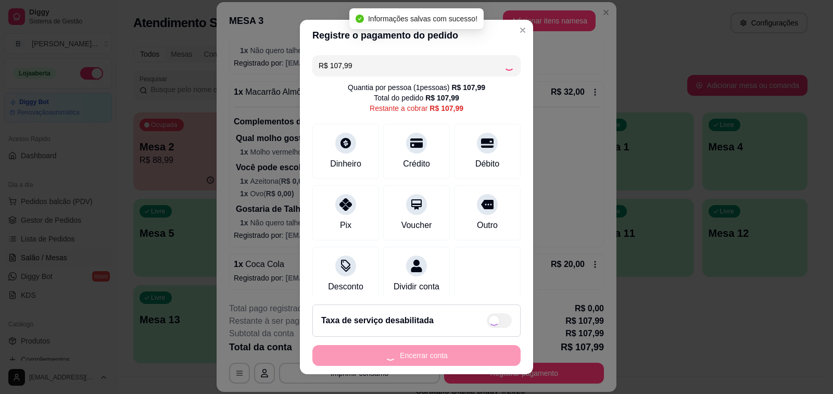
type input "R$ 0,00"
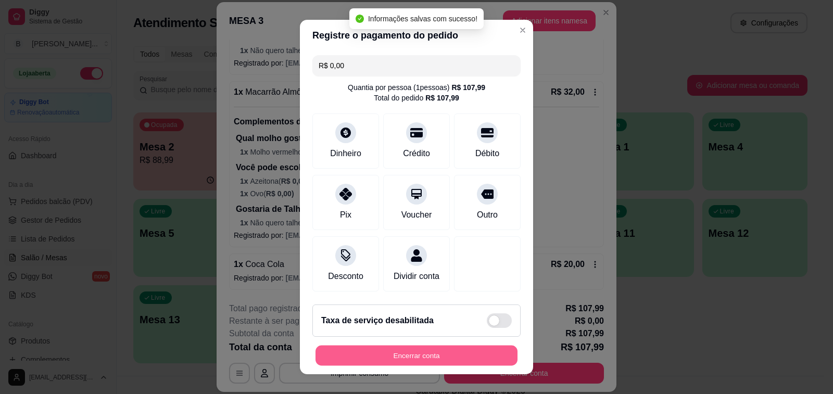
click at [422, 356] on button "Encerrar conta" at bounding box center [416, 356] width 202 height 20
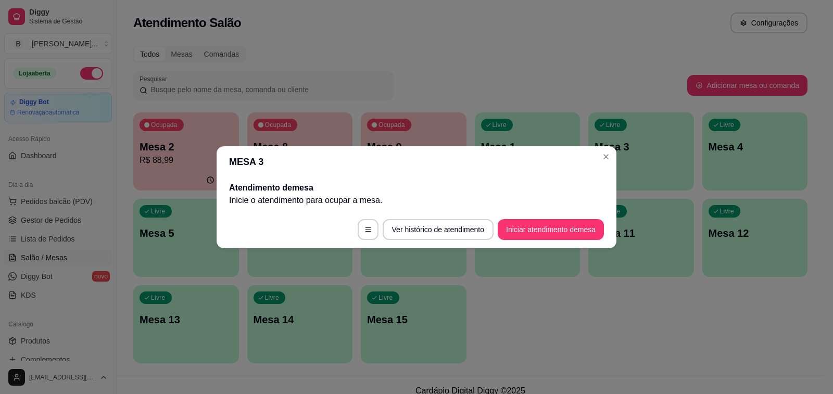
scroll to position [0, 0]
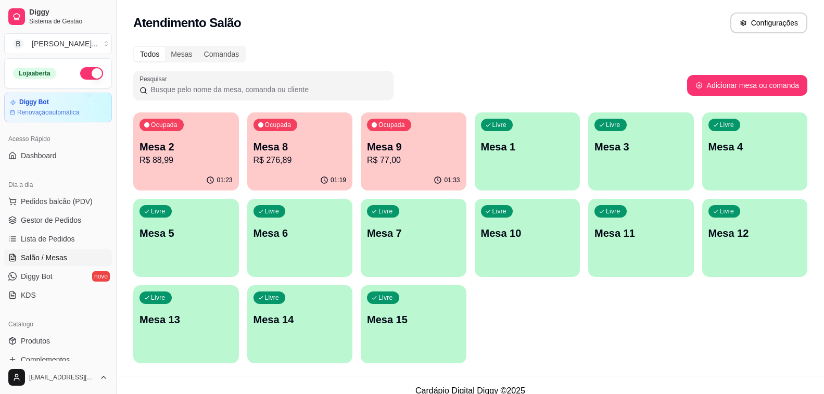
click at [327, 159] on p "R$ 276,89" at bounding box center [299, 160] width 93 height 12
click at [405, 156] on p "R$ 77,00" at bounding box center [413, 160] width 90 height 12
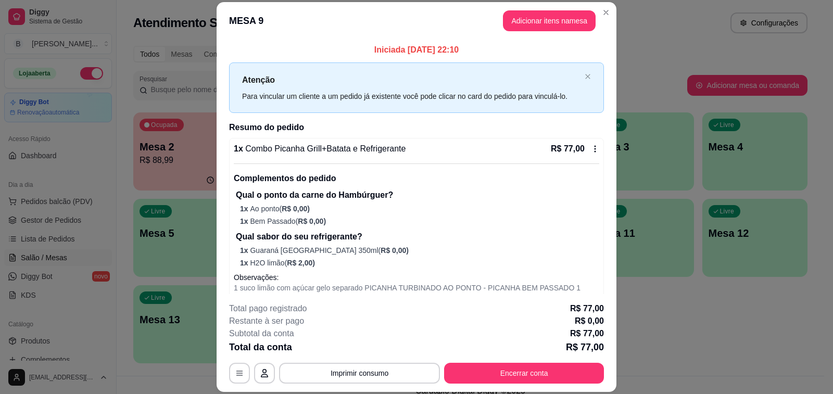
scroll to position [31, 0]
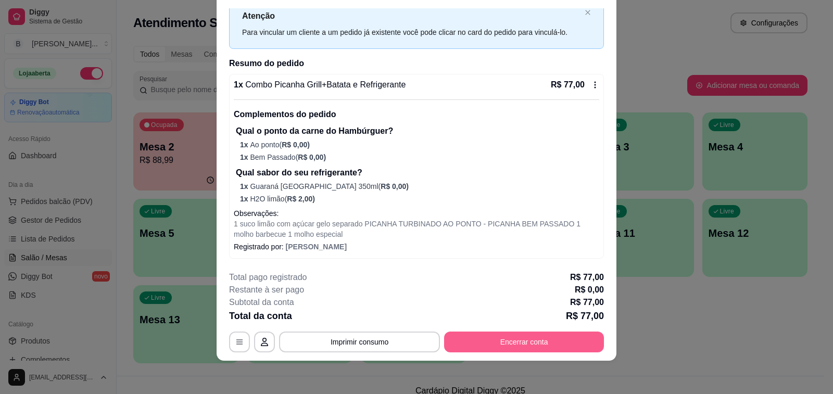
click at [540, 342] on button "Encerrar conta" at bounding box center [524, 341] width 160 height 21
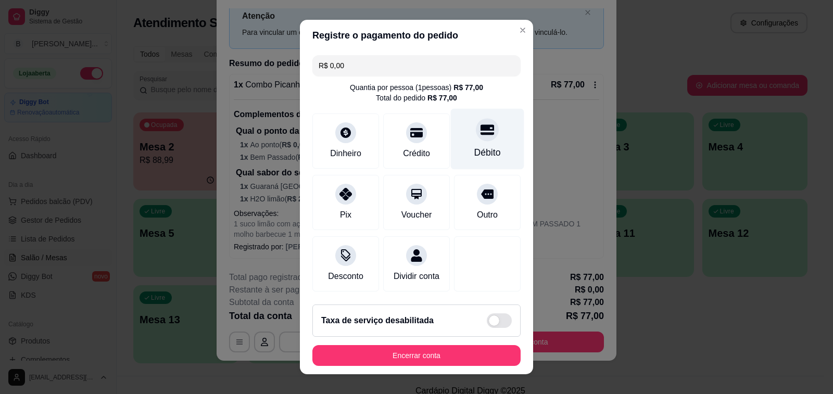
click at [456, 136] on div "Débito" at bounding box center [487, 139] width 73 height 61
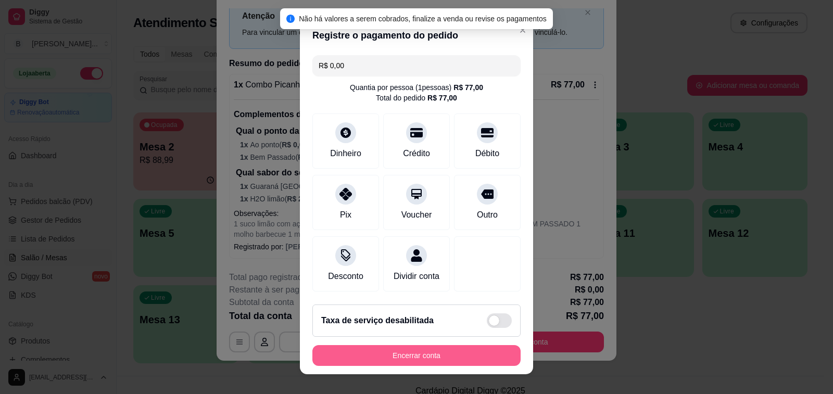
click at [425, 355] on button "Encerrar conta" at bounding box center [416, 355] width 208 height 21
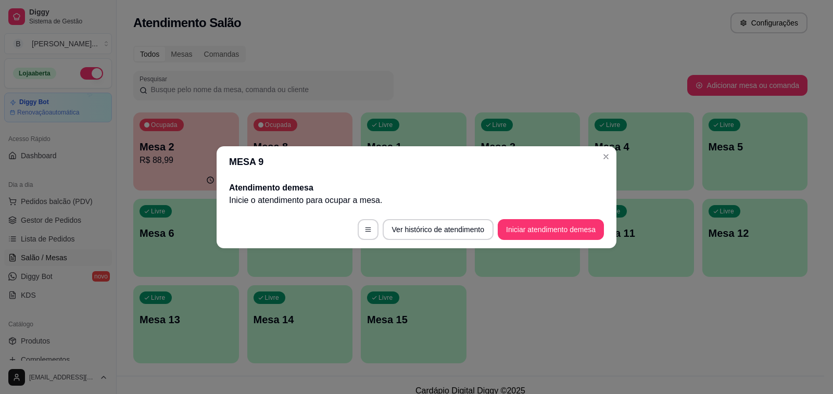
scroll to position [0, 0]
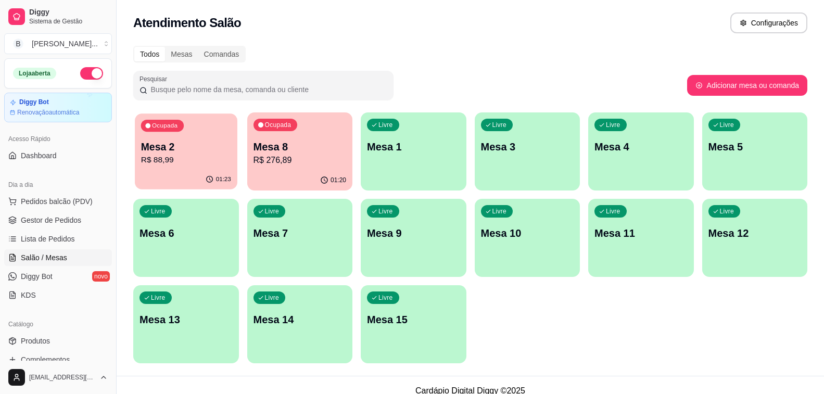
click at [182, 156] on p "R$ 88,99" at bounding box center [186, 160] width 90 height 12
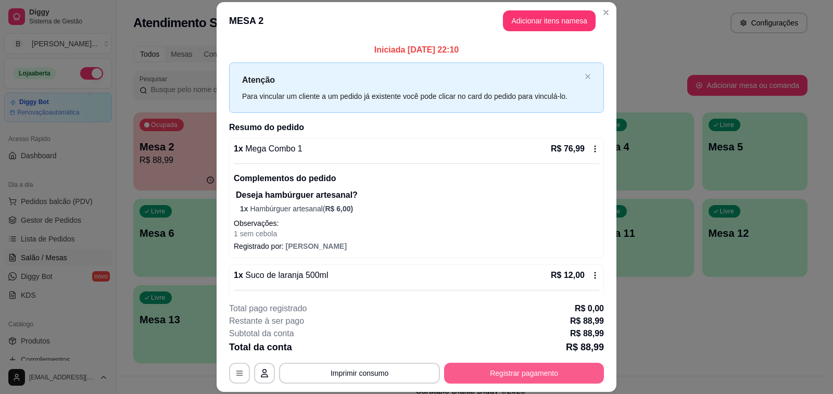
click at [551, 376] on button "Registrar pagamento" at bounding box center [524, 373] width 160 height 21
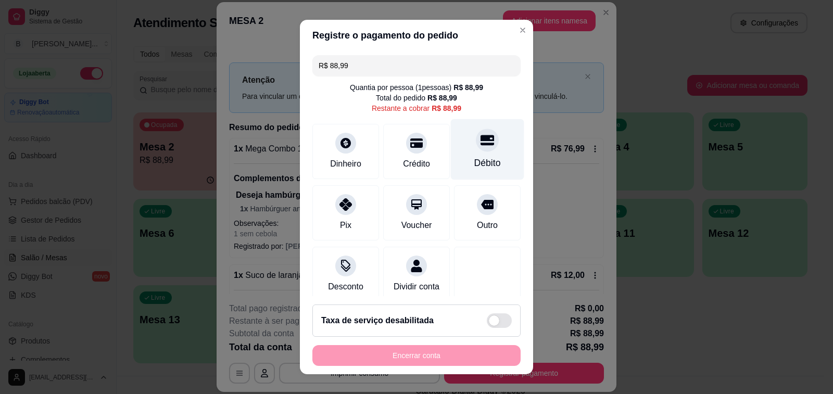
click at [477, 160] on div "Débito" at bounding box center [487, 163] width 27 height 14
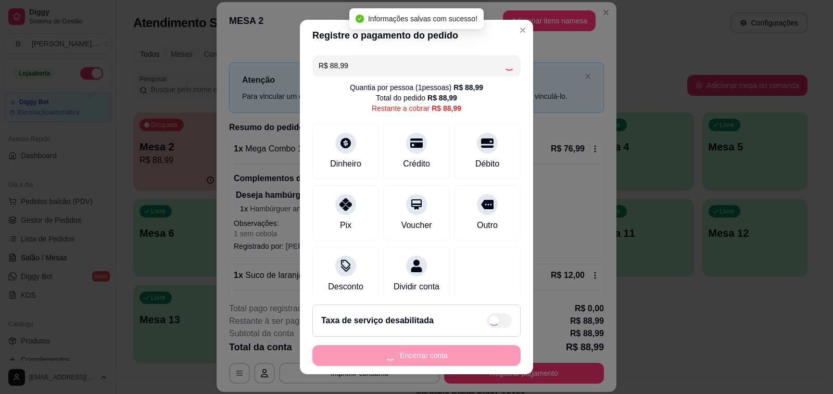
type input "R$ 0,00"
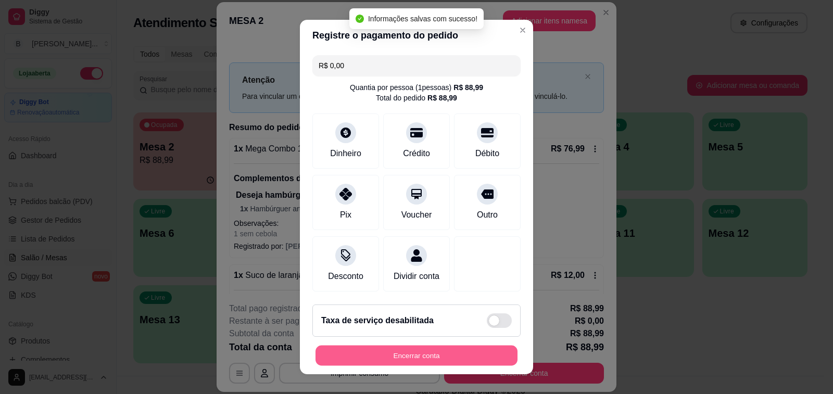
click at [394, 355] on button "Encerrar conta" at bounding box center [416, 356] width 202 height 20
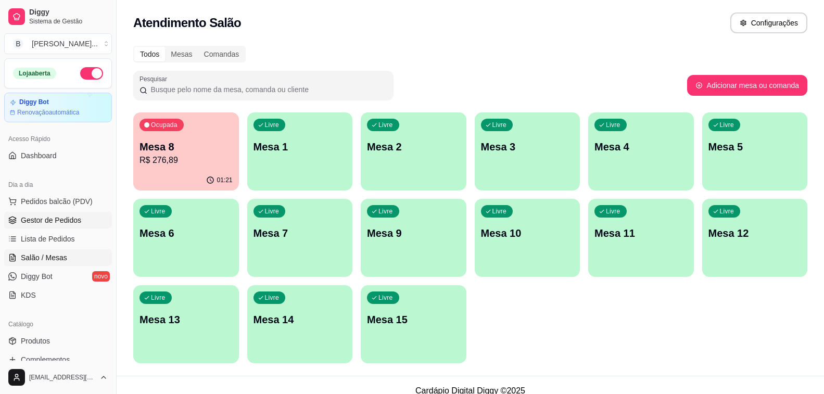
click at [53, 224] on span "Gestor de Pedidos" at bounding box center [51, 220] width 60 height 10
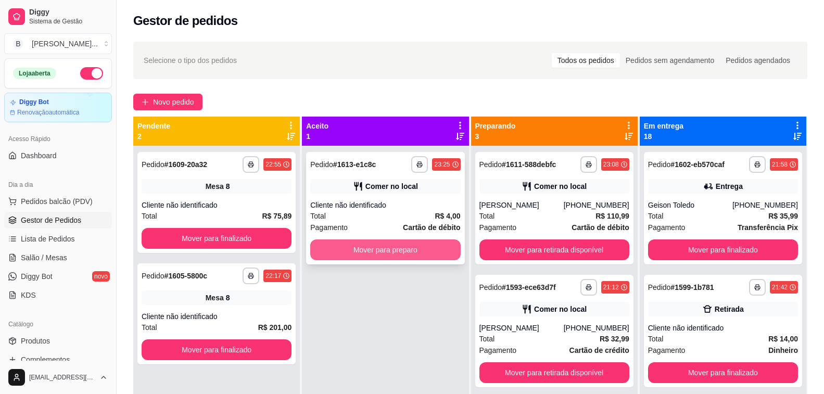
click at [412, 255] on button "Mover para preparo" at bounding box center [385, 249] width 150 height 21
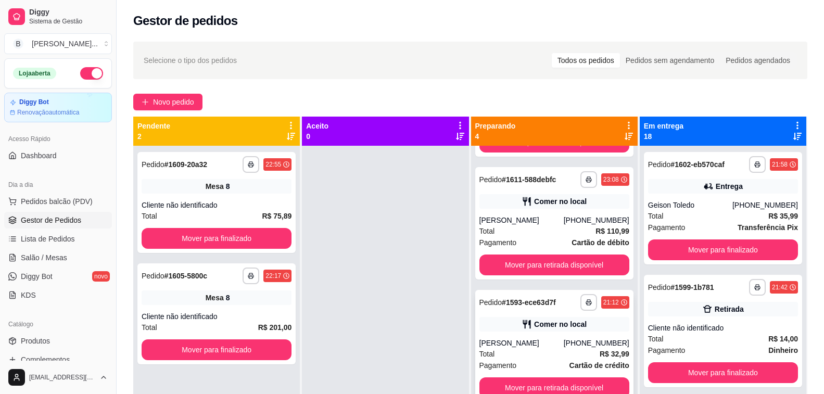
scroll to position [29, 0]
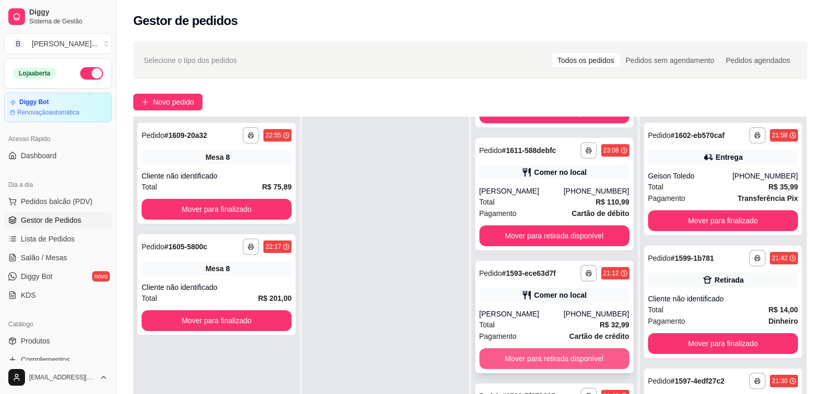
click at [549, 353] on button "Mover para retirada disponível" at bounding box center [554, 358] width 150 height 21
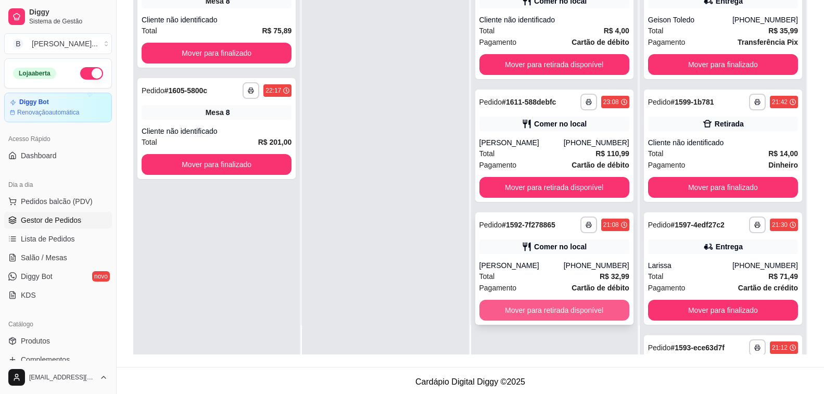
scroll to position [0, 0]
click at [540, 312] on button "Mover para retirada disponível" at bounding box center [554, 310] width 150 height 21
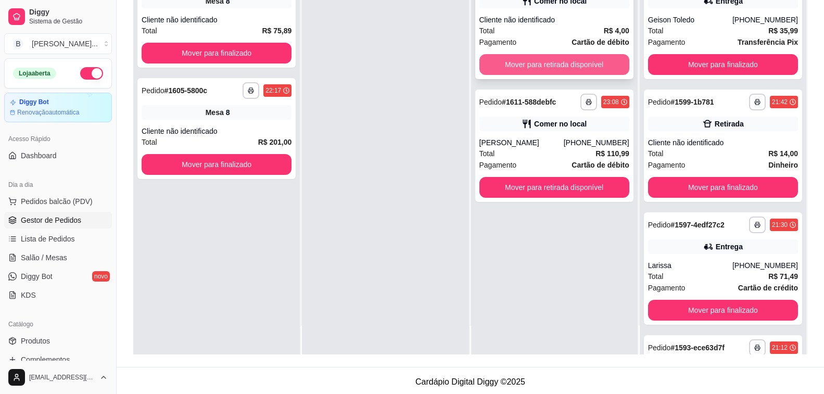
click at [550, 66] on button "Mover para retirada disponível" at bounding box center [554, 64] width 150 height 21
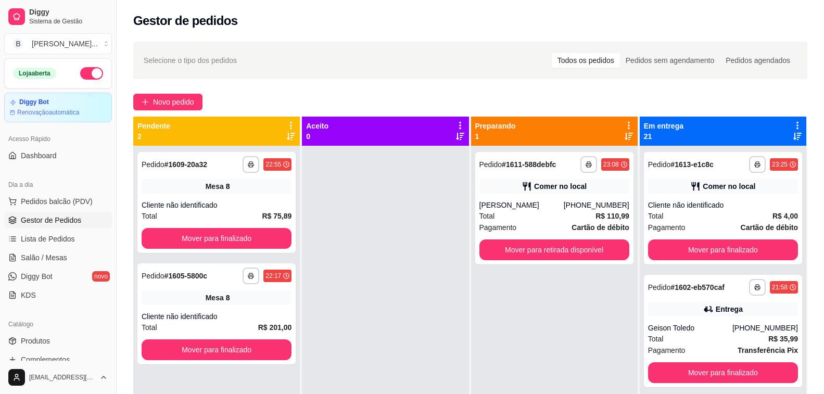
click at [85, 74] on button "button" at bounding box center [91, 73] width 23 height 12
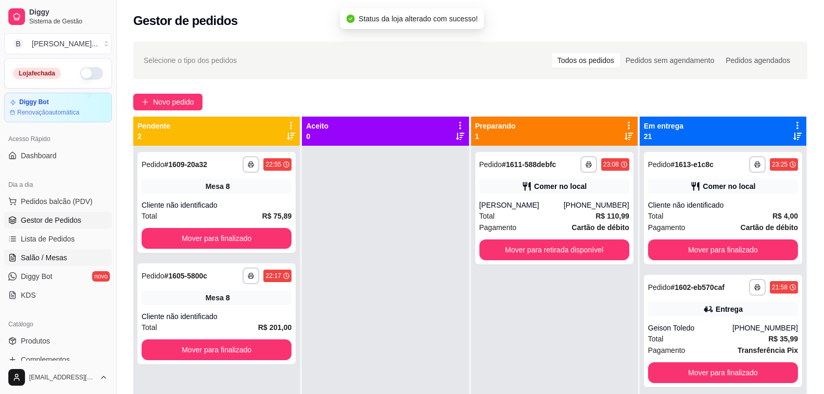
click at [62, 261] on span "Salão / Mesas" at bounding box center [44, 257] width 46 height 10
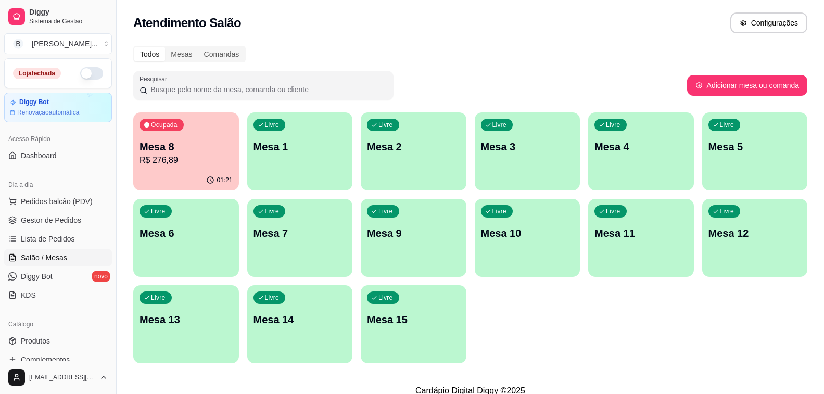
click at [187, 138] on div "Ocupada Mesa 8 R$ 276,89" at bounding box center [186, 141] width 106 height 58
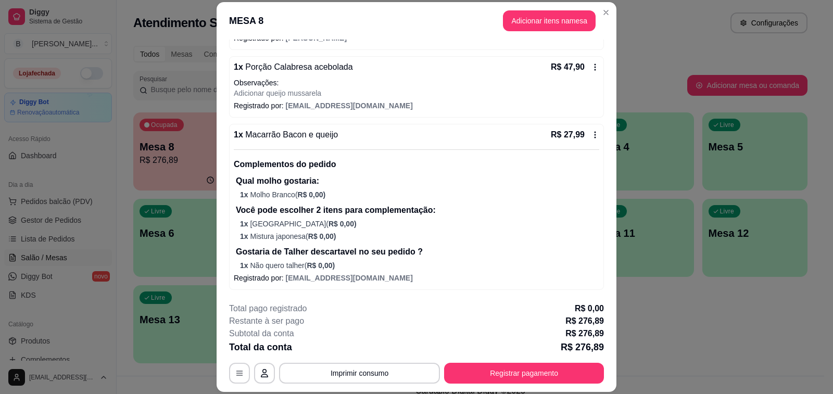
scroll to position [31, 0]
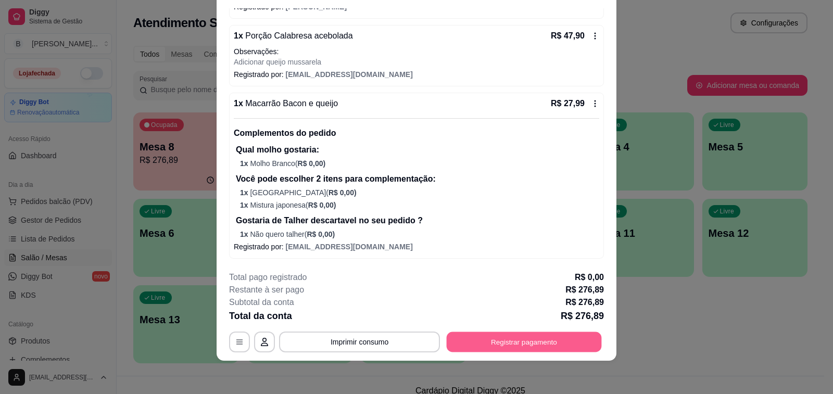
click at [534, 347] on button "Registrar pagamento" at bounding box center [523, 342] width 155 height 20
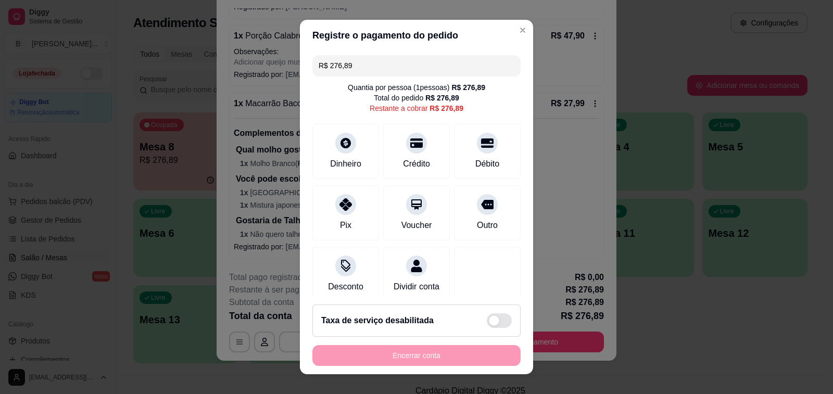
click at [326, 43] on header "Registre o pagamento do pedido" at bounding box center [416, 35] width 233 height 31
click at [476, 151] on div "Débito" at bounding box center [487, 149] width 73 height 61
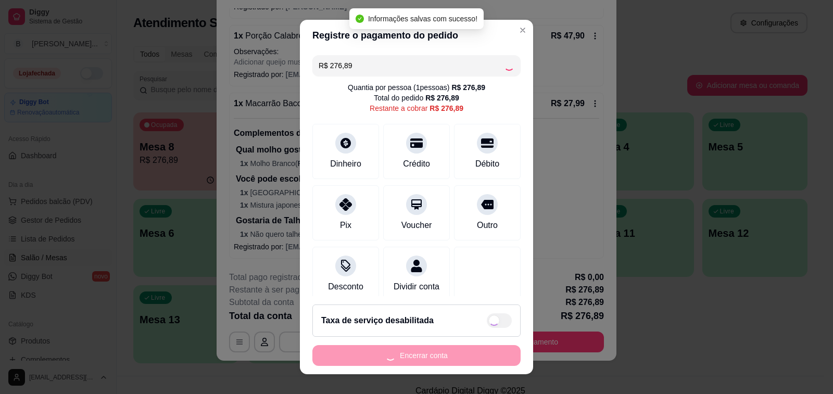
type input "R$ 0,00"
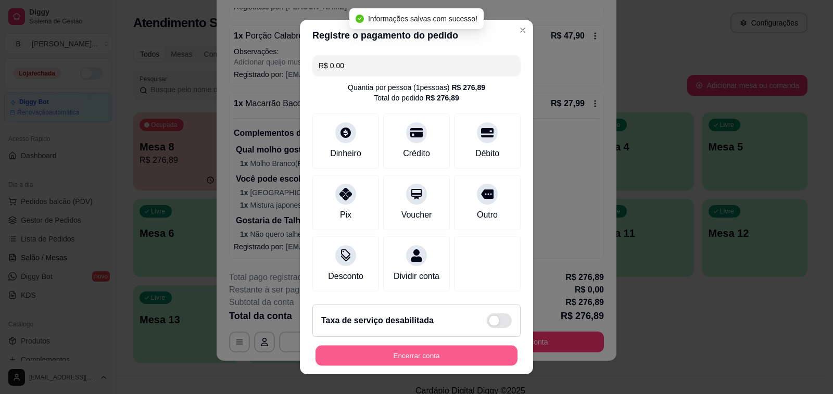
click at [388, 357] on button "Encerrar conta" at bounding box center [416, 356] width 202 height 20
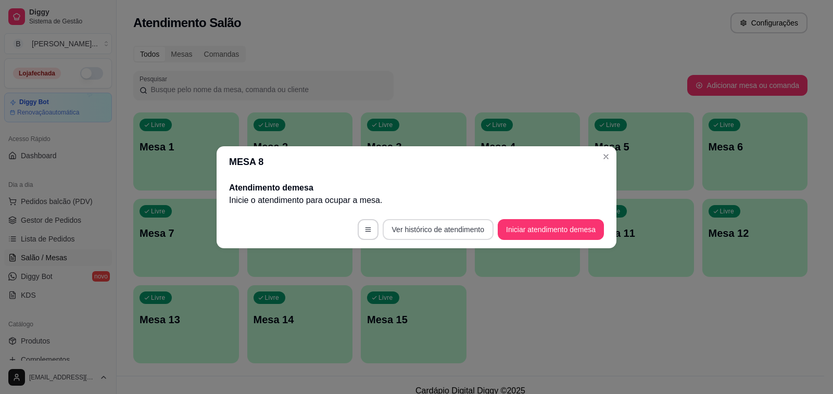
scroll to position [0, 0]
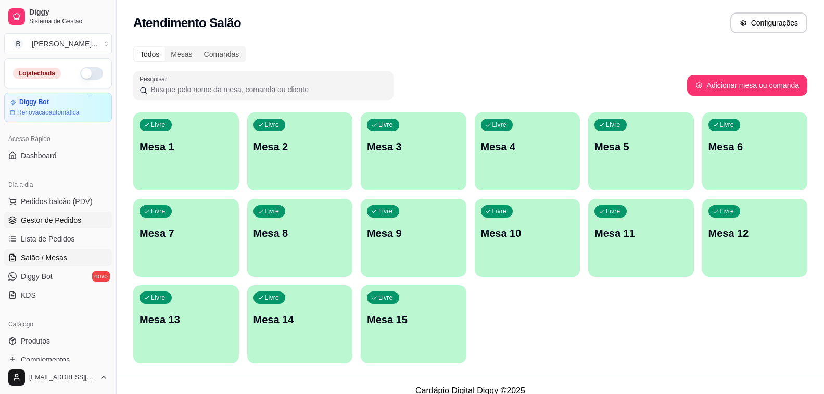
click at [59, 216] on span "Gestor de Pedidos" at bounding box center [51, 220] width 60 height 10
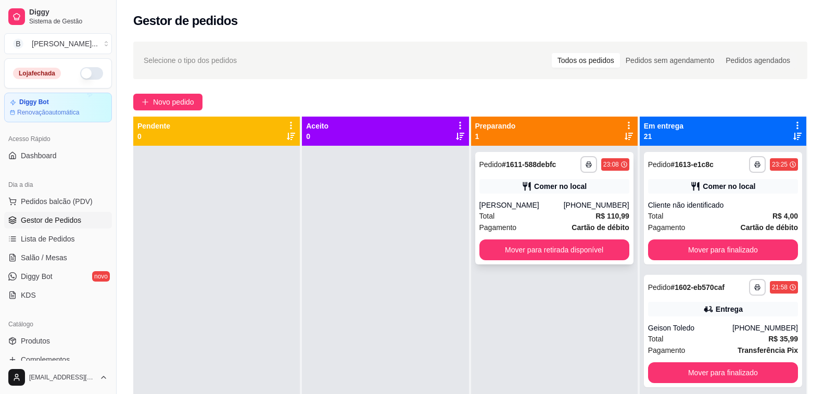
click at [505, 208] on div "Lívia Almeida" at bounding box center [521, 205] width 84 height 10
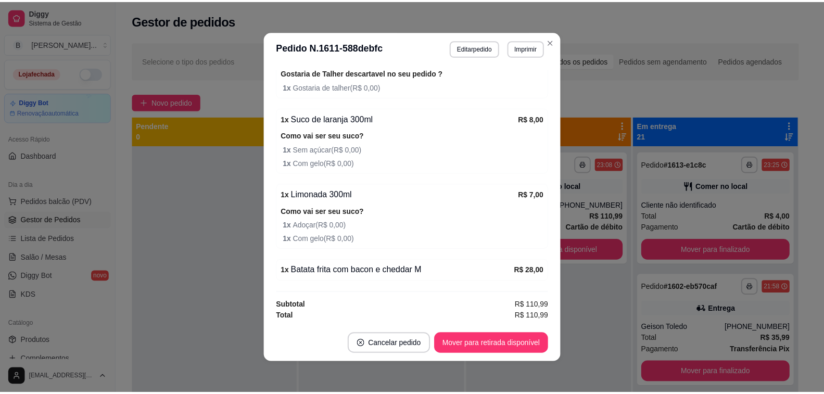
scroll to position [418, 0]
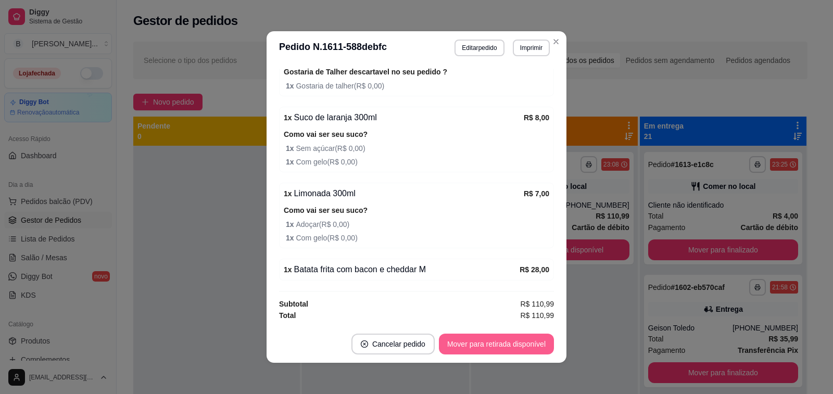
click at [497, 341] on button "Mover para retirada disponível" at bounding box center [496, 344] width 115 height 21
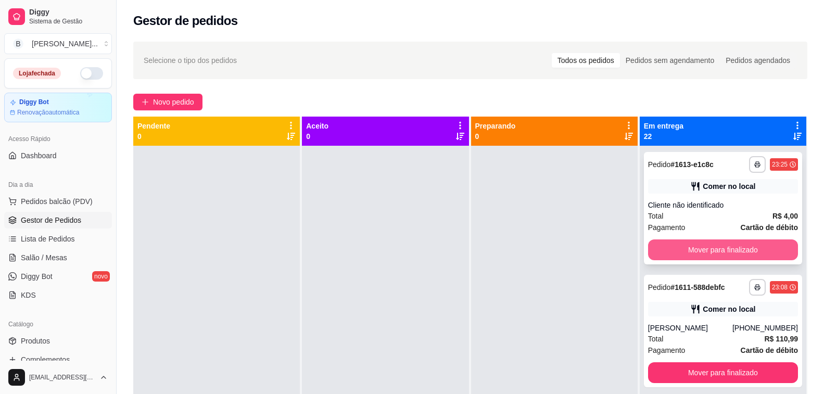
click at [704, 258] on button "Mover para finalizado" at bounding box center [723, 249] width 150 height 21
click at [711, 252] on button "Mover para finalizado" at bounding box center [723, 250] width 146 height 20
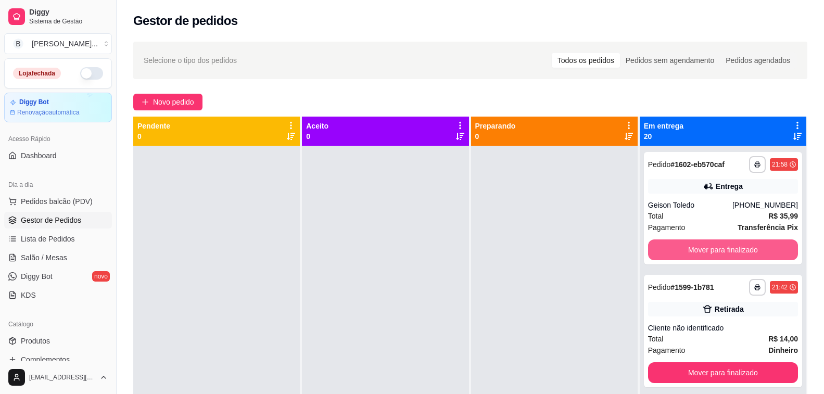
click at [711, 252] on button "Mover para finalizado" at bounding box center [723, 249] width 150 height 21
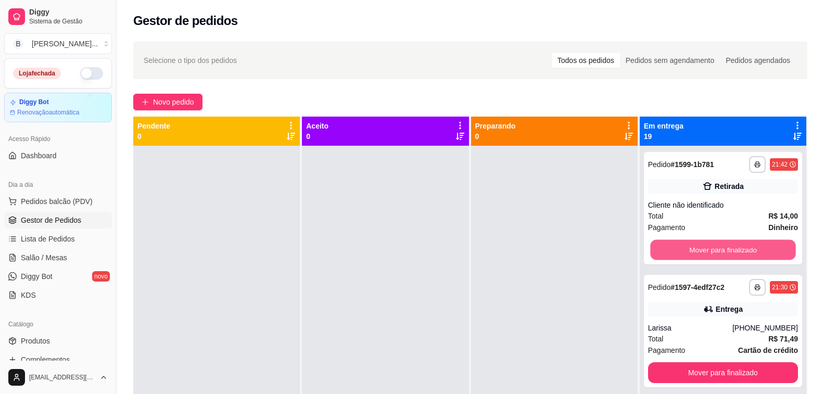
click at [711, 252] on button "Mover para finalizado" at bounding box center [723, 250] width 146 height 20
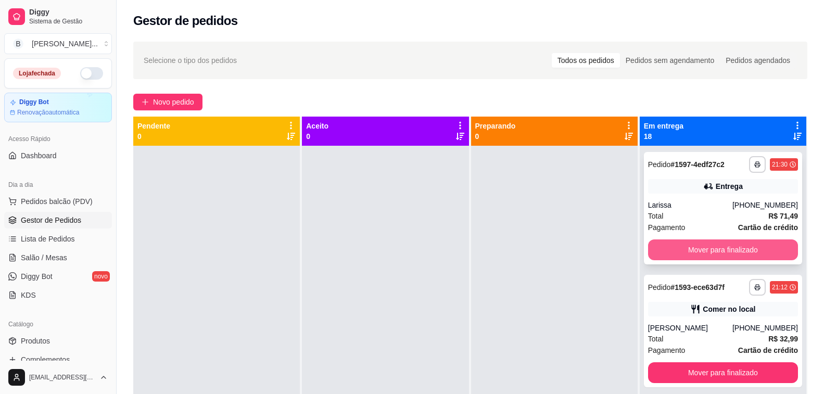
click at [712, 252] on button "Mover para finalizado" at bounding box center [723, 249] width 150 height 21
click at [712, 252] on button "Mover para finalizado" at bounding box center [723, 250] width 146 height 20
click at [712, 252] on button "Mover para finalizado" at bounding box center [723, 249] width 150 height 21
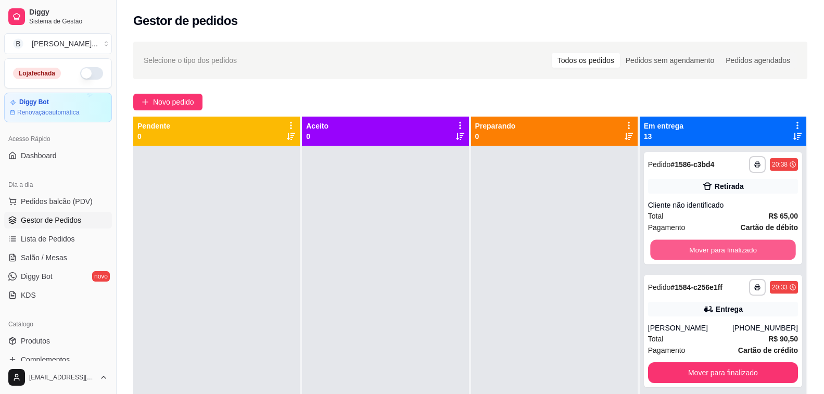
click at [712, 252] on button "Mover para finalizado" at bounding box center [723, 250] width 146 height 20
click at [712, 252] on button "Mover para finalizado" at bounding box center [723, 249] width 150 height 21
click at [712, 252] on button "Mover para finalizado" at bounding box center [723, 250] width 146 height 20
click at [712, 252] on button "Mover para finalizado" at bounding box center [723, 249] width 150 height 21
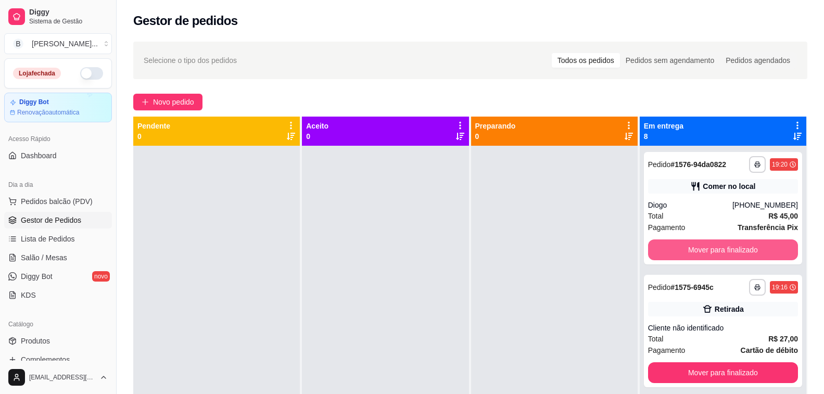
click at [712, 252] on button "Mover para finalizado" at bounding box center [723, 249] width 150 height 21
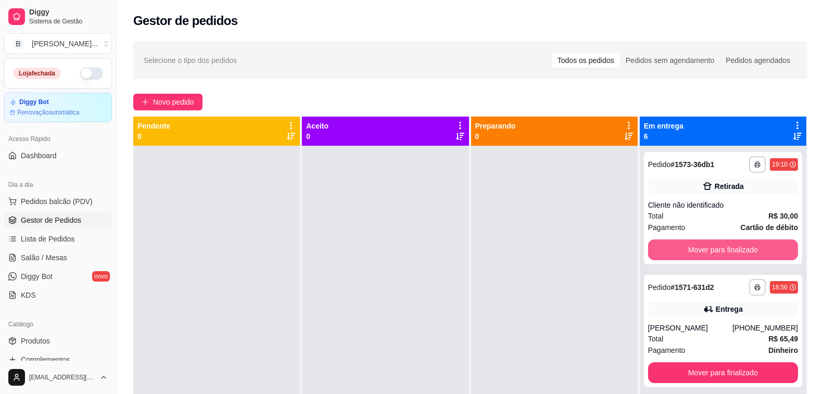
click at [712, 252] on button "Mover para finalizado" at bounding box center [723, 249] width 150 height 21
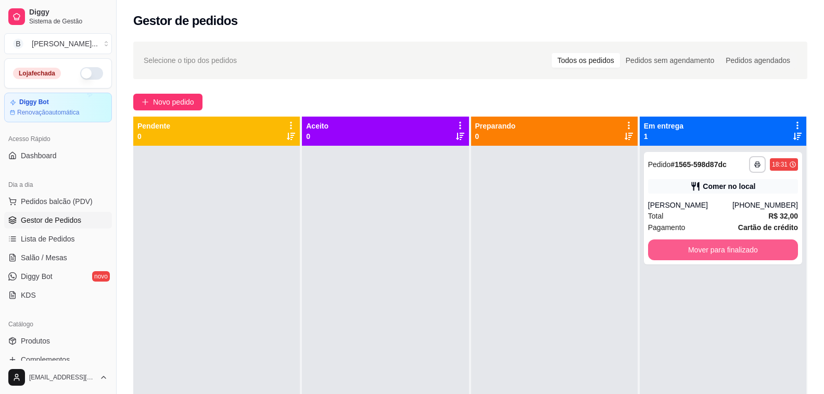
click at [712, 252] on button "Mover para finalizado" at bounding box center [723, 249] width 150 height 21
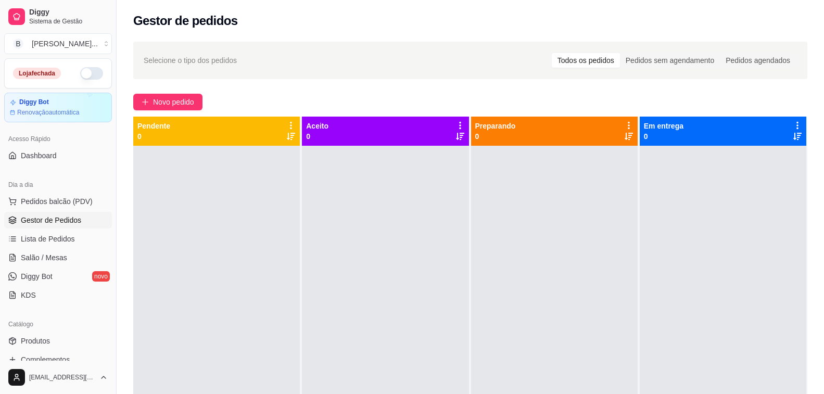
click at [88, 75] on button "button" at bounding box center [91, 73] width 23 height 12
